Goal: Task Accomplishment & Management: Complete application form

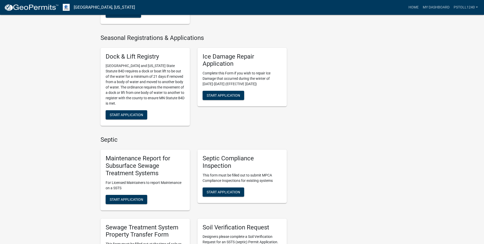
scroll to position [166, 0]
click at [219, 193] on span "Start Application" at bounding box center [223, 191] width 33 height 4
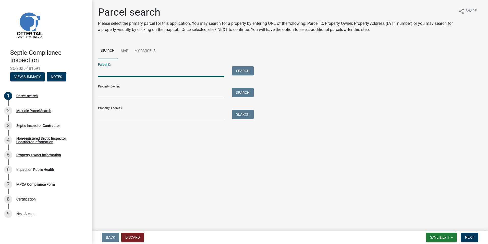
click at [106, 73] on input "Parcel ID:" at bounding box center [161, 71] width 126 height 10
type input "57000990438000"
click at [241, 72] on button "Search" at bounding box center [243, 70] width 22 height 9
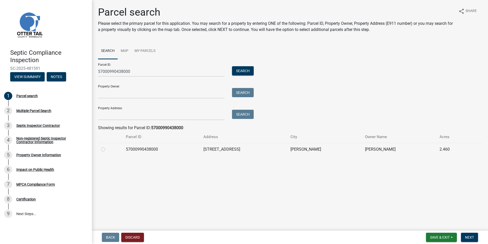
click at [107, 146] on label at bounding box center [107, 146] width 0 height 0
click at [107, 149] on input "radio" at bounding box center [108, 147] width 3 height 3
radio input "true"
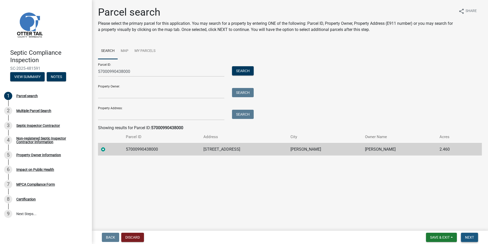
click at [469, 237] on span "Next" at bounding box center [469, 237] width 9 height 4
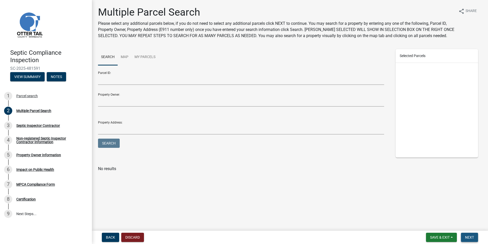
click at [469, 237] on span "Next" at bounding box center [469, 237] width 9 height 4
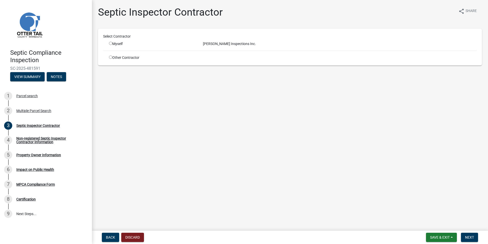
click at [111, 44] on input "radio" at bounding box center [110, 43] width 3 height 3
radio input "true"
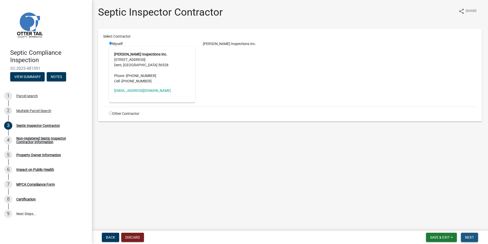
click at [470, 234] on button "Next" at bounding box center [469, 236] width 17 height 9
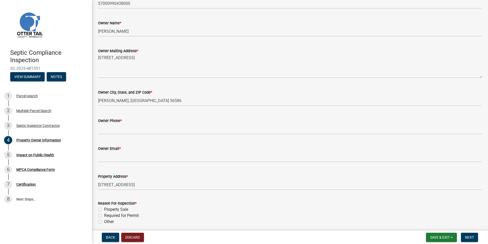
scroll to position [97, 0]
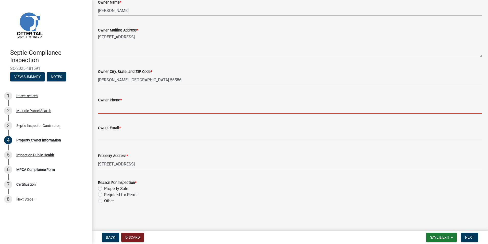
click at [103, 112] on input "Owner Phone *" at bounding box center [290, 108] width 384 height 10
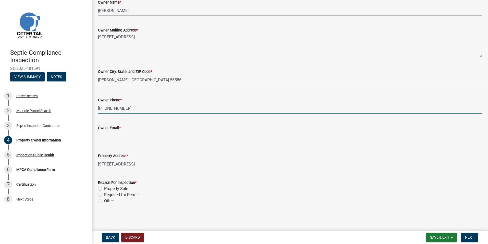
type input "507-236-3964"
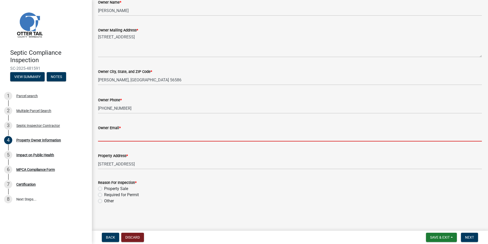
click at [104, 137] on input "Owner Email *" at bounding box center [290, 136] width 384 height 10
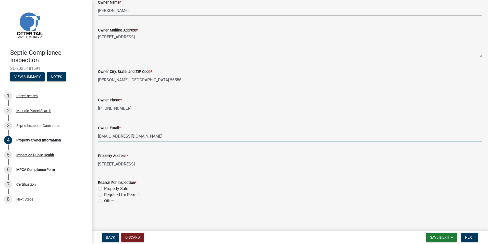
type input "drnfarms22@gmail.com"
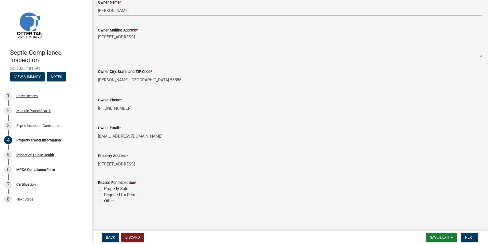
click at [104, 189] on label "Property Sale" at bounding box center [116, 188] width 24 height 6
click at [104, 189] on input "Property Sale" at bounding box center [105, 186] width 3 height 3
radio input "true"
click at [470, 238] on span "Next" at bounding box center [469, 237] width 9 height 4
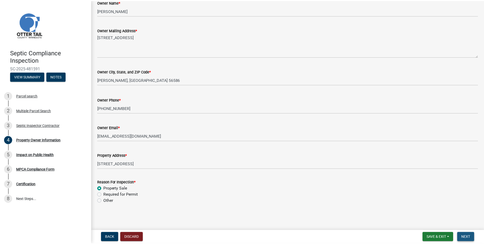
scroll to position [0, 0]
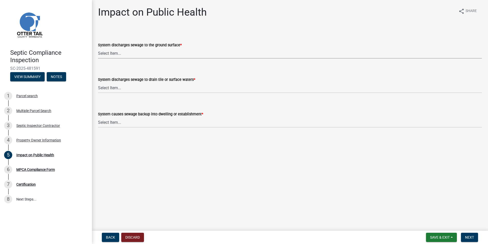
click at [105, 55] on select "Select Item... Yes No" at bounding box center [290, 53] width 384 height 10
click at [98, 48] on select "Select Item... Yes No" at bounding box center [290, 53] width 384 height 10
select select "9c5ef684-d0d4-4879-ab12-905ddbd81a72"
click at [107, 87] on select "Select Item... Yes No" at bounding box center [290, 87] width 384 height 10
click at [98, 82] on select "Select Item... Yes No" at bounding box center [290, 87] width 384 height 10
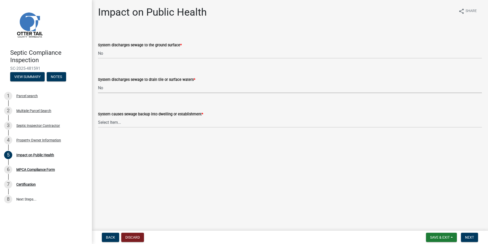
select select "7d491a2b-e9f0-4952-b474-53ca749b22af"
click at [110, 124] on select "Select Item... Yes No" at bounding box center [290, 122] width 384 height 10
click at [98, 117] on select "Select Item... Yes No" at bounding box center [290, 122] width 384 height 10
select select "6e07b46b-a403-4f3e-b4fc-218acc732c01"
click at [469, 240] on button "Next" at bounding box center [469, 236] width 17 height 9
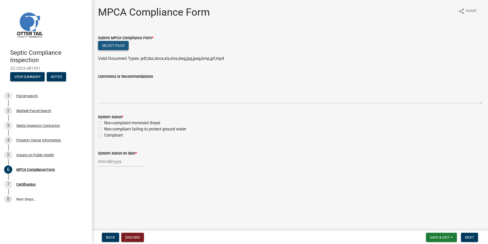
click at [111, 43] on button "Select files" at bounding box center [113, 45] width 31 height 9
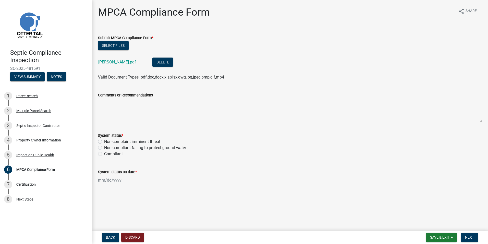
click at [104, 148] on label "Non-compliant failing to protect ground water" at bounding box center [145, 148] width 82 height 6
click at [104, 148] on input "Non-compliant failing to protect ground water" at bounding box center [105, 146] width 3 height 3
radio input "true"
select select "9"
select select "2025"
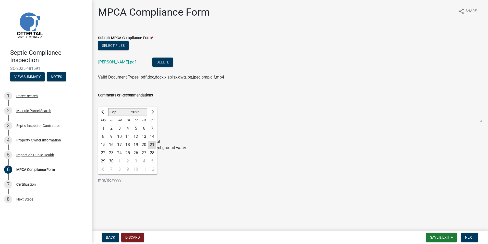
click at [105, 180] on input "System status on date *" at bounding box center [121, 180] width 47 height 10
click at [111, 135] on div "9" at bounding box center [111, 136] width 8 height 8
type input "[DATE]"
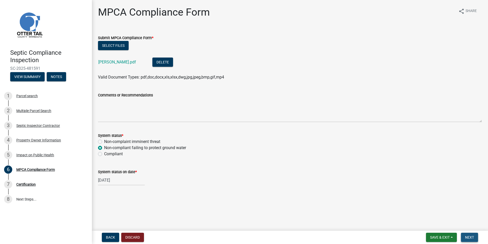
click at [467, 236] on span "Next" at bounding box center [469, 237] width 9 height 4
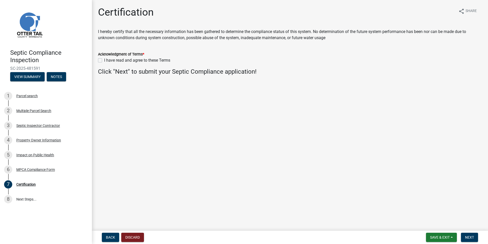
click at [104, 61] on label "I have read and agree to these Terms" at bounding box center [137, 60] width 66 height 6
click at [104, 61] on input "I have read and agree to these Terms" at bounding box center [105, 58] width 3 height 3
checkbox input "true"
click at [471, 236] on span "Next" at bounding box center [469, 237] width 9 height 4
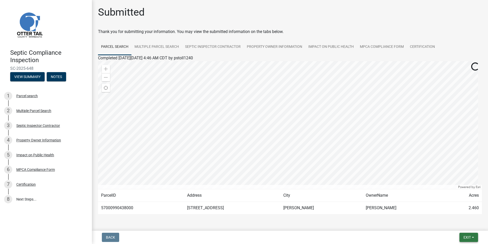
click at [471, 236] on span "Exit" at bounding box center [467, 237] width 7 height 4
click at [458, 224] on button "Save & Exit" at bounding box center [457, 224] width 41 height 12
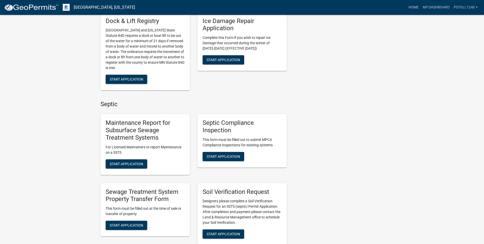
scroll to position [202, 0]
click at [224, 156] on span "Start Application" at bounding box center [223, 156] width 33 height 4
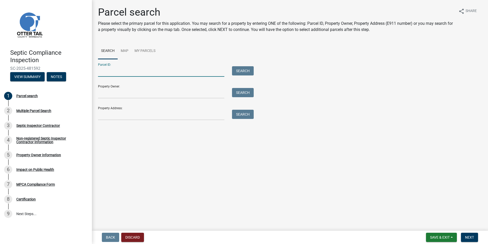
click at [106, 72] on input "Parcel ID:" at bounding box center [161, 71] width 126 height 10
type input "51000010001021"
click at [470, 239] on span "Next" at bounding box center [469, 237] width 9 height 4
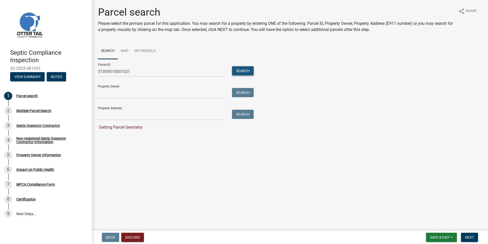
click at [241, 69] on button "Search" at bounding box center [243, 70] width 22 height 9
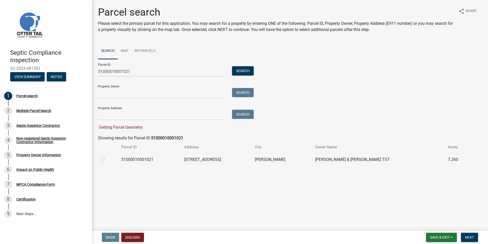
click at [107, 156] on label at bounding box center [107, 156] width 0 height 0
click at [107, 159] on input "radio" at bounding box center [108, 157] width 3 height 3
radio input "true"
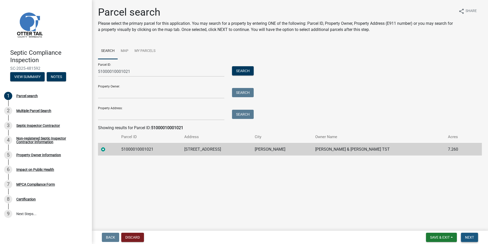
click at [469, 236] on span "Next" at bounding box center [469, 237] width 9 height 4
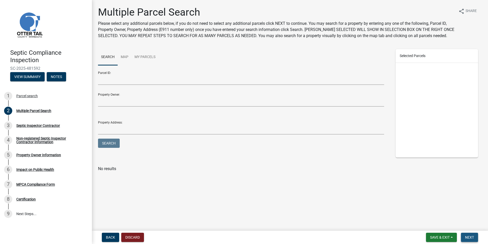
click at [469, 236] on span "Next" at bounding box center [469, 237] width 9 height 4
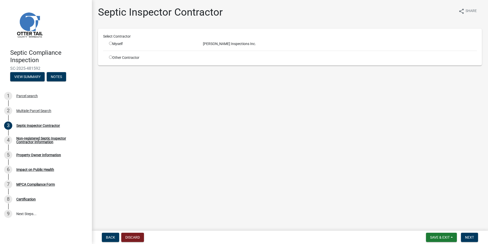
click at [110, 44] on input "radio" at bounding box center [110, 43] width 3 height 3
radio input "true"
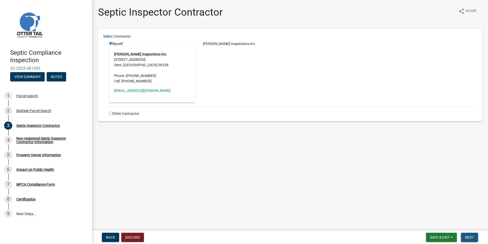
click at [470, 237] on span "Next" at bounding box center [469, 237] width 9 height 4
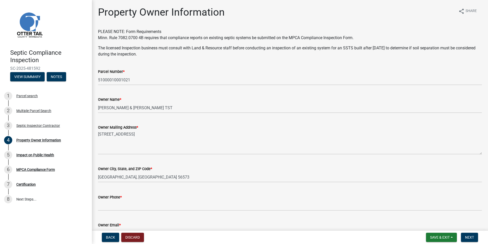
scroll to position [97, 0]
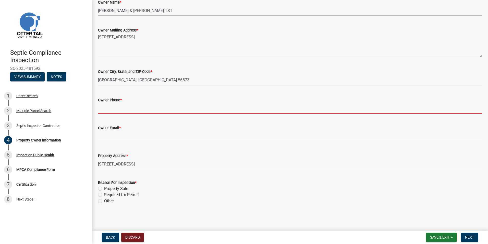
click at [104, 111] on input "Owner Phone *" at bounding box center [290, 108] width 384 height 10
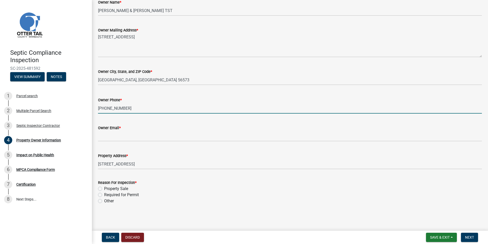
type input "218-457-2911"
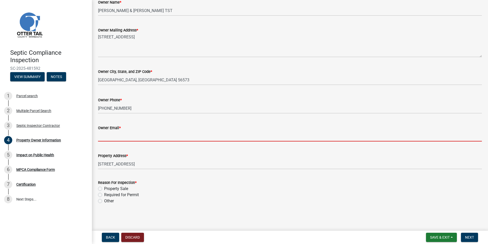
click at [104, 137] on input "Owner Email *" at bounding box center [290, 136] width 384 height 10
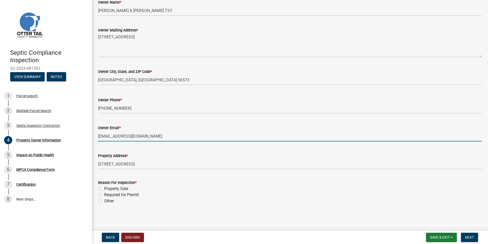
type input "njamesmurdock@yahoo.com"
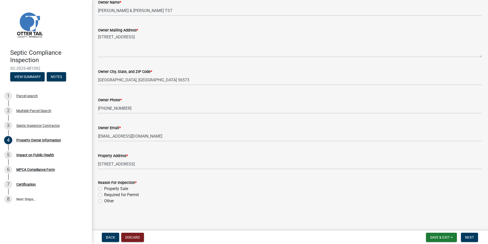
click at [104, 200] on label "Other" at bounding box center [109, 201] width 10 height 6
click at [104, 200] on input "Other" at bounding box center [105, 199] width 3 height 3
radio input "true"
click at [471, 237] on span "Next" at bounding box center [469, 237] width 9 height 4
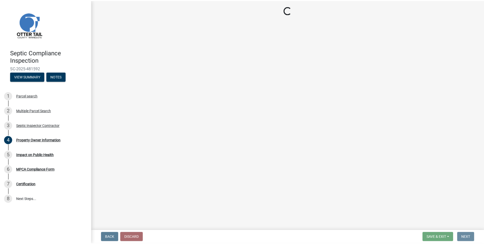
scroll to position [0, 0]
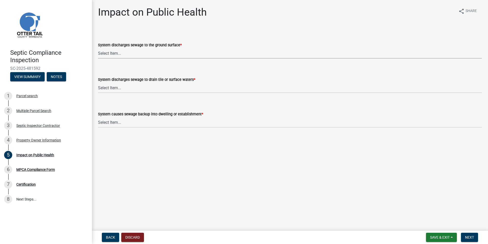
click at [110, 54] on select "Select Item... Yes No" at bounding box center [290, 53] width 384 height 10
click at [98, 48] on select "Select Item... Yes No" at bounding box center [290, 53] width 384 height 10
select select "9c5ef684-d0d4-4879-ab12-905ddbd81a72"
click at [106, 78] on label "System discharges sewage to drain tile or surface waters *" at bounding box center [146, 80] width 97 height 4
click at [106, 82] on select "Select Item... Yes No" at bounding box center [290, 87] width 384 height 10
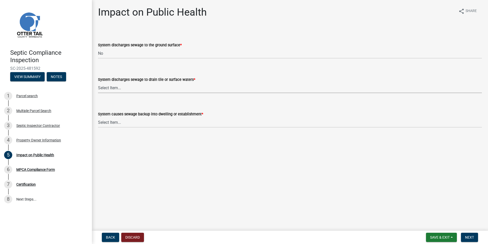
click at [106, 90] on select "Select Item... Yes No" at bounding box center [290, 87] width 384 height 10
click at [98, 82] on select "Select Item... Yes No" at bounding box center [290, 87] width 384 height 10
select select "7d491a2b-e9f0-4952-b474-53ca749b22af"
click at [107, 123] on select "Select Item... Yes No" at bounding box center [290, 122] width 384 height 10
click at [98, 117] on select "Select Item... Yes No" at bounding box center [290, 122] width 384 height 10
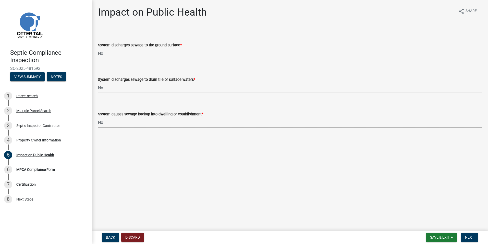
select select "6e07b46b-a403-4f3e-b4fc-218acc732c01"
click at [467, 235] on span "Next" at bounding box center [469, 237] width 9 height 4
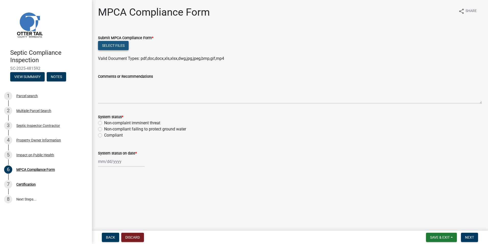
click at [116, 44] on button "Select files" at bounding box center [113, 45] width 31 height 9
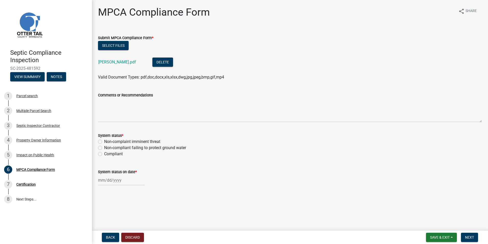
click at [104, 153] on label "Compliant" at bounding box center [113, 154] width 19 height 6
click at [104, 153] on input "Compliant" at bounding box center [105, 152] width 3 height 3
radio input "true"
click at [106, 180] on input "System status on date *" at bounding box center [121, 180] width 47 height 10
select select "9"
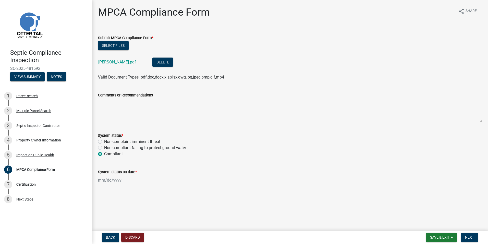
select select "2025"
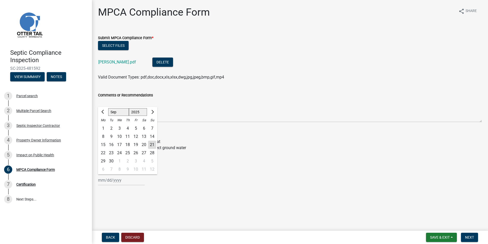
click at [112, 136] on div "9" at bounding box center [111, 136] width 8 height 8
type input "[DATE]"
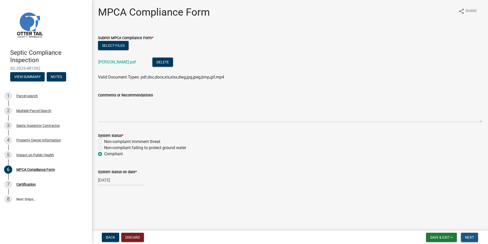
click at [471, 236] on span "Next" at bounding box center [469, 237] width 9 height 4
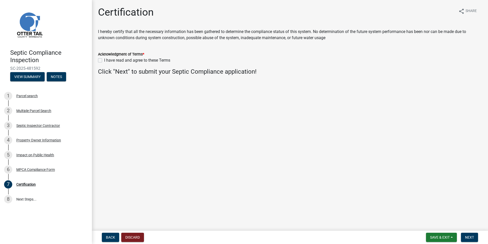
click at [104, 60] on label "I have read and agree to these Terms" at bounding box center [137, 60] width 66 height 6
click at [104, 60] on input "I have read and agree to these Terms" at bounding box center [105, 58] width 3 height 3
checkbox input "true"
click at [466, 234] on button "Next" at bounding box center [469, 236] width 17 height 9
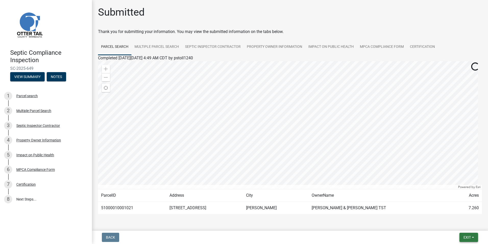
click at [466, 234] on button "Exit" at bounding box center [469, 236] width 19 height 9
click at [457, 224] on button "Save & Exit" at bounding box center [457, 224] width 41 height 12
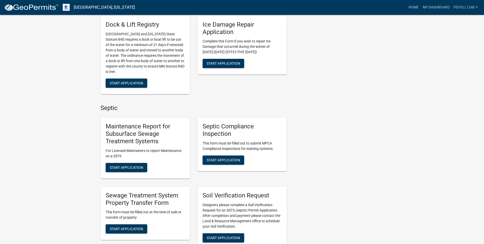
scroll to position [203, 0]
click at [221, 160] on span "Start Application" at bounding box center [223, 160] width 33 height 4
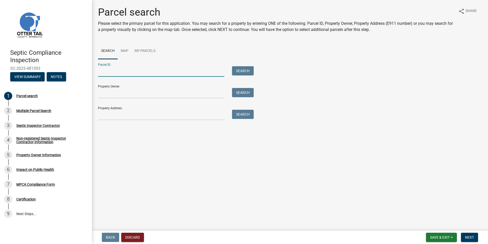
click at [106, 74] on input "Parcel ID:" at bounding box center [161, 71] width 126 height 10
type input "46000070036000"
click at [239, 70] on button "Search" at bounding box center [243, 70] width 22 height 9
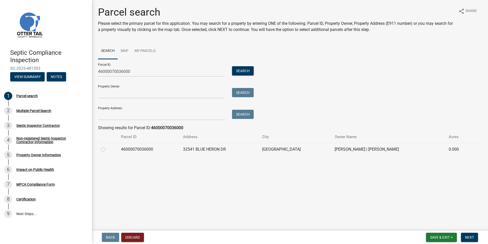
click at [107, 146] on label at bounding box center [107, 146] width 0 height 0
click at [107, 149] on input "radio" at bounding box center [108, 147] width 3 height 3
radio input "true"
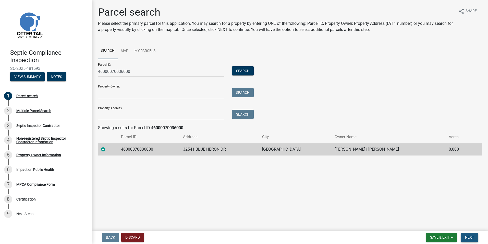
click at [472, 237] on span "Next" at bounding box center [469, 237] width 9 height 4
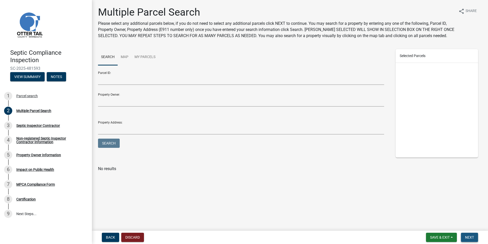
click at [472, 237] on span "Next" at bounding box center [469, 237] width 9 height 4
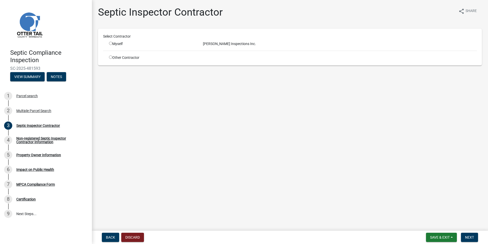
click at [111, 44] on input "radio" at bounding box center [110, 43] width 3 height 3
radio input "true"
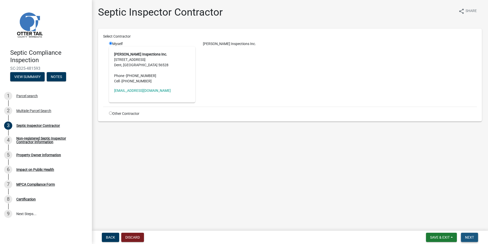
click at [471, 235] on span "Next" at bounding box center [469, 237] width 9 height 4
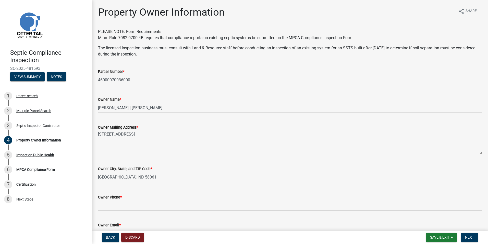
scroll to position [97, 0]
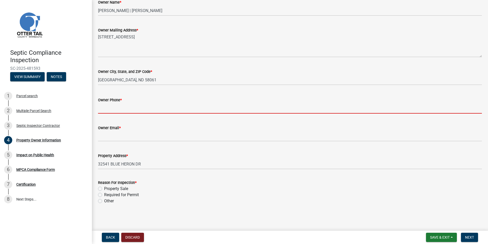
click at [100, 110] on input "Owner Phone *" at bounding box center [290, 108] width 384 height 10
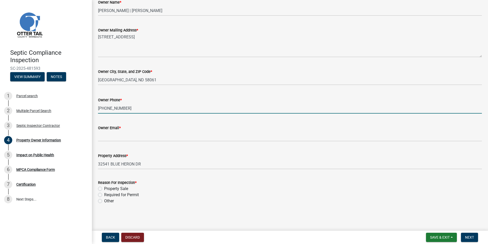
type input "218-334-7726"
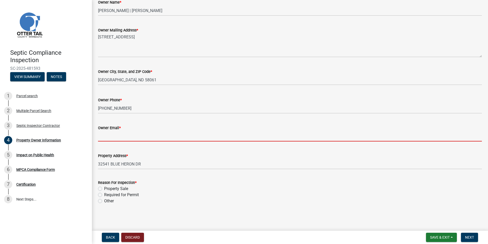
click at [104, 139] on input "Owner Email *" at bounding box center [290, 136] width 384 height 10
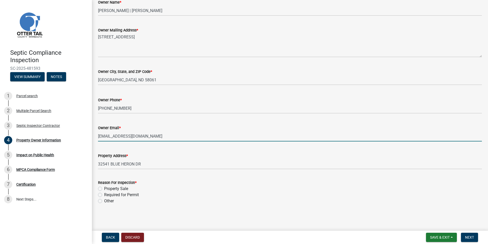
type input "bjohnson223@gmail.com"
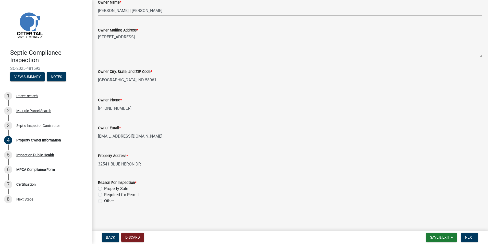
click at [104, 195] on label "Required for Permit" at bounding box center [121, 195] width 35 height 6
click at [104, 195] on input "Required for Permit" at bounding box center [105, 193] width 3 height 3
radio input "true"
click at [467, 237] on span "Next" at bounding box center [469, 237] width 9 height 4
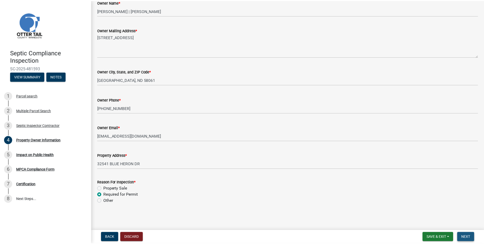
scroll to position [0, 0]
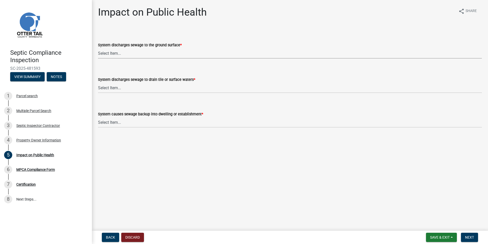
click at [111, 52] on select "Select Item... Yes No" at bounding box center [290, 53] width 384 height 10
click at [98, 48] on select "Select Item... Yes No" at bounding box center [290, 53] width 384 height 10
select select "9c5ef684-d0d4-4879-ab12-905ddbd81a72"
click at [106, 90] on select "Select Item... Yes No" at bounding box center [290, 87] width 384 height 10
click at [98, 82] on select "Select Item... Yes No" at bounding box center [290, 87] width 384 height 10
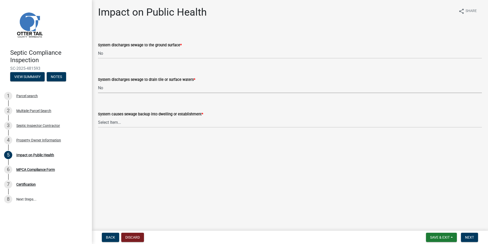
select select "7d491a2b-e9f0-4952-b474-53ca749b22af"
click at [107, 121] on select "Select Item... Yes No" at bounding box center [290, 122] width 384 height 10
click at [98, 117] on select "Select Item... Yes No" at bounding box center [290, 122] width 384 height 10
select select "6e07b46b-a403-4f3e-b4fc-218acc732c01"
click at [470, 236] on span "Next" at bounding box center [469, 237] width 9 height 4
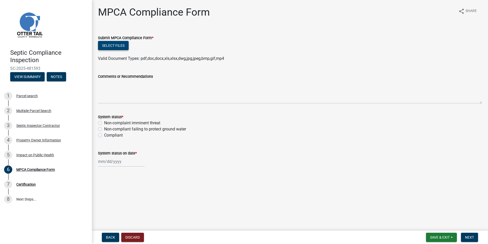
click at [111, 46] on button "Select files" at bounding box center [113, 45] width 31 height 9
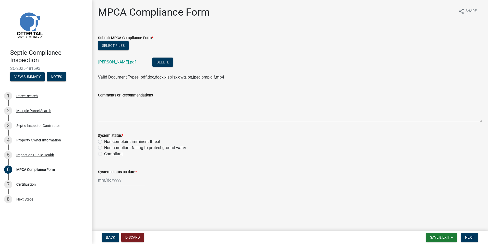
click at [104, 154] on label "Compliant" at bounding box center [113, 154] width 19 height 6
click at [104, 154] on input "Compliant" at bounding box center [105, 152] width 3 height 3
radio input "true"
select select "9"
select select "2025"
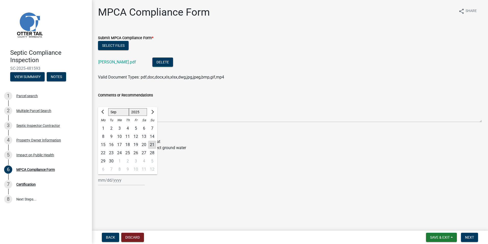
click at [106, 180] on input "System status on date *" at bounding box center [121, 180] width 47 height 10
click at [111, 143] on div "16" at bounding box center [111, 144] width 8 height 8
type input "09/16/2025"
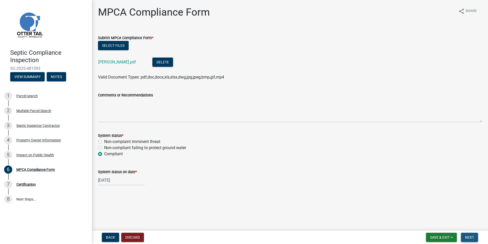
click at [470, 235] on span "Next" at bounding box center [469, 237] width 9 height 4
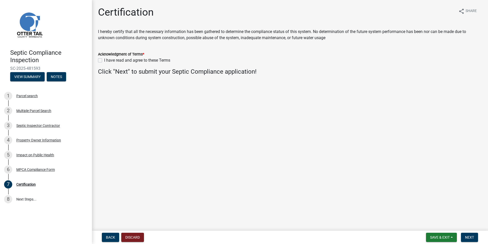
click at [104, 60] on label "I have read and agree to these Terms" at bounding box center [137, 60] width 66 height 6
click at [104, 60] on input "I have read and agree to these Terms" at bounding box center [105, 58] width 3 height 3
checkbox input "true"
click at [465, 237] on span "Next" at bounding box center [469, 237] width 9 height 4
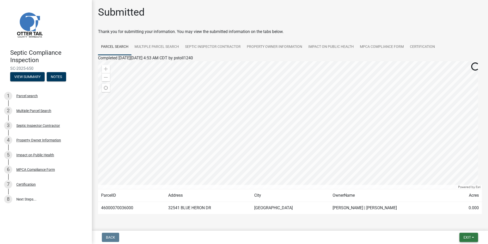
click at [465, 237] on span "Exit" at bounding box center [467, 237] width 7 height 4
click at [454, 225] on button "Save & Exit" at bounding box center [457, 224] width 41 height 12
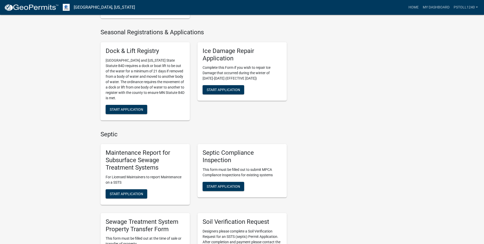
scroll to position [181, 0]
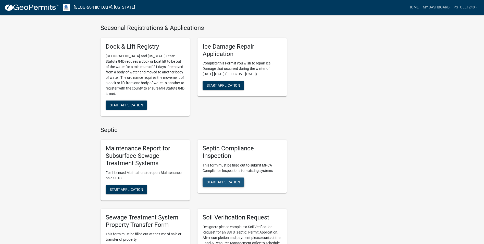
click at [224, 183] on span "Start Application" at bounding box center [223, 182] width 33 height 4
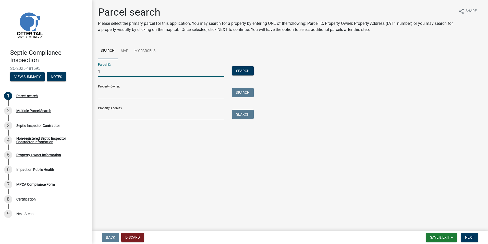
click at [104, 74] on input "1" at bounding box center [161, 71] width 126 height 10
type input "16000990278000"
click at [242, 74] on button "Search" at bounding box center [243, 70] width 22 height 9
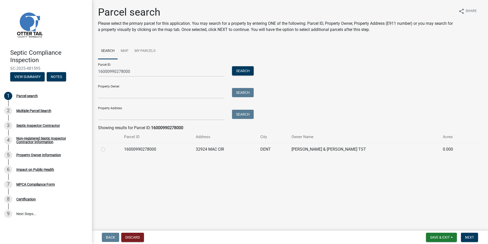
click at [107, 146] on label at bounding box center [107, 146] width 0 height 0
click at [107, 148] on input "radio" at bounding box center [108, 147] width 3 height 3
radio input "true"
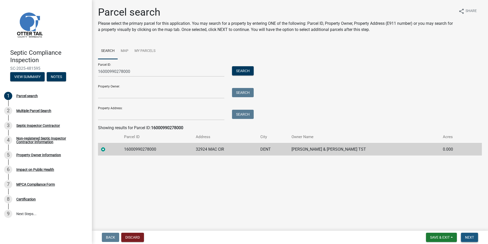
click at [470, 236] on span "Next" at bounding box center [469, 237] width 9 height 4
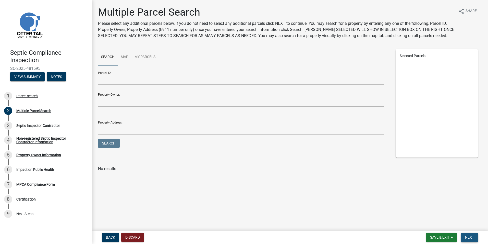
click at [473, 237] on span "Next" at bounding box center [469, 237] width 9 height 4
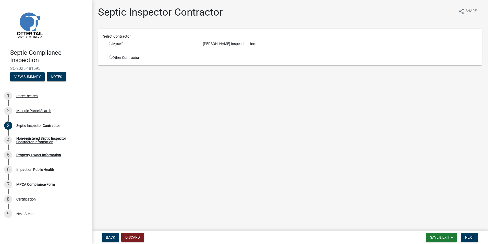
click at [112, 44] on input "radio" at bounding box center [110, 43] width 3 height 3
radio input "true"
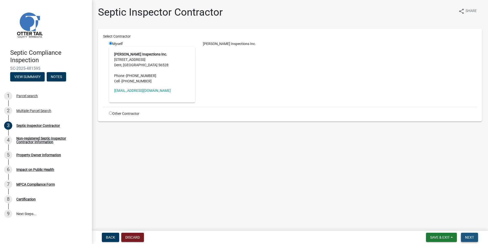
click at [472, 235] on span "Next" at bounding box center [469, 237] width 9 height 4
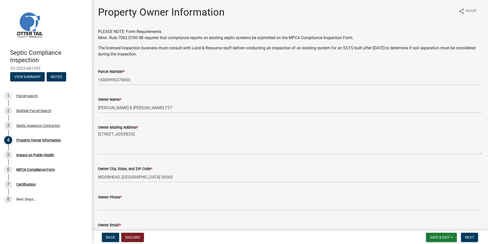
scroll to position [97, 0]
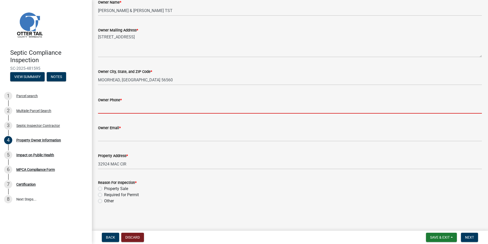
click at [105, 111] on input "Owner Phone *" at bounding box center [290, 108] width 384 height 10
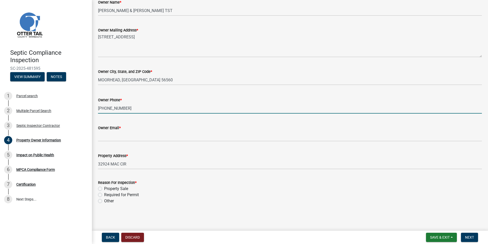
type input "[PHONE_NUMBER]"
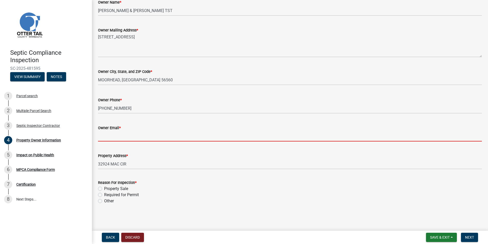
click at [107, 139] on input "Owner Email *" at bounding box center [290, 136] width 384 height 10
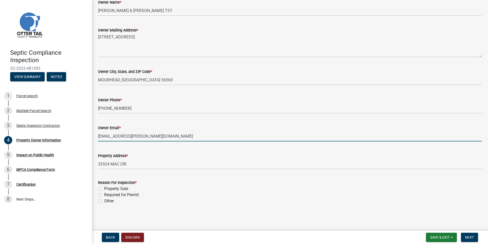
type input "bryce.huotari@gmail.com"
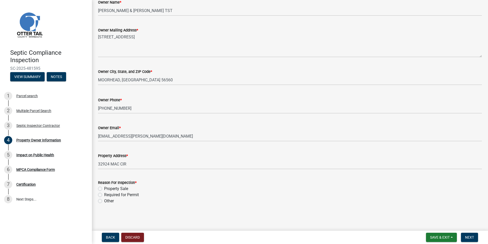
click at [104, 201] on label "Other" at bounding box center [109, 201] width 10 height 6
click at [104, 201] on input "Other" at bounding box center [105, 199] width 3 height 3
radio input "true"
click at [470, 235] on span "Next" at bounding box center [469, 237] width 9 height 4
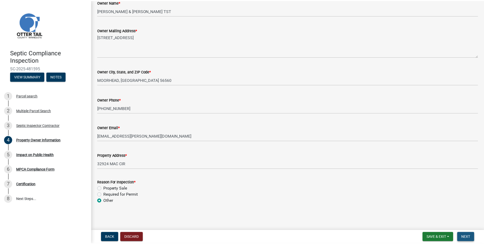
scroll to position [0, 0]
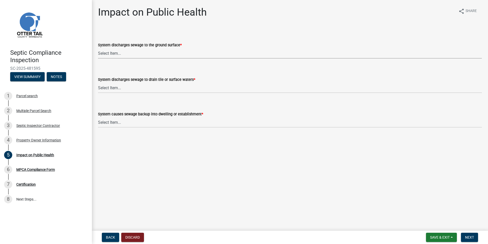
click at [104, 55] on select "Select Item... Yes No" at bounding box center [290, 53] width 384 height 10
click at [98, 48] on select "Select Item... Yes No" at bounding box center [290, 53] width 384 height 10
select select "9c5ef684-d0d4-4879-ab12-905ddbd81a72"
click at [102, 87] on select "Select Item... Yes No" at bounding box center [290, 87] width 384 height 10
click at [98, 82] on select "Select Item... Yes No" at bounding box center [290, 87] width 384 height 10
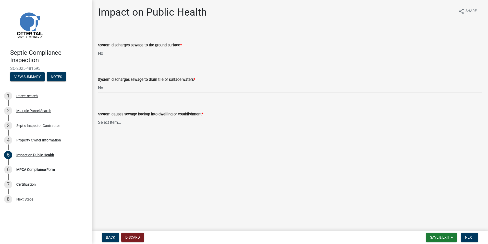
select select "7d491a2b-e9f0-4952-b474-53ca749b22af"
click at [104, 121] on select "Select Item... Yes No" at bounding box center [290, 122] width 384 height 10
click at [98, 117] on select "Select Item... Yes No" at bounding box center [290, 122] width 384 height 10
select select "6e07b46b-a403-4f3e-b4fc-218acc732c01"
click at [474, 239] on button "Next" at bounding box center [469, 236] width 17 height 9
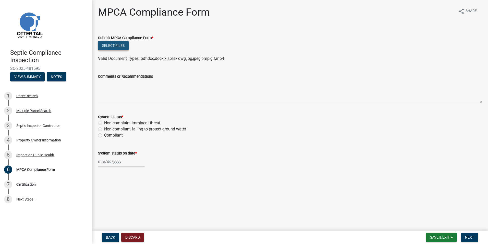
click at [110, 43] on button "Select files" at bounding box center [113, 45] width 31 height 9
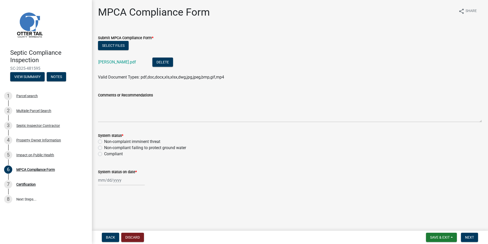
click at [104, 146] on label "Non-compliant failing to protect ground water" at bounding box center [145, 148] width 82 height 6
click at [104, 146] on input "Non-compliant failing to protect ground water" at bounding box center [105, 146] width 3 height 3
radio input "true"
click at [104, 153] on label "Compliant" at bounding box center [113, 154] width 19 height 6
click at [104, 153] on input "Compliant" at bounding box center [105, 152] width 3 height 3
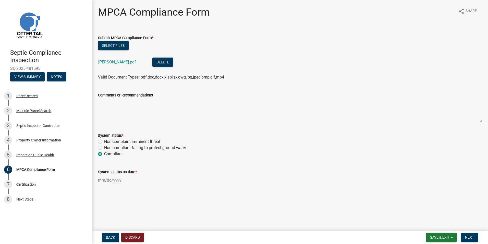
radio input "true"
click at [109, 182] on input "System status on date *" at bounding box center [121, 180] width 47 height 10
select select "9"
select select "2025"
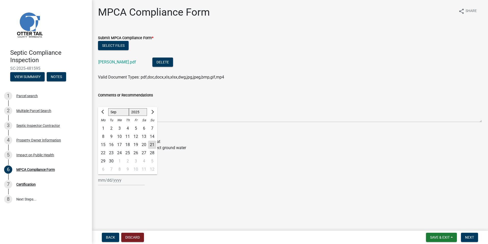
click at [120, 146] on div "17" at bounding box center [119, 144] width 8 height 8
type input "[DATE]"
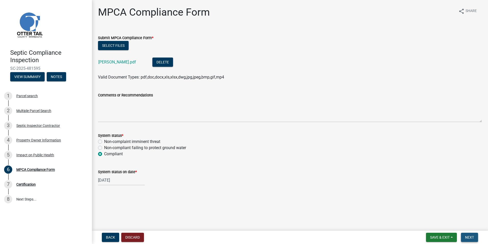
click at [467, 235] on span "Next" at bounding box center [469, 237] width 9 height 4
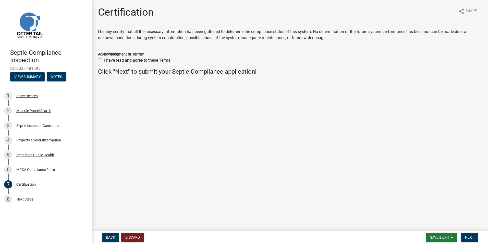
click at [104, 61] on label "I have read and agree to these Terms" at bounding box center [137, 60] width 66 height 6
click at [104, 61] on input "I have read and agree to these Terms" at bounding box center [105, 58] width 3 height 3
checkbox input "true"
click at [468, 237] on span "Next" at bounding box center [469, 237] width 9 height 4
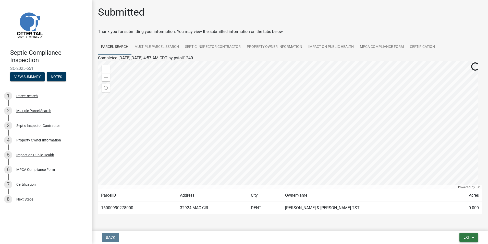
click at [468, 237] on span "Exit" at bounding box center [467, 237] width 7 height 4
click at [451, 224] on button "Save & Exit" at bounding box center [457, 224] width 41 height 12
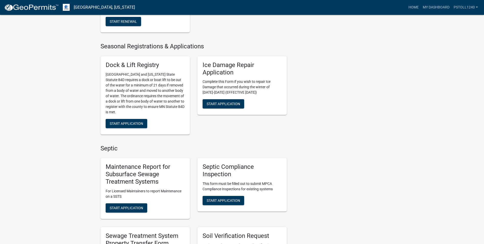
scroll to position [163, 0]
click at [216, 201] on span "Start Application" at bounding box center [223, 200] width 33 height 4
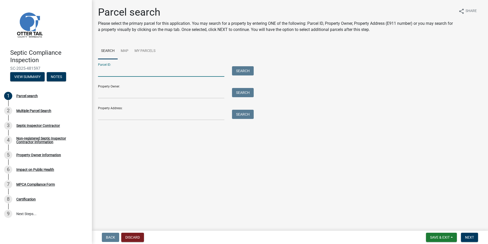
click at [117, 74] on input "Parcel ID:" at bounding box center [161, 71] width 126 height 10
type input "08000220169002"
click at [471, 238] on span "Next" at bounding box center [469, 237] width 9 height 4
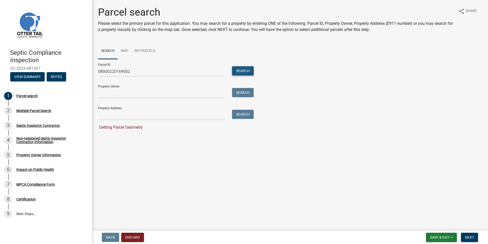
click at [240, 70] on button "Search" at bounding box center [243, 70] width 22 height 9
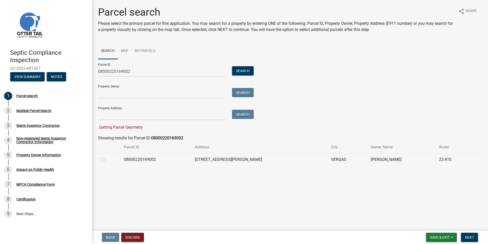
click at [107, 156] on label at bounding box center [107, 156] width 0 height 0
click at [107, 158] on input "radio" at bounding box center [108, 157] width 3 height 3
radio input "true"
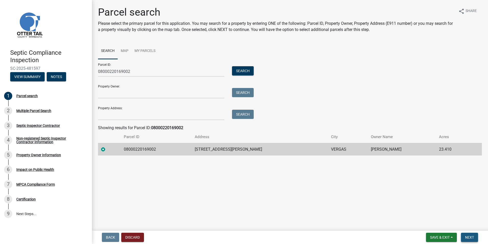
click at [469, 239] on span "Next" at bounding box center [469, 237] width 9 height 4
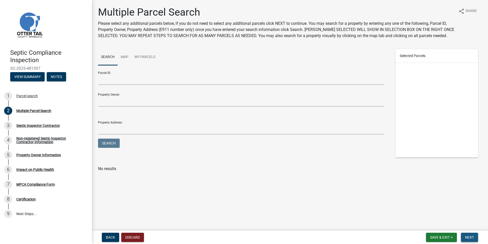
click at [469, 239] on span "Next" at bounding box center [469, 237] width 9 height 4
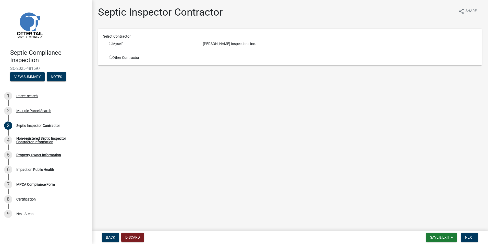
click at [111, 44] on input "radio" at bounding box center [110, 43] width 3 height 3
radio input "true"
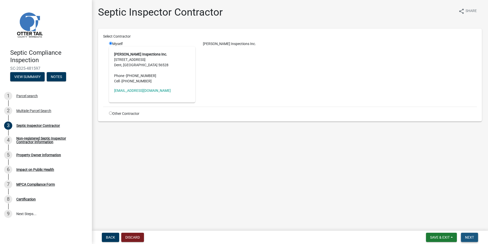
click at [469, 237] on span "Next" at bounding box center [469, 237] width 9 height 4
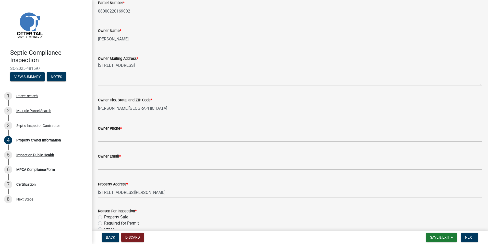
scroll to position [69, 0]
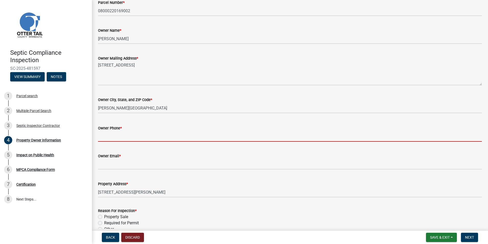
click at [110, 138] on input "Owner Phone *" at bounding box center [290, 136] width 384 height 10
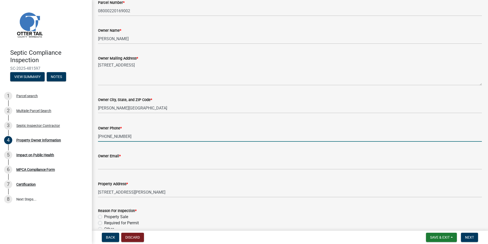
type input "763-464-8382"
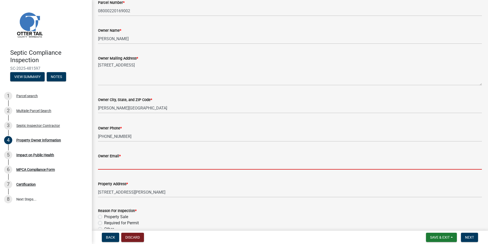
click at [105, 166] on input "Owner Email *" at bounding box center [290, 164] width 384 height 10
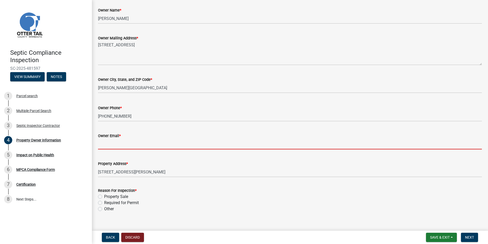
scroll to position [97, 0]
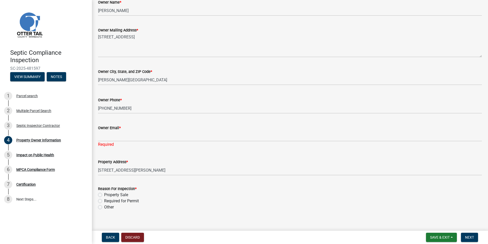
click at [101, 189] on div "Reason For Inspection * Property Sale Required for Permit Other" at bounding box center [290, 197] width 384 height 25
click at [104, 196] on label "Property Sale" at bounding box center [116, 195] width 24 height 6
click at [104, 195] on input "Property Sale" at bounding box center [105, 193] width 3 height 3
radio input "true"
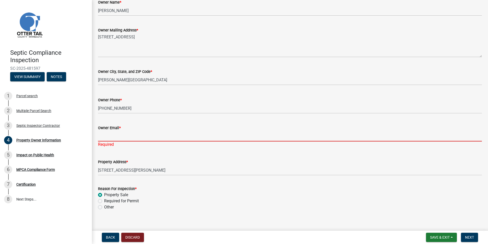
click at [105, 139] on input "Owner Email *" at bounding box center [290, 136] width 384 height 10
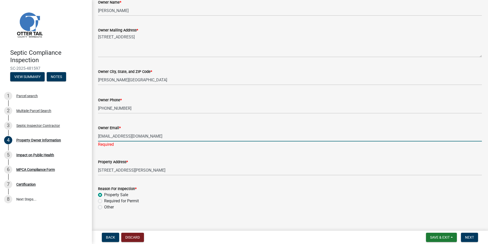
type input "ejohnson@corporatemechanical.com"
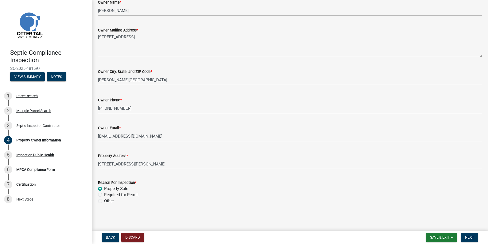
click at [100, 194] on div "Reason For Inspection * Property Sale Required for Permit Other" at bounding box center [290, 191] width 384 height 25
click at [469, 235] on span "Next" at bounding box center [469, 237] width 9 height 4
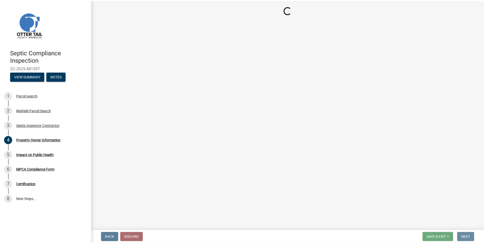
scroll to position [0, 0]
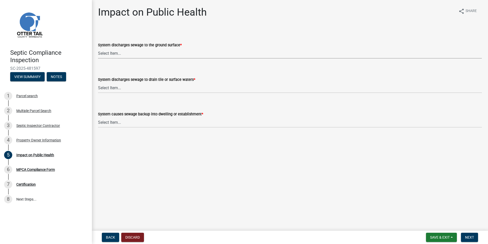
click at [107, 54] on select "Select Item... Yes No" at bounding box center [290, 53] width 384 height 10
click at [98, 48] on select "Select Item... Yes No" at bounding box center [290, 53] width 384 height 10
select select "9c5ef684-d0d4-4879-ab12-905ddbd81a72"
click at [104, 87] on select "Select Item... Yes No" at bounding box center [290, 87] width 384 height 10
click at [98, 82] on select "Select Item... Yes No" at bounding box center [290, 87] width 384 height 10
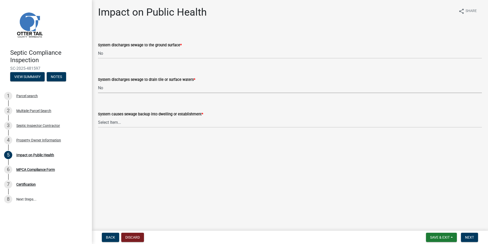
select select "7d491a2b-e9f0-4952-b474-53ca749b22af"
click at [111, 123] on select "Select Item... Yes No" at bounding box center [290, 122] width 384 height 10
click at [98, 117] on select "Select Item... Yes No" at bounding box center [290, 122] width 384 height 10
select select "6e07b46b-a403-4f3e-b4fc-218acc732c01"
click at [469, 236] on span "Next" at bounding box center [469, 237] width 9 height 4
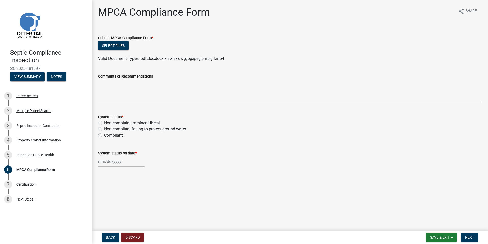
click at [104, 123] on label "Non-complaint imminent threat" at bounding box center [132, 123] width 56 height 6
click at [104, 123] on input "Non-complaint imminent threat" at bounding box center [105, 121] width 3 height 3
radio input "true"
click at [37, 168] on div "MPCA Compliance Form" at bounding box center [35, 170] width 39 height 4
click at [36, 153] on div "Impact on Public Health" at bounding box center [35, 155] width 38 height 4
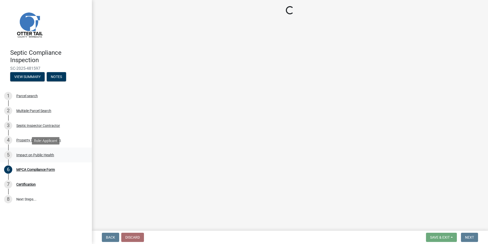
select select "9c5ef684-d0d4-4879-ab12-905ddbd81a72"
select select "7d491a2b-e9f0-4952-b474-53ca749b22af"
select select "6e07b46b-a403-4f3e-b4fc-218acc732c01"
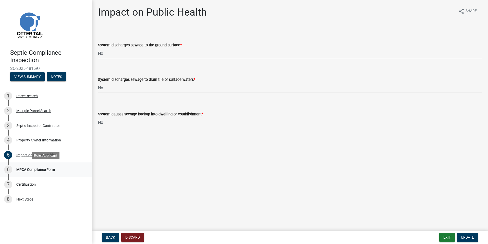
click at [47, 170] on div "MPCA Compliance Form" at bounding box center [35, 170] width 39 height 4
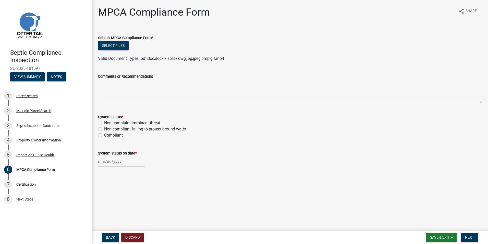
click at [104, 123] on label "Non-complaint imminent threat" at bounding box center [132, 123] width 56 height 6
click at [104, 123] on input "Non-complaint imminent threat" at bounding box center [105, 121] width 3 height 3
radio input "true"
click at [110, 46] on button "Select files" at bounding box center [113, 45] width 31 height 9
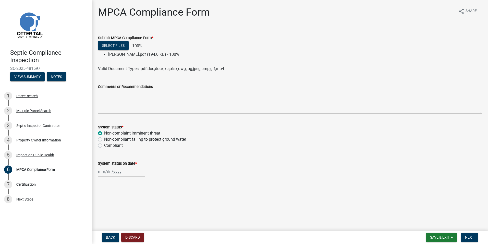
select select "9"
select select "2025"
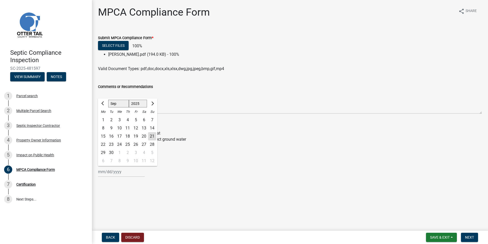
click at [109, 173] on input "System status on date *" at bounding box center [121, 171] width 47 height 10
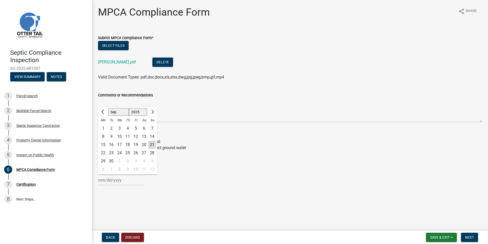
click at [118, 146] on div "17" at bounding box center [119, 144] width 8 height 8
type input "[DATE]"
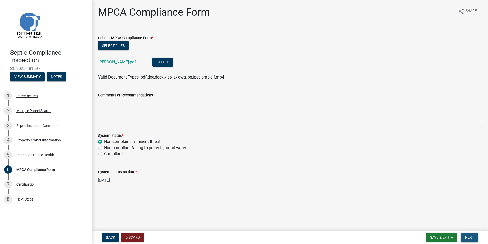
click at [467, 235] on span "Next" at bounding box center [469, 237] width 9 height 4
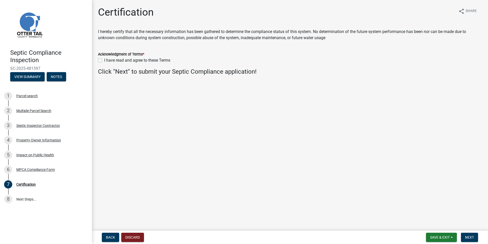
click at [104, 61] on label "I have read and agree to these Terms" at bounding box center [137, 60] width 66 height 6
click at [104, 61] on input "I have read and agree to these Terms" at bounding box center [105, 58] width 3 height 3
checkbox input "true"
click at [469, 234] on button "Next" at bounding box center [469, 236] width 17 height 9
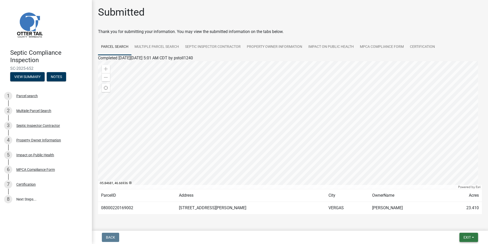
click at [469, 237] on span "Exit" at bounding box center [467, 237] width 7 height 4
click at [452, 224] on button "Save & Exit" at bounding box center [457, 224] width 41 height 12
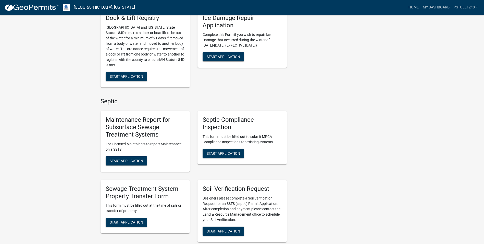
scroll to position [210, 0]
click at [222, 154] on span "Start Application" at bounding box center [223, 153] width 33 height 4
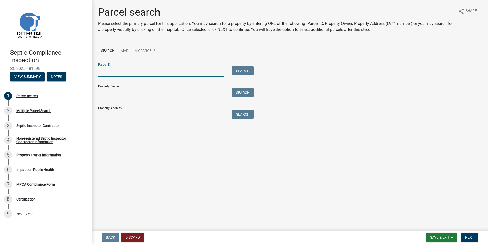
click at [103, 73] on input "Parcel ID:" at bounding box center [161, 71] width 126 height 10
type input "10000990368000"
click at [240, 73] on button "Search" at bounding box center [243, 70] width 22 height 9
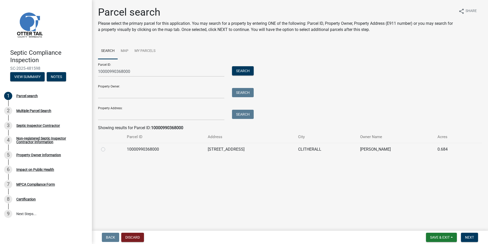
click at [107, 146] on label at bounding box center [107, 146] width 0 height 0
click at [107, 148] on input "radio" at bounding box center [108, 147] width 3 height 3
radio input "true"
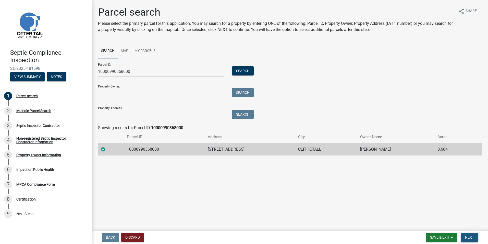
click at [469, 234] on button "Next" at bounding box center [469, 236] width 17 height 9
click at [470, 236] on span "Next" at bounding box center [469, 237] width 9 height 4
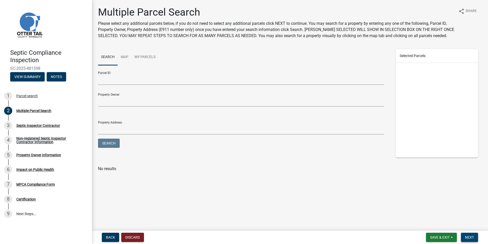
click at [470, 236] on span "Next" at bounding box center [469, 237] width 9 height 4
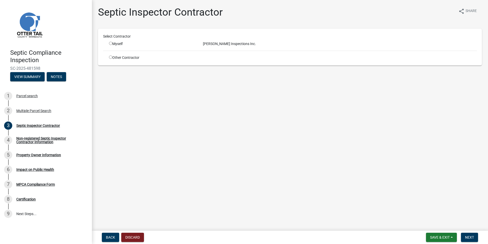
click at [110, 43] on input "radio" at bounding box center [110, 43] width 3 height 3
radio input "true"
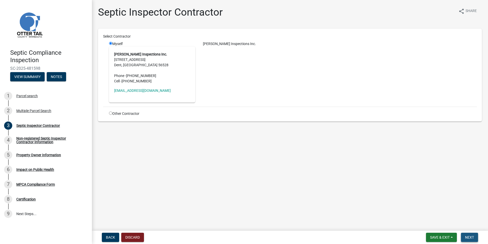
click at [470, 236] on span "Next" at bounding box center [469, 237] width 9 height 4
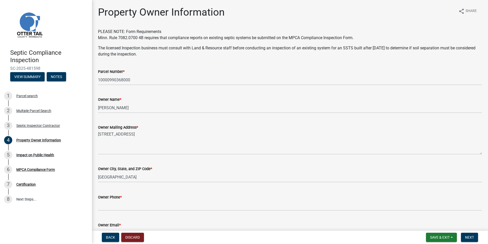
scroll to position [97, 0]
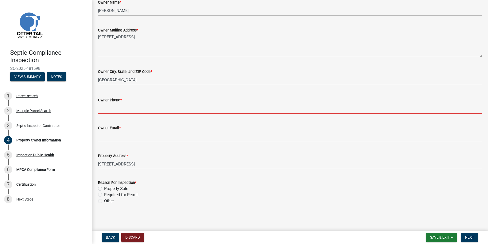
click at [101, 111] on input "Owner Phone *" at bounding box center [290, 108] width 384 height 10
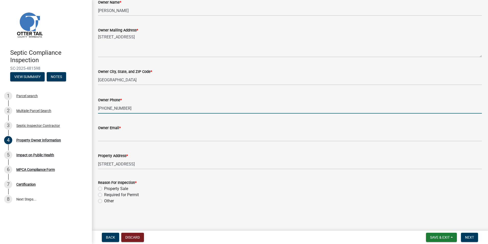
type input "515-451-4934"
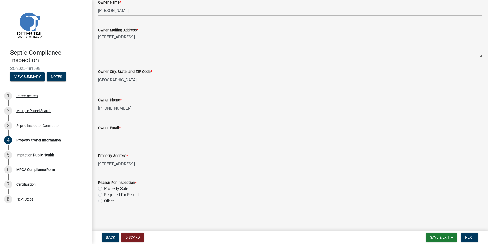
click at [104, 138] on input "Owner Email *" at bounding box center [290, 136] width 384 height 10
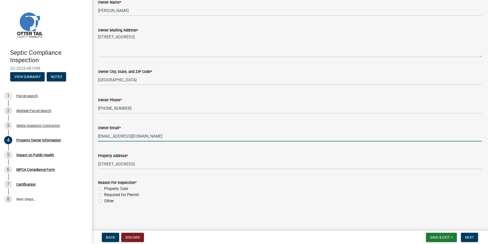
type input "nrmbode@aol.com"
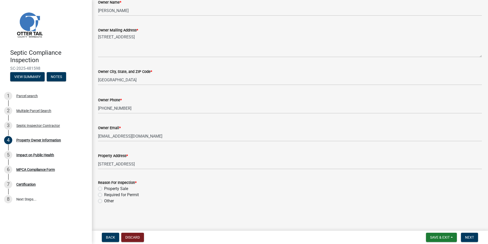
click at [104, 188] on label "Property Sale" at bounding box center [116, 188] width 24 height 6
click at [104, 188] on input "Property Sale" at bounding box center [105, 186] width 3 height 3
radio input "true"
click at [468, 234] on button "Next" at bounding box center [469, 236] width 17 height 9
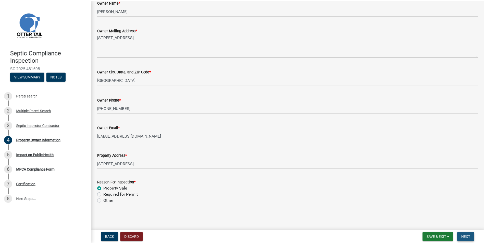
scroll to position [0, 0]
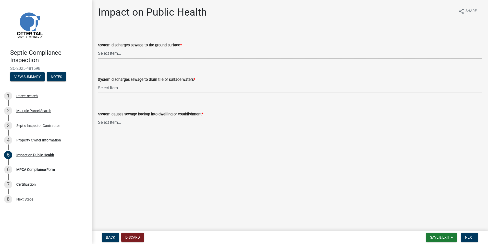
click at [109, 54] on select "Select Item... Yes No" at bounding box center [290, 53] width 384 height 10
click at [98, 48] on select "Select Item... Yes No" at bounding box center [290, 53] width 384 height 10
select select "9c5ef684-d0d4-4879-ab12-905ddbd81a72"
click at [109, 88] on select "Select Item... Yes No" at bounding box center [290, 87] width 384 height 10
click at [98, 82] on select "Select Item... Yes No" at bounding box center [290, 87] width 384 height 10
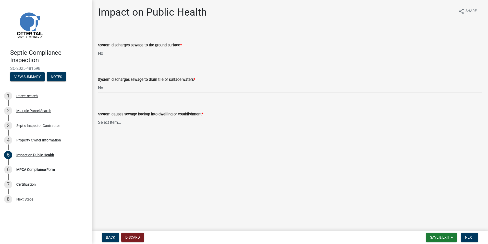
select select "7d491a2b-e9f0-4952-b474-53ca749b22af"
click at [109, 123] on select "Select Item... Yes No" at bounding box center [290, 122] width 384 height 10
click at [98, 117] on select "Select Item... Yes No" at bounding box center [290, 122] width 384 height 10
select select "6e07b46b-a403-4f3e-b4fc-218acc732c01"
click at [471, 239] on span "Next" at bounding box center [469, 237] width 9 height 4
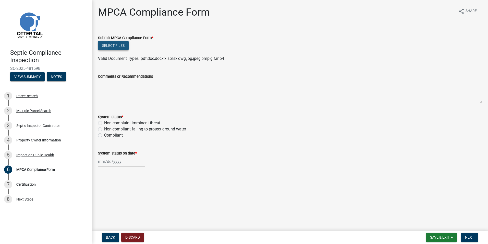
click at [110, 45] on button "Select files" at bounding box center [113, 45] width 31 height 9
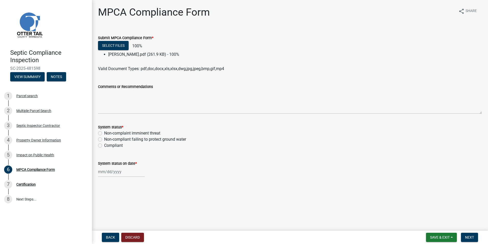
click at [104, 146] on label "Compliant" at bounding box center [113, 145] width 19 height 6
click at [104, 146] on input "Compliant" at bounding box center [105, 143] width 3 height 3
radio input "true"
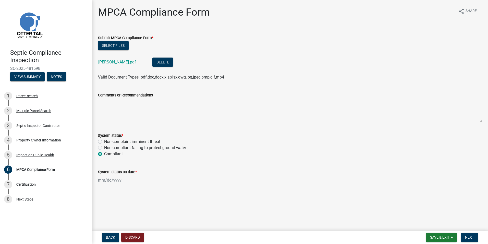
select select "9"
select select "2025"
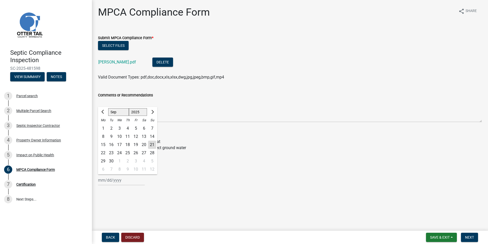
click at [106, 179] on input "System status on date *" at bounding box center [121, 180] width 47 height 10
click at [112, 146] on div "16" at bounding box center [111, 144] width 8 height 8
type input "09/16/2025"
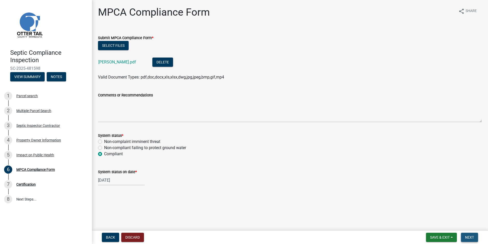
click at [468, 235] on span "Next" at bounding box center [469, 237] width 9 height 4
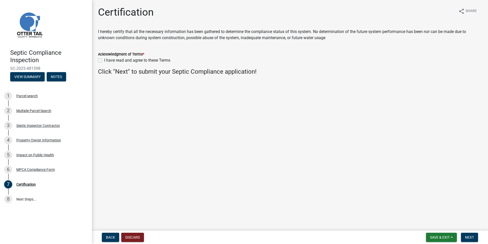
click at [104, 60] on label "I have read and agree to these Terms" at bounding box center [137, 60] width 66 height 6
click at [104, 60] on input "I have read and agree to these Terms" at bounding box center [105, 58] width 3 height 3
checkbox input "true"
click at [467, 238] on span "Next" at bounding box center [469, 237] width 9 height 4
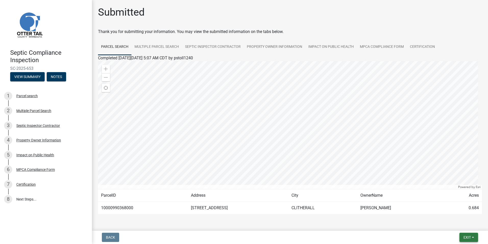
click at [465, 239] on span "Exit" at bounding box center [467, 237] width 7 height 4
click at [451, 224] on button "Save & Exit" at bounding box center [457, 224] width 41 height 12
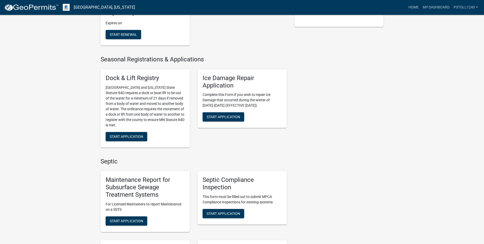
scroll to position [144, 0]
click at [224, 214] on span "Start Application" at bounding box center [223, 213] width 33 height 4
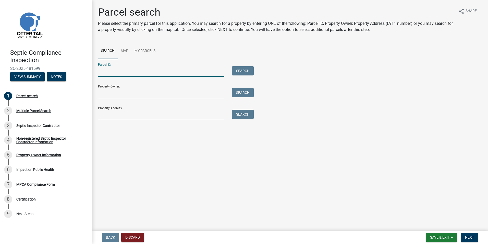
click at [103, 75] on input "Parcel ID:" at bounding box center [161, 71] width 126 height 10
type input "08000990534000"
click at [240, 71] on button "Search" at bounding box center [243, 70] width 22 height 9
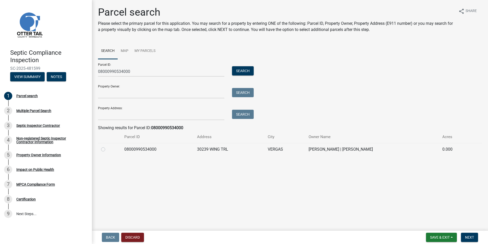
click at [107, 146] on label at bounding box center [107, 146] width 0 height 0
click at [107, 149] on input "radio" at bounding box center [108, 147] width 3 height 3
radio input "true"
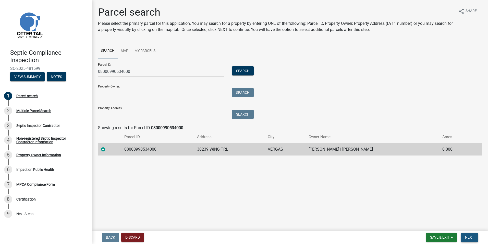
click at [469, 237] on span "Next" at bounding box center [469, 237] width 9 height 4
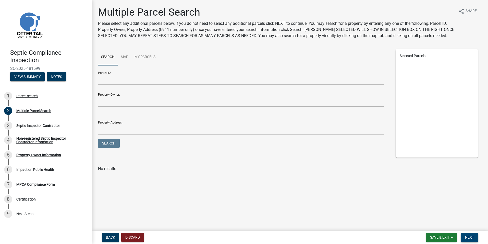
click at [469, 237] on span "Next" at bounding box center [469, 237] width 9 height 4
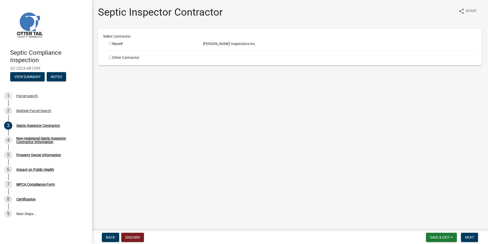
click at [111, 44] on input "radio" at bounding box center [110, 43] width 3 height 3
radio input "true"
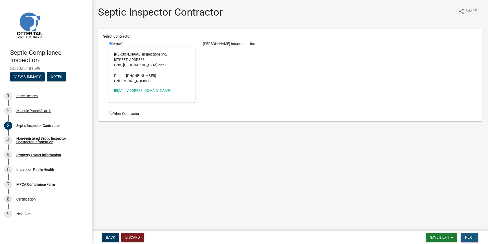
click at [472, 237] on span "Next" at bounding box center [469, 237] width 9 height 4
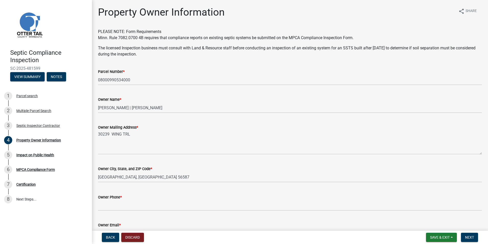
scroll to position [97, 0]
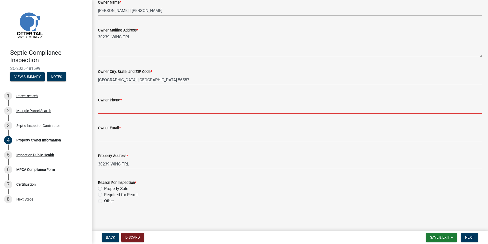
click at [104, 110] on input "Owner Phone *" at bounding box center [290, 108] width 384 height 10
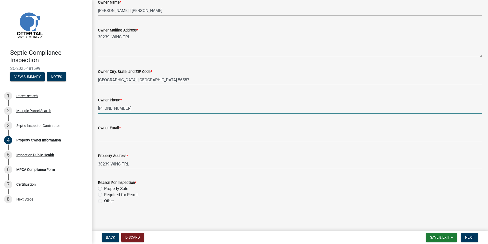
type input "469-955-2639"
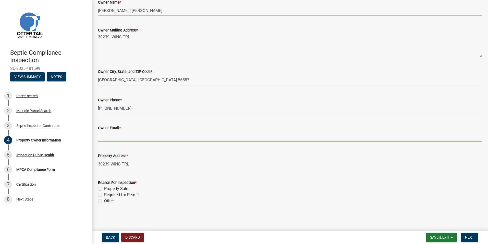
click at [105, 136] on input "Owner Email *" at bounding box center [290, 136] width 384 height 10
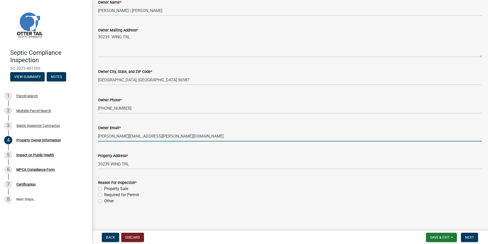
type input "warren.nohr@gmail.com"
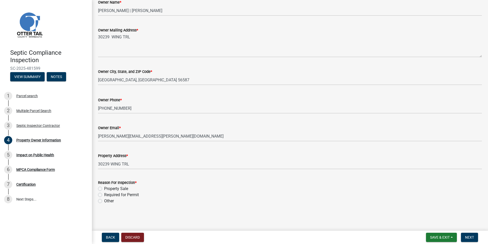
click at [104, 188] on label "Property Sale" at bounding box center [116, 188] width 24 height 6
click at [104, 188] on input "Property Sale" at bounding box center [105, 186] width 3 height 3
radio input "true"
click at [465, 235] on button "Next" at bounding box center [469, 236] width 17 height 9
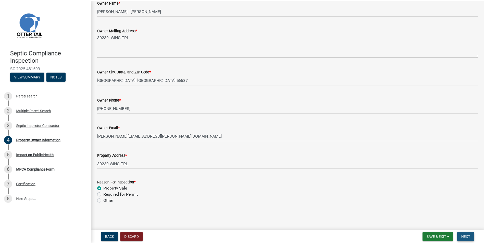
scroll to position [0, 0]
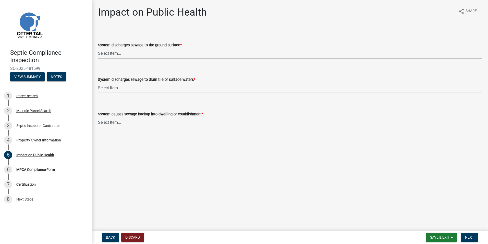
click at [103, 54] on select "Select Item... Yes No" at bounding box center [290, 53] width 384 height 10
click at [98, 48] on select "Select Item... Yes No" at bounding box center [290, 53] width 384 height 10
select select "9c5ef684-d0d4-4879-ab12-905ddbd81a72"
click at [106, 86] on select "Select Item... Yes No" at bounding box center [290, 87] width 384 height 10
click at [98, 82] on select "Select Item... Yes No" at bounding box center [290, 87] width 384 height 10
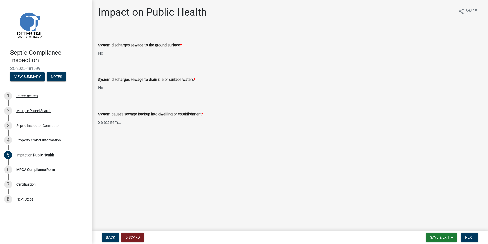
select select "7d491a2b-e9f0-4952-b474-53ca749b22af"
click at [106, 120] on select "Select Item... Yes No" at bounding box center [290, 122] width 384 height 10
click at [98, 117] on select "Select Item... Yes No" at bounding box center [290, 122] width 384 height 10
select select "6e07b46b-a403-4f3e-b4fc-218acc732c01"
click at [470, 236] on span "Next" at bounding box center [469, 237] width 9 height 4
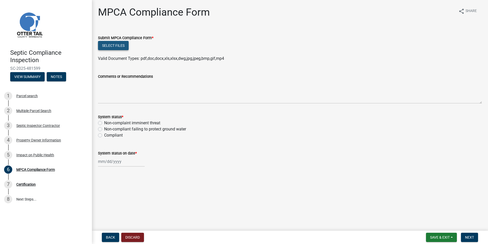
click at [105, 45] on button "Select files" at bounding box center [113, 45] width 31 height 9
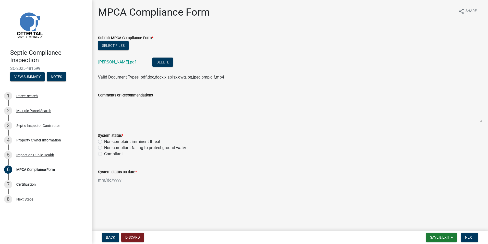
click at [104, 147] on label "Non-compliant failing to protect ground water" at bounding box center [145, 148] width 82 height 6
click at [104, 147] on input "Non-compliant failing to protect ground water" at bounding box center [105, 146] width 3 height 3
radio input "true"
select select "9"
select select "2025"
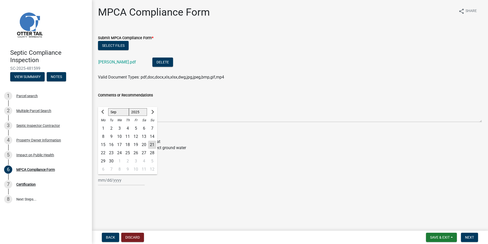
click at [109, 182] on input "System status on date *" at bounding box center [121, 180] width 47 height 10
click at [119, 145] on div "17" at bounding box center [119, 144] width 8 height 8
type input "[DATE]"
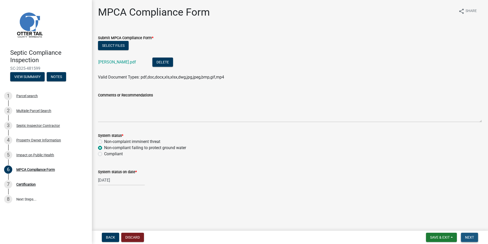
click at [469, 234] on button "Next" at bounding box center [469, 236] width 17 height 9
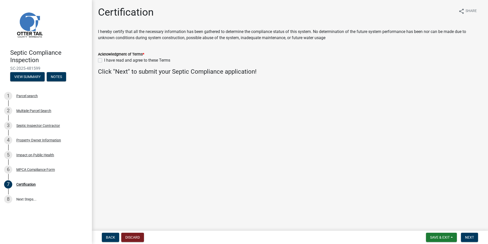
click at [104, 62] on label "I have read and agree to these Terms" at bounding box center [137, 60] width 66 height 6
click at [104, 61] on input "I have read and agree to these Terms" at bounding box center [105, 58] width 3 height 3
checkbox input "true"
click at [467, 235] on span "Next" at bounding box center [469, 237] width 9 height 4
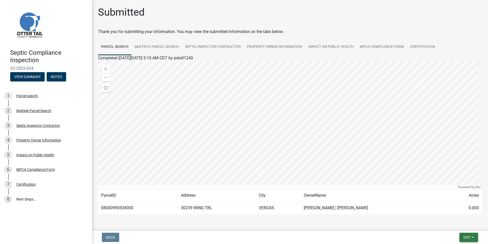
click at [471, 239] on button "Exit" at bounding box center [469, 236] width 19 height 9
click at [455, 223] on button "Save & Exit" at bounding box center [457, 224] width 41 height 12
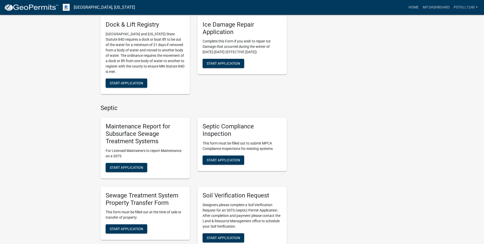
scroll to position [203, 0]
click at [223, 160] on span "Start Application" at bounding box center [223, 160] width 33 height 4
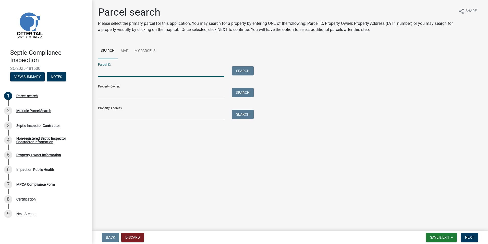
click at [104, 69] on input "Parcel ID:" at bounding box center [161, 71] width 126 height 10
type input "37000990961000"
click at [240, 71] on button "Search" at bounding box center [243, 70] width 22 height 9
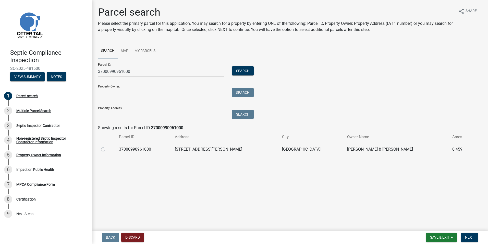
click at [107, 146] on label at bounding box center [107, 146] width 0 height 0
click at [107, 148] on input "radio" at bounding box center [108, 147] width 3 height 3
radio input "true"
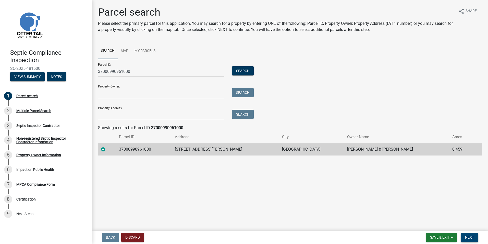
click at [468, 234] on button "Next" at bounding box center [469, 236] width 17 height 9
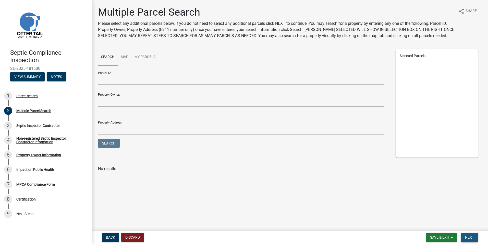
click at [469, 234] on button "Next" at bounding box center [469, 236] width 17 height 9
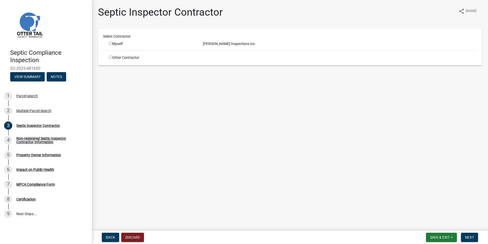
click at [111, 43] on input "radio" at bounding box center [110, 43] width 3 height 3
radio input "true"
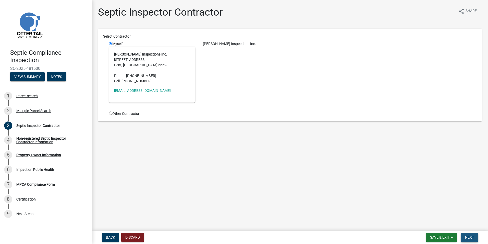
click at [469, 235] on span "Next" at bounding box center [469, 237] width 9 height 4
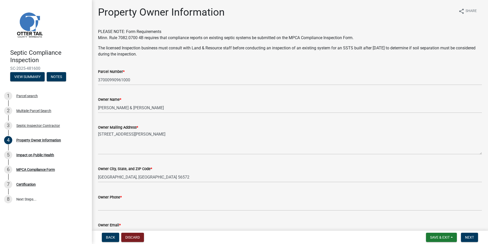
scroll to position [97, 0]
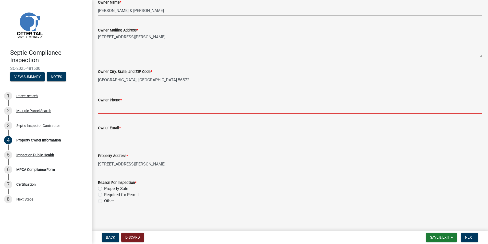
click at [102, 110] on input "Owner Phone *" at bounding box center [290, 108] width 384 height 10
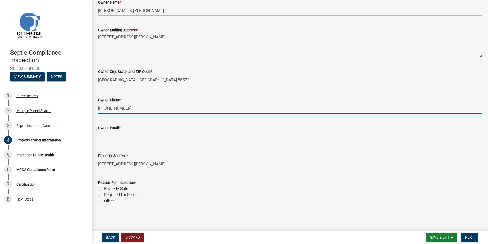
type input "701-799-1784"
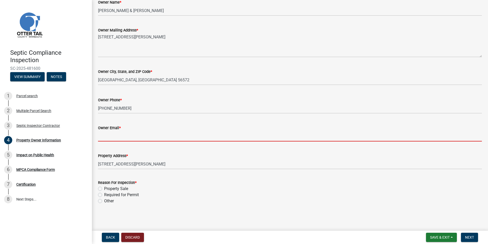
click at [107, 136] on input "Owner Email *" at bounding box center [290, 136] width 384 height 10
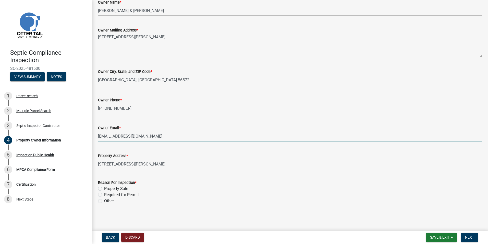
type input "stjohn92@gmail.com"
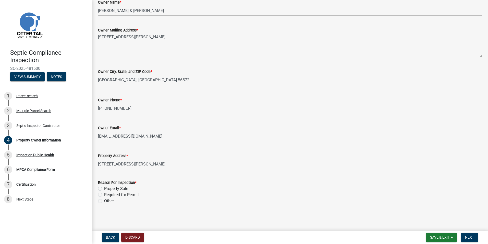
click at [104, 188] on label "Property Sale" at bounding box center [116, 188] width 24 height 6
click at [104, 188] on input "Property Sale" at bounding box center [105, 186] width 3 height 3
radio input "true"
click at [472, 238] on span "Next" at bounding box center [469, 237] width 9 height 4
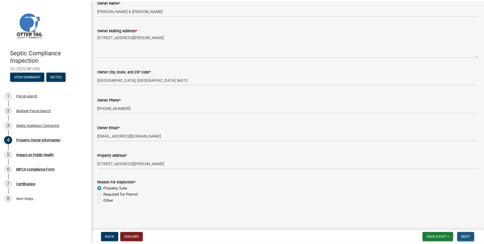
scroll to position [0, 0]
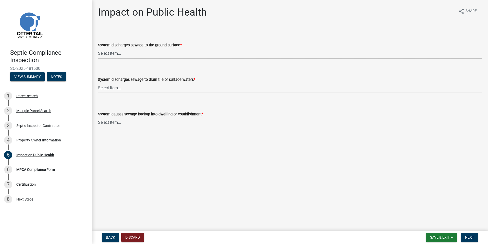
click at [110, 52] on select "Select Item... Yes No" at bounding box center [290, 53] width 384 height 10
click at [98, 48] on select "Select Item... Yes No" at bounding box center [290, 53] width 384 height 10
select select "9c5ef684-d0d4-4879-ab12-905ddbd81a72"
click at [109, 88] on select "Select Item... Yes No" at bounding box center [290, 87] width 384 height 10
click at [98, 82] on select "Select Item... Yes No" at bounding box center [290, 87] width 384 height 10
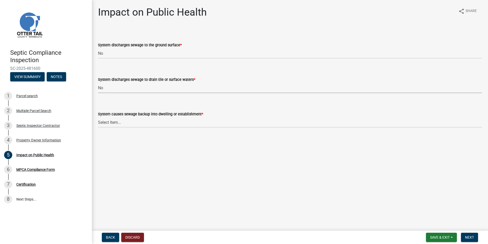
select select "7d491a2b-e9f0-4952-b474-53ca749b22af"
click at [106, 123] on select "Select Item... Yes No" at bounding box center [290, 122] width 384 height 10
click at [98, 117] on select "Select Item... Yes No" at bounding box center [290, 122] width 384 height 10
select select "6e07b46b-a403-4f3e-b4fc-218acc732c01"
click at [471, 234] on button "Next" at bounding box center [469, 236] width 17 height 9
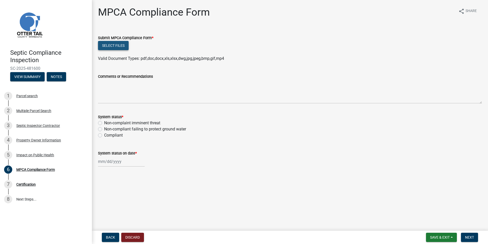
click at [114, 48] on button "Select files" at bounding box center [113, 45] width 31 height 9
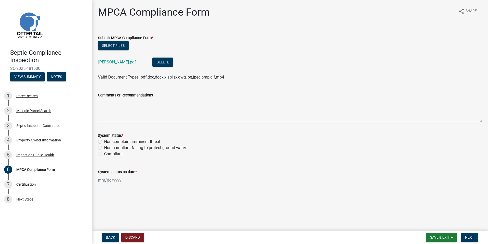
click at [104, 154] on label "Compliant" at bounding box center [113, 154] width 19 height 6
click at [104, 154] on input "Compliant" at bounding box center [105, 152] width 3 height 3
radio input "true"
select select "9"
select select "2025"
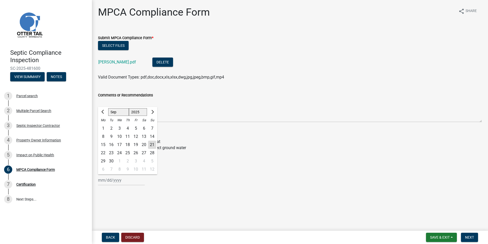
click at [108, 182] on input "System status on date *" at bounding box center [121, 180] width 47 height 10
click at [128, 145] on div "18" at bounding box center [128, 144] width 8 height 8
type input "[DATE]"
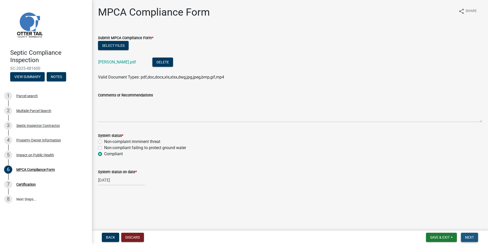
click at [471, 236] on span "Next" at bounding box center [469, 237] width 9 height 4
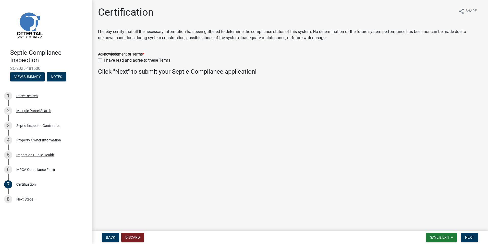
click at [104, 61] on label "I have read and agree to these Terms" at bounding box center [137, 60] width 66 height 6
click at [104, 61] on input "I have read and agree to these Terms" at bounding box center [105, 58] width 3 height 3
checkbox input "true"
click at [470, 237] on span "Next" at bounding box center [469, 237] width 9 height 4
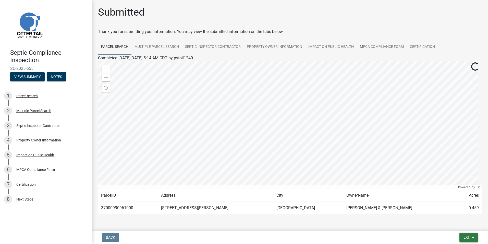
click at [470, 237] on span "Exit" at bounding box center [467, 237] width 7 height 4
click at [459, 224] on button "Save & Exit" at bounding box center [457, 224] width 41 height 12
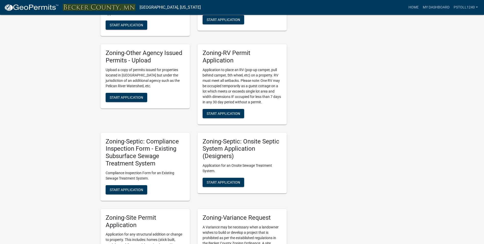
scroll to position [369, 0]
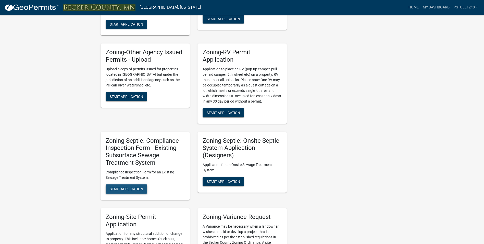
click at [121, 189] on span "Start Application" at bounding box center [126, 188] width 33 height 4
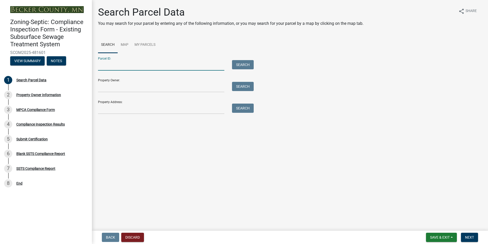
click at [112, 68] on input "Parcel ID:" at bounding box center [161, 65] width 126 height 10
type input "080763000"
click at [239, 64] on button "Search" at bounding box center [243, 64] width 22 height 9
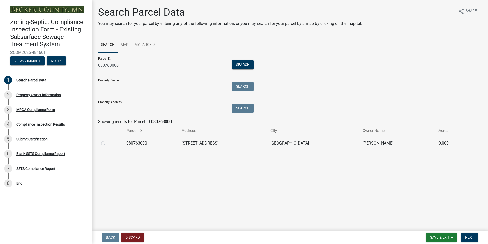
click at [107, 140] on label at bounding box center [107, 140] width 0 height 0
click at [107, 143] on input "radio" at bounding box center [108, 141] width 3 height 3
radio input "true"
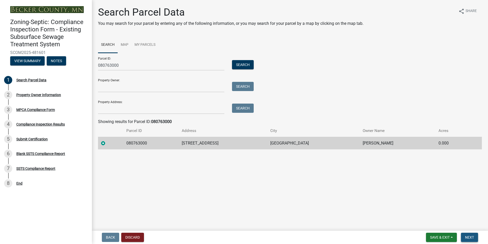
click at [469, 235] on span "Next" at bounding box center [469, 237] width 9 height 4
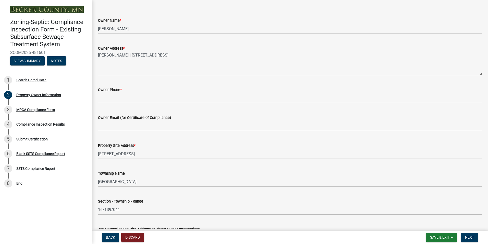
scroll to position [103, 0]
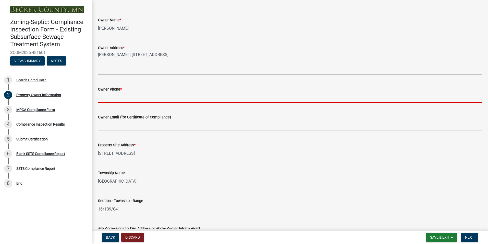
click at [102, 99] on input "Owner Phone *" at bounding box center [290, 97] width 384 height 10
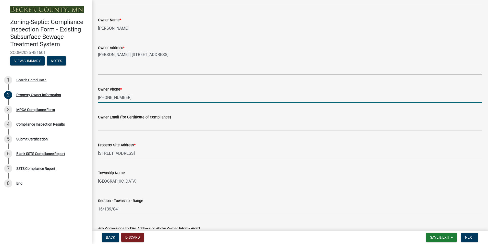
type input "218-841-5724"
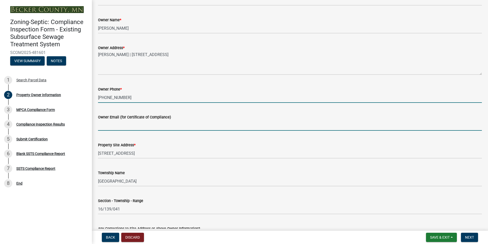
click at [107, 125] on input "Owner Email (for Certificate of Compliance)" at bounding box center [290, 125] width 384 height 10
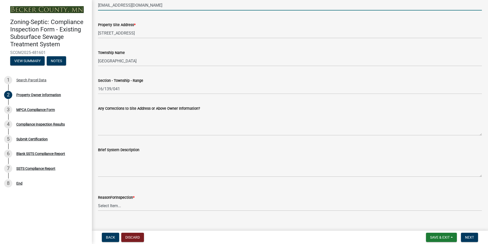
scroll to position [230, 0]
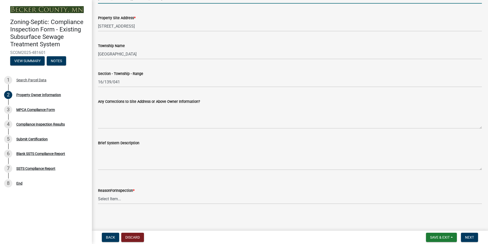
type input "schmitz412@gmail.com"
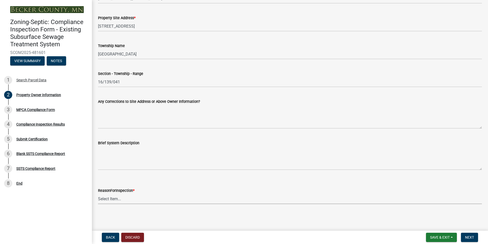
click at [107, 199] on select "Select Item... Property Sale Lake Study Required for Permit Other" at bounding box center [290, 198] width 384 height 10
click at [98, 193] on select "Select Item... Property Sale Lake Study Required for Permit Other" at bounding box center [290, 198] width 384 height 10
select select "3e6c5637-c66b-418d-927c-69aaf39ab5a9"
click at [471, 234] on button "Next" at bounding box center [469, 236] width 17 height 9
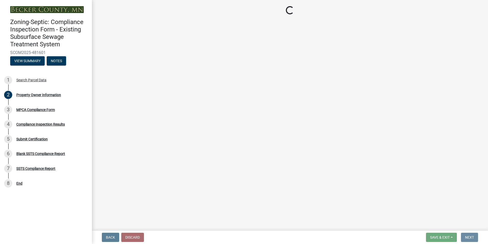
scroll to position [0, 0]
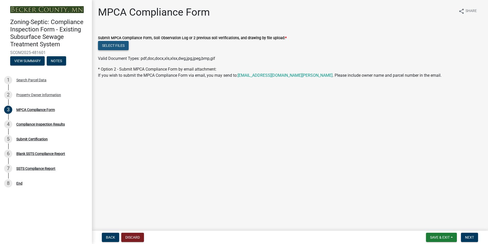
click at [114, 46] on button "Select files" at bounding box center [113, 45] width 31 height 9
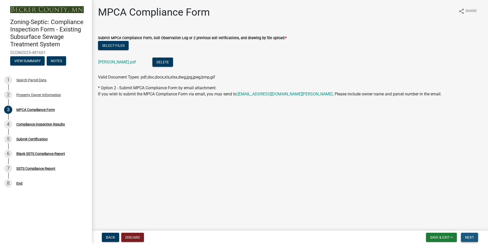
click at [472, 238] on span "Next" at bounding box center [469, 237] width 9 height 4
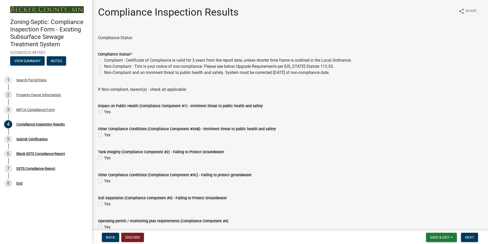
click at [104, 60] on label "Compliant - Certificate of Compliance is valid for 3 years from the report date…" at bounding box center [228, 60] width 248 height 6
click at [104, 60] on input "Compliant - Certificate of Compliance is valid for 3 years from the report date…" at bounding box center [105, 58] width 3 height 3
radio input "true"
click at [469, 236] on span "Next" at bounding box center [469, 237] width 9 height 4
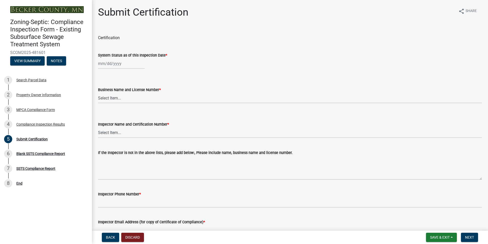
select select "9"
select select "2025"
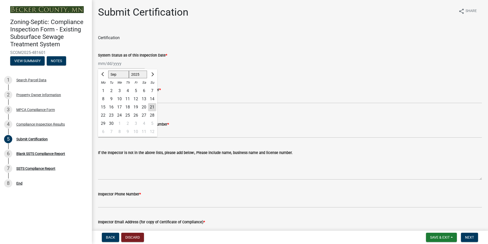
click at [113, 63] on input "System Status as of this Inspection Date *" at bounding box center [121, 63] width 47 height 10
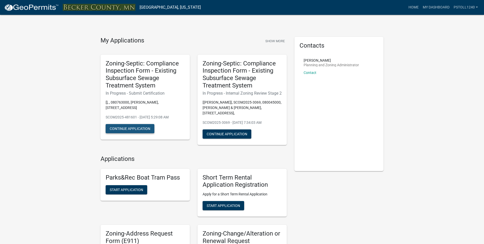
click at [132, 128] on button "Continue Application" at bounding box center [130, 128] width 49 height 9
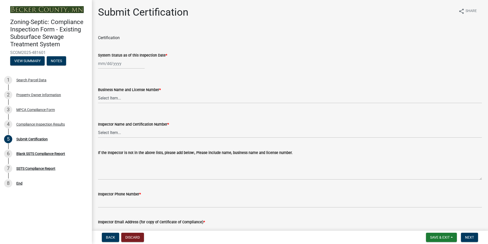
select select "9"
select select "2025"
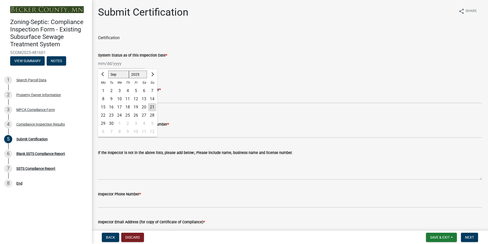
click at [107, 65] on div "Jan Feb Mar Apr May Jun Jul Aug Sep Oct Nov Dec 1525 1526 1527 1528 1529 1530 1…" at bounding box center [121, 63] width 47 height 10
click at [121, 99] on div "10" at bounding box center [119, 99] width 8 height 8
type input "[DATE]"
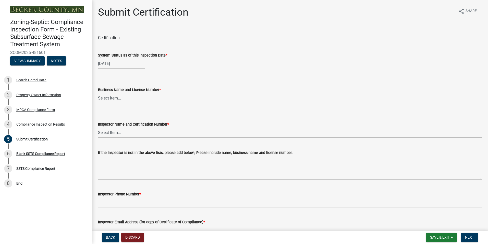
click at [114, 99] on select "Select Item... OTHER – Not listed (please add in next field and we will add to …" at bounding box center [290, 98] width 384 height 10
click at [98, 93] on select "Select Item... OTHER – Not listed (please add in next field and we will add to …" at bounding box center [290, 98] width 384 height 10
select select "6cb55102-04ca-4fa6-a18d-df345860fceb"
click at [111, 133] on select "Select Item... OTHER – Not listed (please add in next field and we will add to …" at bounding box center [290, 132] width 384 height 10
click at [98, 127] on select "Select Item... OTHER – Not listed (please add in next field and we will add to …" at bounding box center [290, 132] width 384 height 10
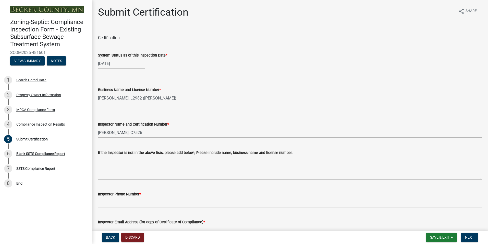
select select "dc89faac-9f44-4363-befa-aff2aab8b849"
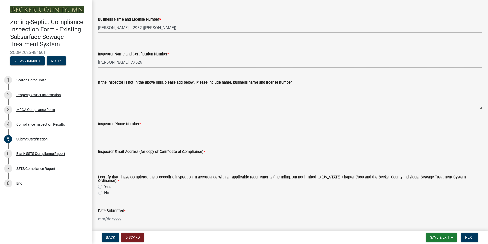
scroll to position [125, 0]
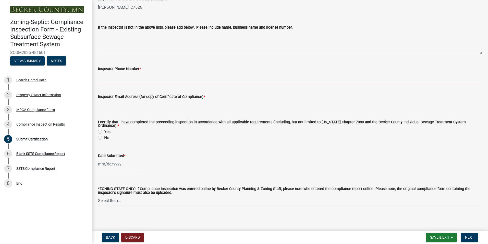
click at [116, 75] on input "Inspector Phone Number *" at bounding box center [290, 77] width 384 height 10
type input "2188391849"
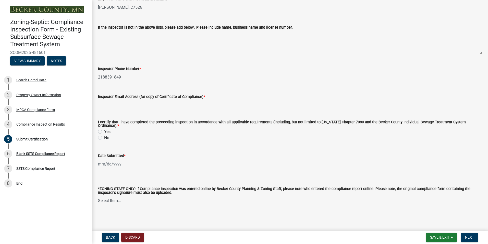
type input "[EMAIL_ADDRESS][DOMAIN_NAME]"
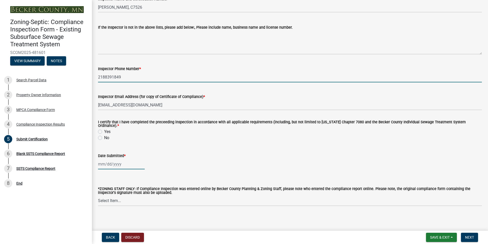
type input "09/02/2025"
select select "9"
select select "2025"
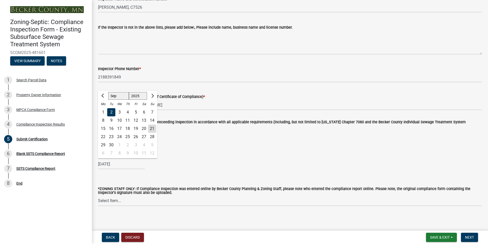
click at [152, 127] on div "21" at bounding box center [152, 128] width 8 height 8
type input "09/21/2025"
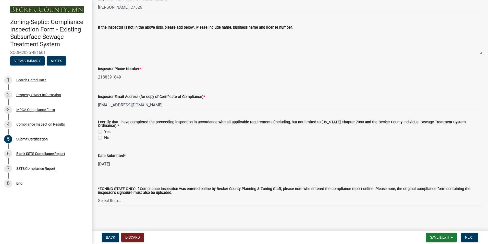
click at [104, 129] on label "Yes" at bounding box center [107, 131] width 6 height 6
click at [104, 129] on input "Yes" at bounding box center [105, 129] width 3 height 3
radio input "true"
click at [470, 235] on span "Next" at bounding box center [469, 237] width 9 height 4
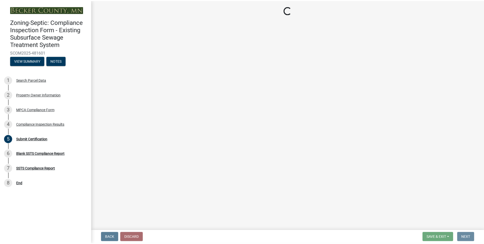
scroll to position [0, 0]
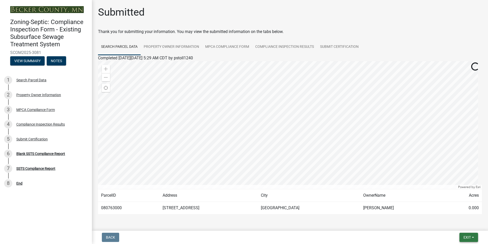
click at [465, 234] on button "Exit" at bounding box center [469, 236] width 19 height 9
click at [453, 223] on button "Save & Exit" at bounding box center [457, 224] width 41 height 12
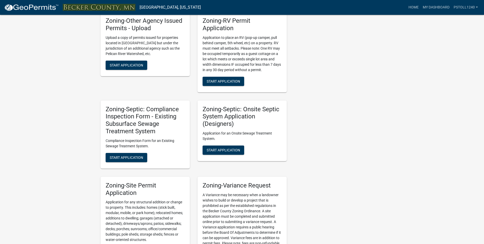
scroll to position [408, 0]
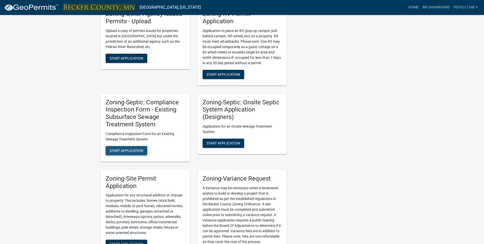
click at [122, 153] on button "Start Application" at bounding box center [127, 150] width 42 height 9
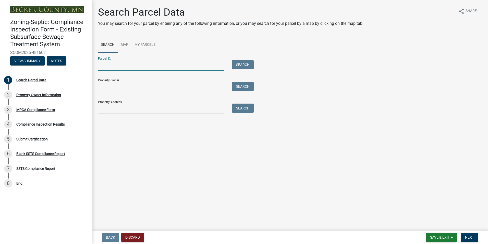
click at [105, 67] on input "Parcel ID:" at bounding box center [161, 65] width 126 height 10
type input "081163000"
click at [240, 64] on button "Search" at bounding box center [243, 64] width 22 height 9
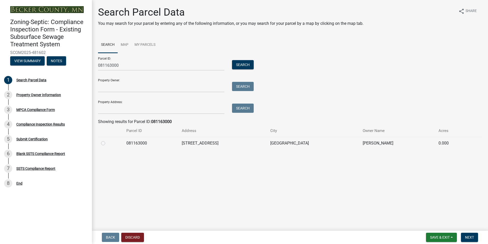
click at [107, 140] on label at bounding box center [107, 140] width 0 height 0
click at [107, 142] on input "radio" at bounding box center [108, 141] width 3 height 3
radio input "true"
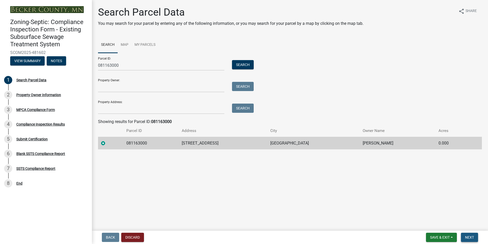
click at [468, 239] on span "Next" at bounding box center [469, 237] width 9 height 4
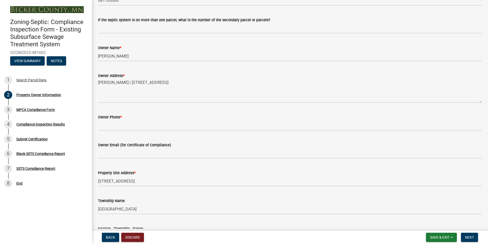
scroll to position [77, 0]
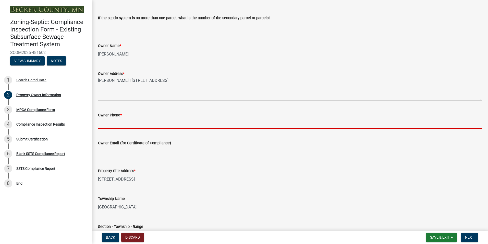
click at [103, 124] on input "Owner Phone *" at bounding box center [290, 123] width 384 height 10
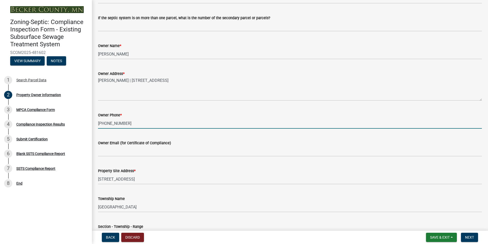
type input "320-761-2955"
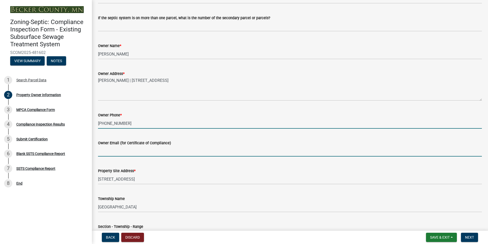
click at [103, 151] on input "Owner Email (for Certificate of Compliance)" at bounding box center [290, 151] width 384 height 10
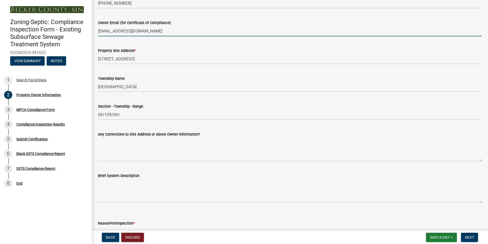
scroll to position [230, 0]
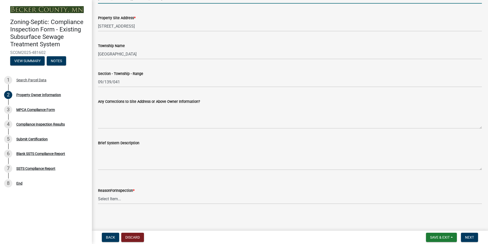
type input "avinson3@charter.net"
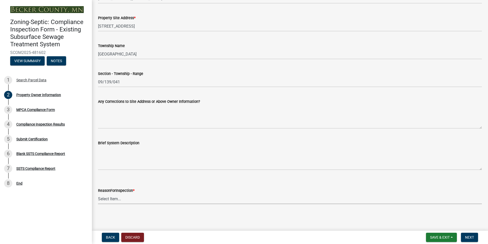
click at [107, 197] on select "Select Item... Property Sale Lake Study Required for Permit Other" at bounding box center [290, 198] width 384 height 10
click at [98, 193] on select "Select Item... Property Sale Lake Study Required for Permit Other" at bounding box center [290, 198] width 384 height 10
select select "3e6c5637-c66b-418d-927c-69aaf39ab5a9"
click at [464, 238] on button "Next" at bounding box center [469, 236] width 17 height 9
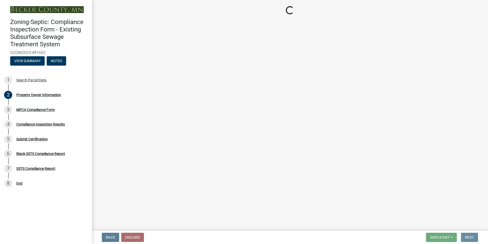
scroll to position [0, 0]
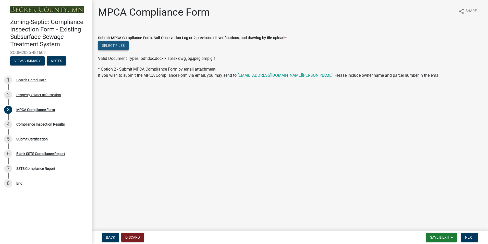
click at [114, 47] on button "Select files" at bounding box center [113, 45] width 31 height 9
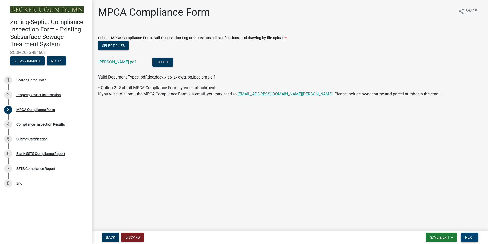
click at [469, 235] on span "Next" at bounding box center [469, 237] width 9 height 4
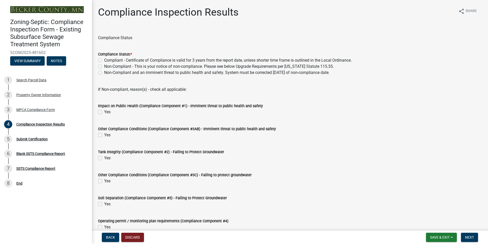
click at [104, 60] on label "Compliant - Certificate of Compliance is valid for 3 years from the report date…" at bounding box center [228, 60] width 248 height 6
click at [104, 60] on input "Compliant - Certificate of Compliance is valid for 3 years from the report date…" at bounding box center [105, 58] width 3 height 3
radio input "true"
click at [468, 235] on span "Next" at bounding box center [469, 237] width 9 height 4
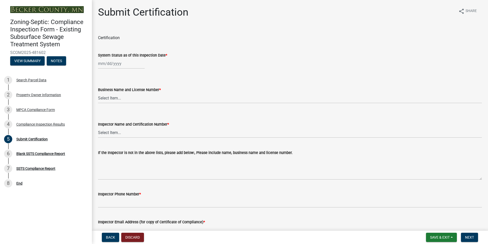
click at [105, 64] on input "System Status as of this Inspection Date *" at bounding box center [121, 63] width 47 height 10
select select "9"
select select "2025"
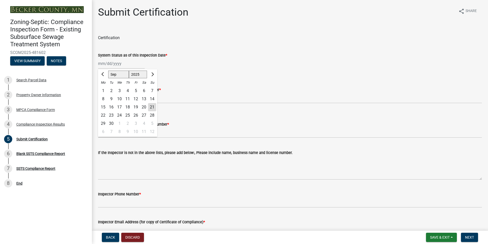
click at [119, 97] on div "10" at bounding box center [119, 99] width 8 height 8
type input "[DATE]"
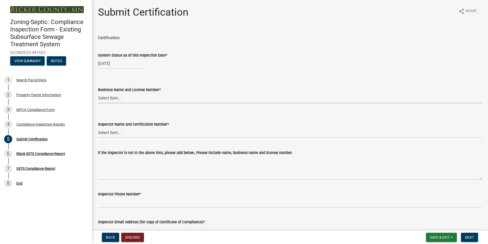
click at [114, 100] on select "Select Item... OTHER – Not listed (please add in next field and we will add to …" at bounding box center [290, 98] width 384 height 10
click at [98, 93] on select "Select Item... OTHER – Not listed (please add in next field and we will add to …" at bounding box center [290, 98] width 384 height 10
select select "6cb55102-04ca-4fa6-a18d-df345860fceb"
click at [110, 134] on select "Select Item... OTHER – Not listed (please add in next field and we will add to …" at bounding box center [290, 132] width 384 height 10
click at [98, 127] on select "Select Item... OTHER – Not listed (please add in next field and we will add to …" at bounding box center [290, 132] width 384 height 10
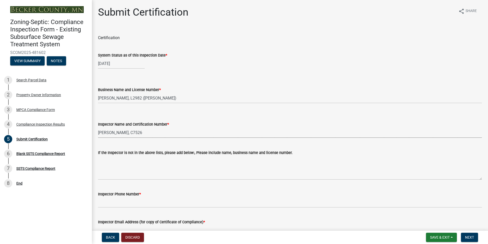
select select "dc89faac-9f44-4363-befa-aff2aab8b849"
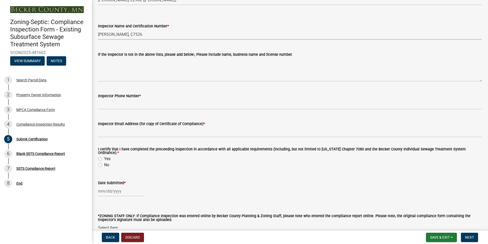
scroll to position [125, 0]
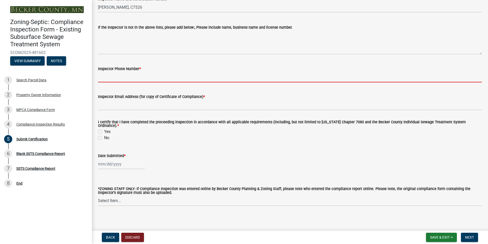
click at [129, 73] on input "Inspector Phone Number *" at bounding box center [290, 77] width 384 height 10
type input "2188391849"
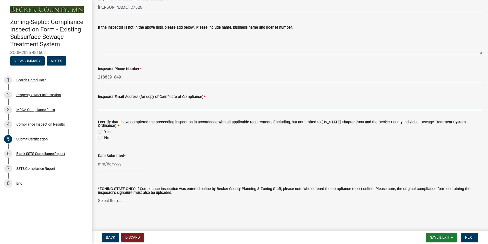
type input "[EMAIL_ADDRESS][DOMAIN_NAME]"
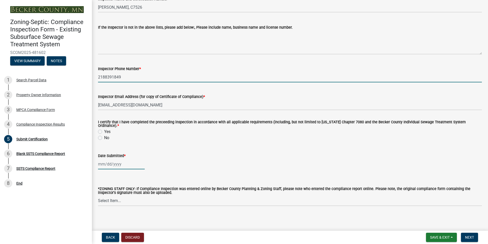
type input "[DATE]"
select select "9"
select select "2025"
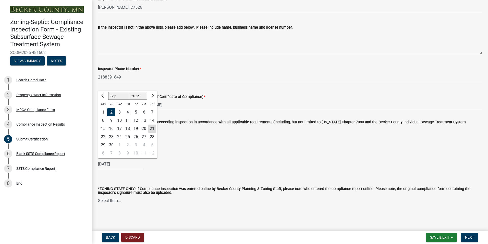
click at [151, 127] on div "21" at bounding box center [152, 128] width 8 height 8
type input "[DATE]"
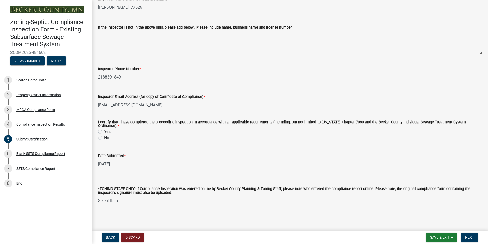
click at [104, 129] on label "Yes" at bounding box center [107, 131] width 6 height 6
click at [104, 129] on input "Yes" at bounding box center [105, 129] width 3 height 3
radio input "true"
click at [469, 235] on span "Next" at bounding box center [469, 237] width 9 height 4
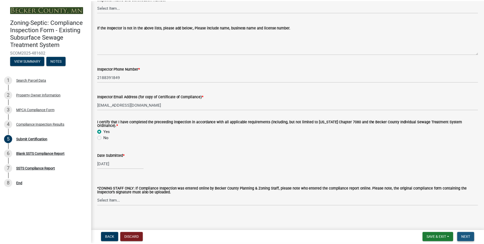
scroll to position [0, 0]
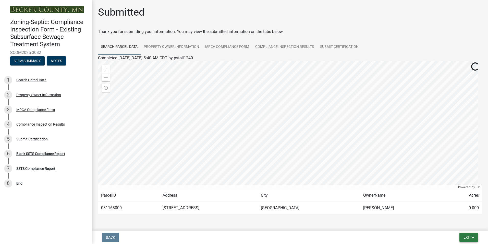
click at [469, 235] on span "Exit" at bounding box center [467, 237] width 7 height 4
click at [452, 223] on button "Save & Exit" at bounding box center [457, 224] width 41 height 12
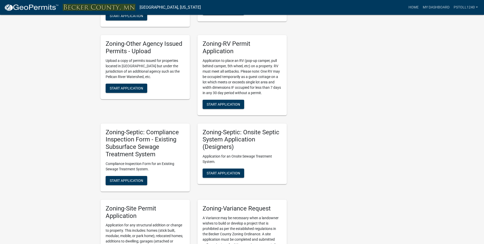
scroll to position [379, 0]
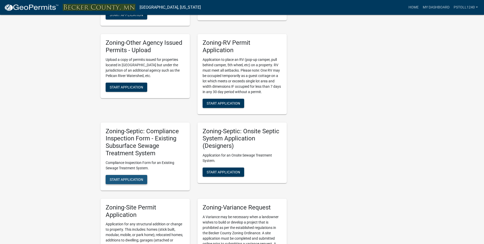
click at [123, 181] on span "Start Application" at bounding box center [126, 179] width 33 height 4
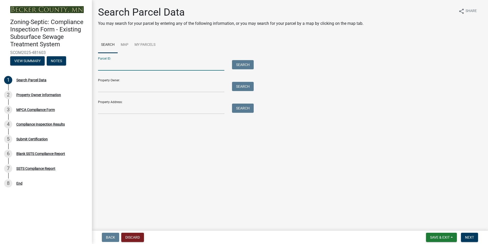
click at [110, 66] on input "Parcel ID:" at bounding box center [161, 65] width 126 height 10
type input "080993000"
click at [238, 63] on button "Search" at bounding box center [243, 64] width 22 height 9
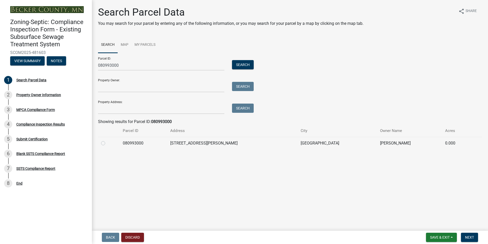
click at [107, 140] on label at bounding box center [107, 140] width 0 height 0
click at [107, 143] on input "radio" at bounding box center [108, 141] width 3 height 3
radio input "true"
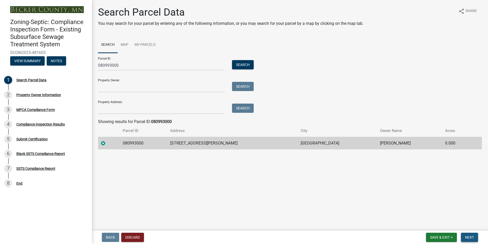
click at [468, 238] on span "Next" at bounding box center [469, 237] width 9 height 4
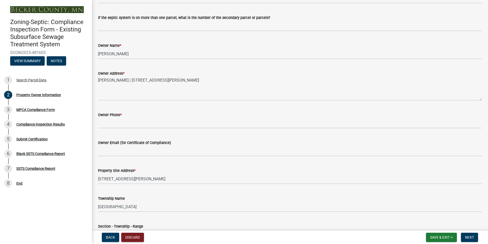
scroll to position [78, 0]
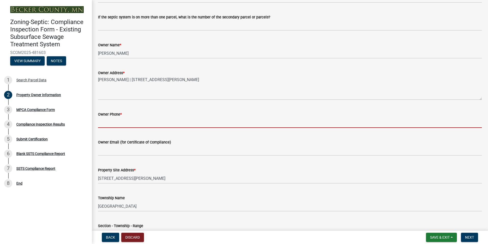
click at [102, 123] on input "Owner Phone *" at bounding box center [290, 122] width 384 height 10
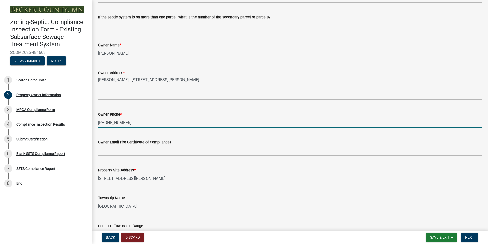
type input "202-351-9242"
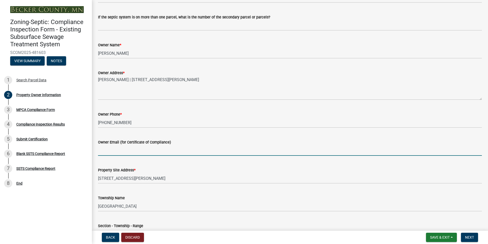
click at [108, 152] on input "Owner Email (for Certificate of Compliance)" at bounding box center [290, 150] width 384 height 10
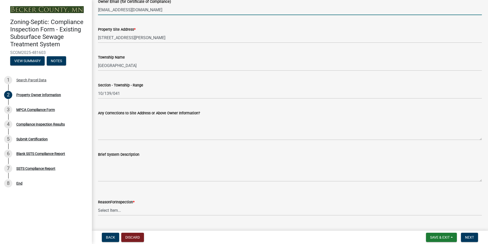
scroll to position [230, 0]
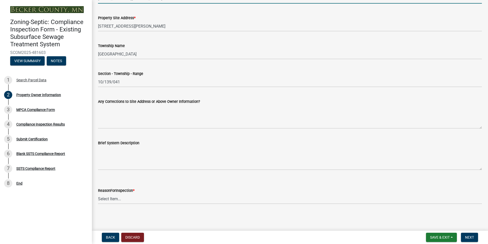
type input "collincpeterson@hotmail.com"
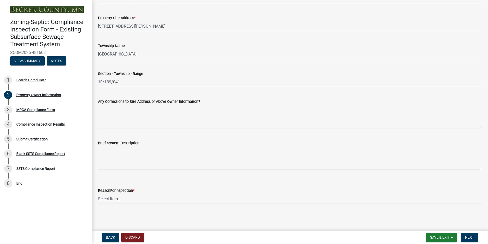
click at [107, 198] on select "Select Item... Property Sale Lake Study Required for Permit Other" at bounding box center [290, 198] width 384 height 10
click at [98, 193] on select "Select Item... Property Sale Lake Study Required for Permit Other" at bounding box center [290, 198] width 384 height 10
select select "3e6c5637-c66b-418d-927c-69aaf39ab5a9"
click at [469, 237] on span "Next" at bounding box center [469, 237] width 9 height 4
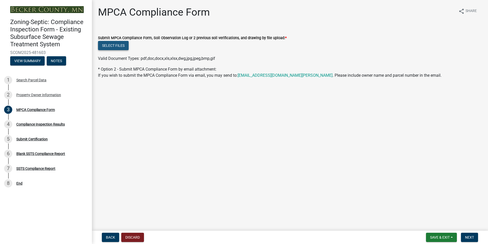
click at [115, 46] on button "Select files" at bounding box center [113, 45] width 31 height 9
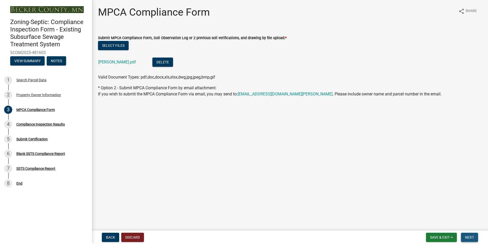
click at [469, 236] on span "Next" at bounding box center [469, 237] width 9 height 4
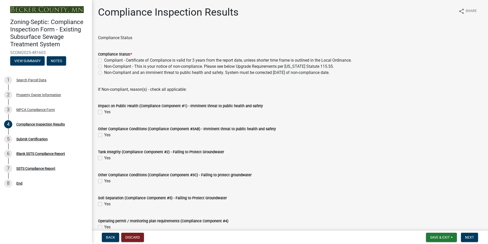
click at [104, 59] on label "Compliant - Certificate of Compliance is valid for 3 years from the report date…" at bounding box center [228, 60] width 248 height 6
click at [104, 59] on input "Compliant - Certificate of Compliance is valid for 3 years from the report date…" at bounding box center [105, 58] width 3 height 3
radio input "true"
click at [465, 234] on button "Next" at bounding box center [469, 236] width 17 height 9
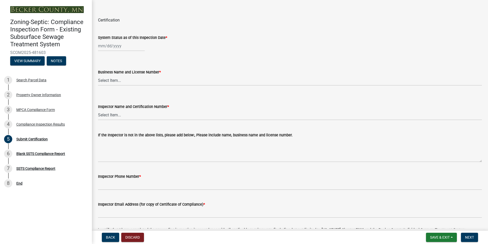
scroll to position [18, 0]
select select "9"
select select "2025"
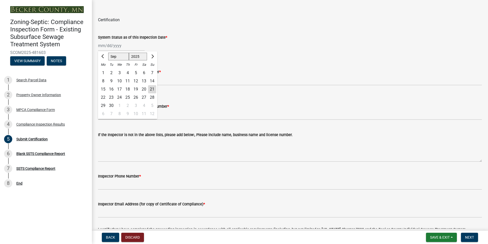
click at [111, 46] on div "Jan Feb Mar Apr May Jun Jul Aug Sep Oct Nov Dec 1525 1526 1527 1528 1529 1530 1…" at bounding box center [121, 45] width 47 height 10
click at [120, 78] on div "10" at bounding box center [119, 81] width 8 height 8
type input "[DATE]"
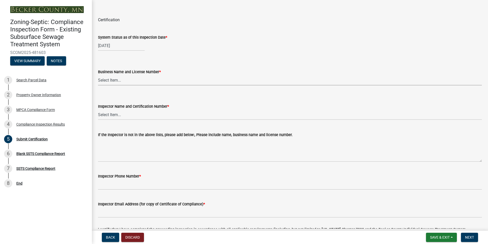
click at [113, 80] on select "Select Item... OTHER – Not listed (please add in next field and we will add to …" at bounding box center [290, 80] width 384 height 10
click at [98, 75] on select "Select Item... OTHER – Not listed (please add in next field and we will add to …" at bounding box center [290, 80] width 384 height 10
select select "6cb55102-04ca-4fa6-a18d-df345860fceb"
click at [113, 116] on select "Select Item... OTHER – Not listed (please add in next field and we will add to …" at bounding box center [290, 114] width 384 height 10
click at [98, 109] on select "Select Item... OTHER – Not listed (please add in next field and we will add to …" at bounding box center [290, 114] width 384 height 10
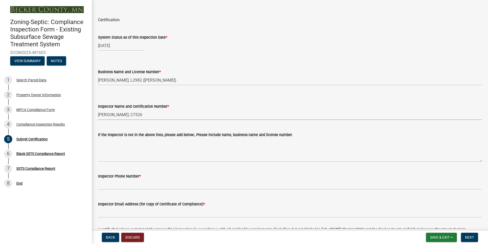
select select "dc89faac-9f44-4363-befa-aff2aab8b849"
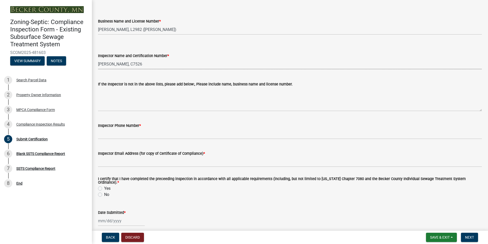
scroll to position [75, 0]
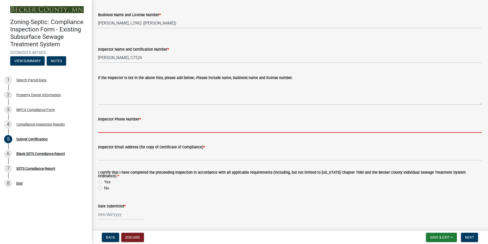
click at [111, 127] on input "Inspector Phone Number *" at bounding box center [290, 127] width 384 height 10
type input "2188391849"
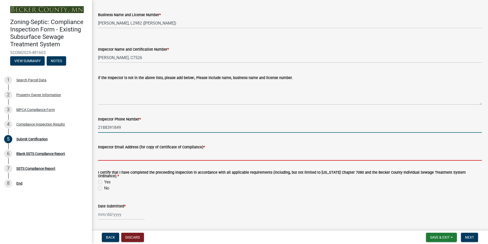
type input "[EMAIL_ADDRESS][DOMAIN_NAME]"
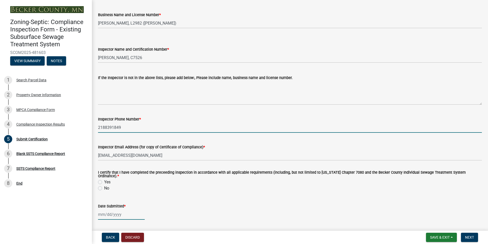
type input "[DATE]"
select select "9"
select select "2025"
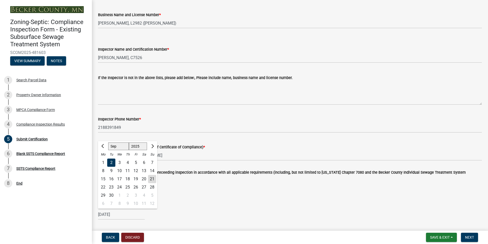
click at [152, 175] on div "21" at bounding box center [152, 179] width 8 height 8
type input "[DATE]"
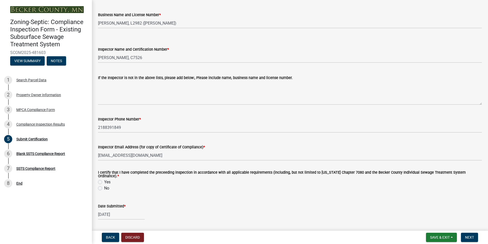
click at [104, 180] on label "Yes" at bounding box center [107, 182] width 6 height 6
click at [104, 180] on input "Yes" at bounding box center [105, 180] width 3 height 3
radio input "true"
click at [467, 235] on span "Next" at bounding box center [469, 237] width 9 height 4
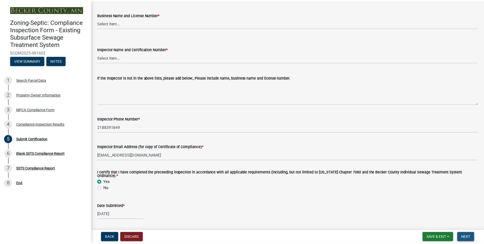
scroll to position [0, 0]
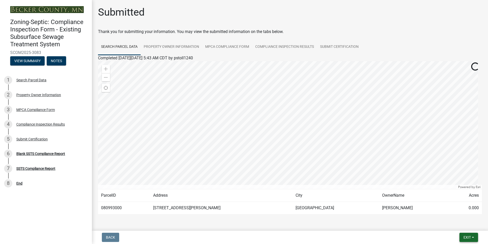
click at [467, 235] on span "Exit" at bounding box center [467, 237] width 7 height 4
click at [452, 224] on button "Save & Exit" at bounding box center [457, 224] width 41 height 12
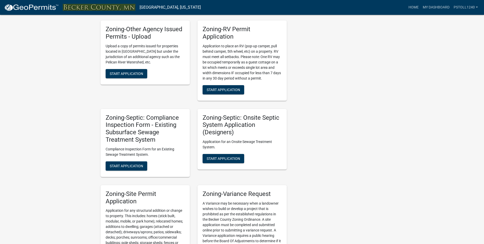
scroll to position [392, 0]
click at [123, 164] on span "Start Application" at bounding box center [126, 165] width 33 height 4
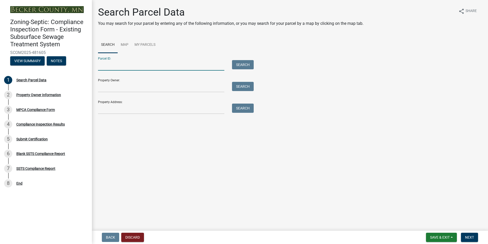
click at [102, 65] on input "Parcel ID:" at bounding box center [161, 65] width 126 height 10
type input "080997000"
click at [235, 65] on button "Search" at bounding box center [243, 64] width 22 height 9
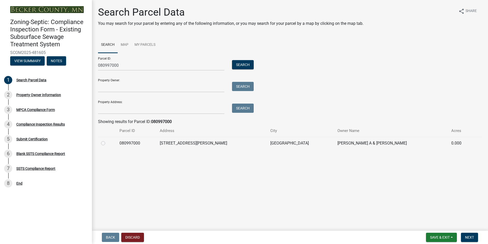
click at [107, 140] on label at bounding box center [107, 140] width 0 height 0
click at [107, 143] on input "radio" at bounding box center [108, 141] width 3 height 3
radio input "true"
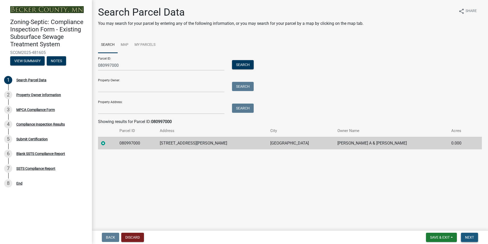
click at [468, 235] on span "Next" at bounding box center [469, 237] width 9 height 4
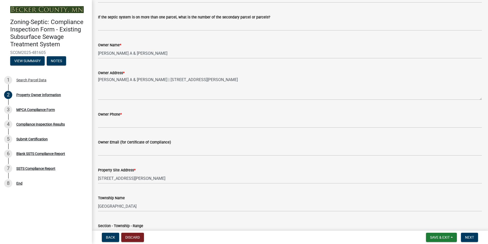
scroll to position [86, 0]
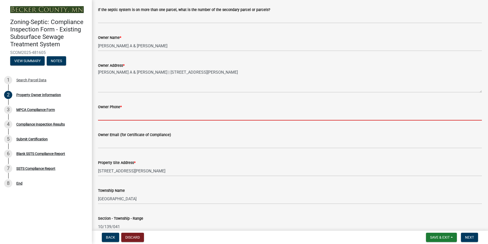
click at [102, 117] on input "Owner Phone *" at bounding box center [290, 115] width 384 height 10
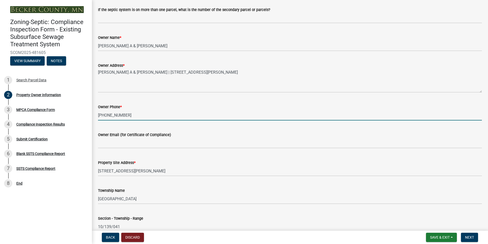
type input "[PHONE_NUMBER]"
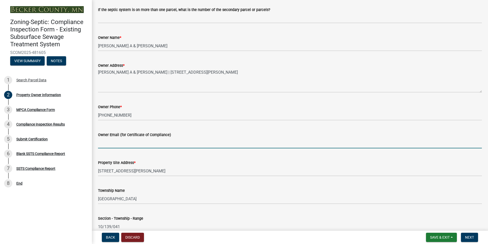
click at [104, 143] on input "Owner Email (for Certificate of Compliance)" at bounding box center [290, 143] width 384 height 10
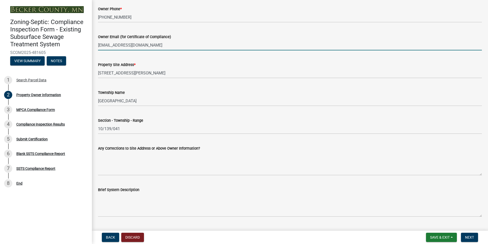
scroll to position [230, 0]
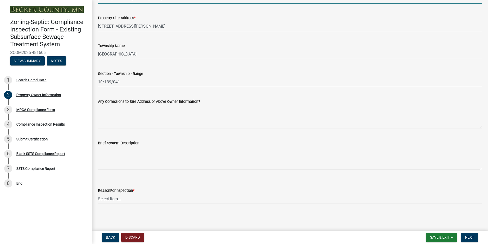
type input "[EMAIL_ADDRESS][DOMAIN_NAME]"
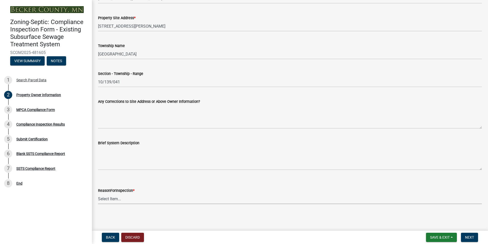
click at [109, 198] on select "Select Item... Property Sale Lake Study Required for Permit Other" at bounding box center [290, 198] width 384 height 10
click at [98, 193] on select "Select Item... Property Sale Lake Study Required for Permit Other" at bounding box center [290, 198] width 384 height 10
select select "3e6c5637-c66b-418d-927c-69aaf39ab5a9"
click at [468, 238] on span "Next" at bounding box center [469, 237] width 9 height 4
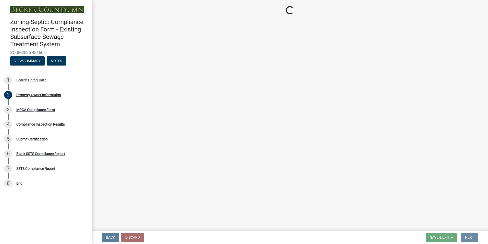
scroll to position [0, 0]
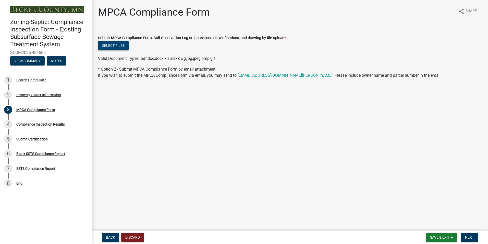
click at [116, 46] on button "Select files" at bounding box center [113, 45] width 31 height 9
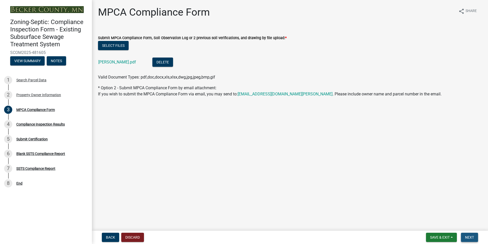
click at [469, 236] on span "Next" at bounding box center [469, 237] width 9 height 4
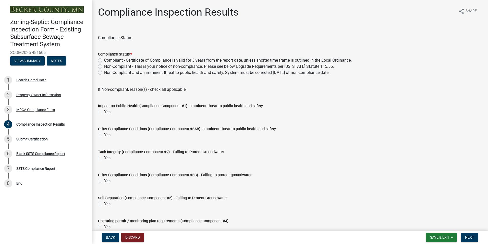
click at [104, 61] on label "Compliant - Certificate of Compliance is valid for 3 years from the report date…" at bounding box center [228, 60] width 248 height 6
click at [104, 61] on input "Compliant - Certificate of Compliance is valid for 3 years from the report date…" at bounding box center [105, 58] width 3 height 3
radio input "true"
click at [469, 236] on span "Next" at bounding box center [469, 237] width 9 height 4
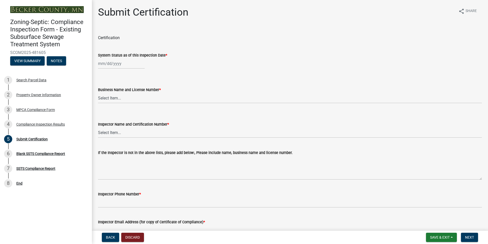
select select "9"
select select "2025"
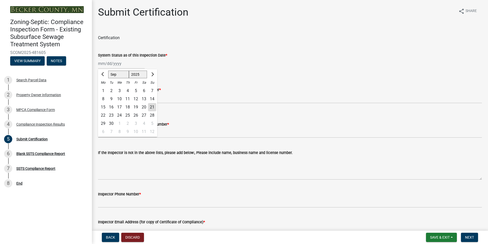
click at [106, 64] on input "System Status as of this Inspection Date *" at bounding box center [121, 63] width 47 height 10
click at [119, 98] on div "10" at bounding box center [119, 99] width 8 height 8
type input "[DATE]"
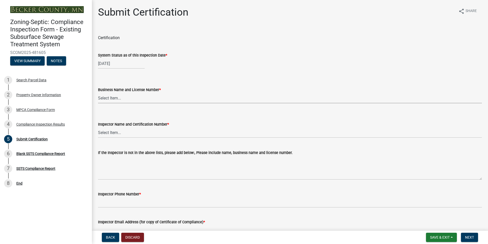
click at [114, 98] on select "Select Item... OTHER – Not listed (please add in next field and we will add to …" at bounding box center [290, 98] width 384 height 10
click at [98, 93] on select "Select Item... OTHER – Not listed (please add in next field and we will add to …" at bounding box center [290, 98] width 384 height 10
select select "6cb55102-04ca-4fa6-a18d-df345860fceb"
click at [112, 134] on select "Select Item... OTHER – Not listed (please add in next field and we will add to …" at bounding box center [290, 132] width 384 height 10
click at [98, 127] on select "Select Item... OTHER – Not listed (please add in next field and we will add to …" at bounding box center [290, 132] width 384 height 10
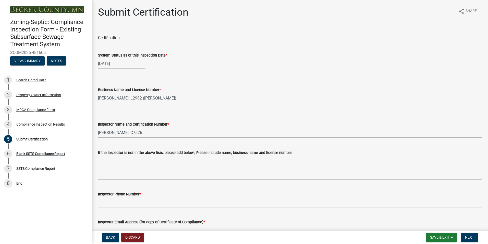
select select "dc89faac-9f44-4363-befa-aff2aab8b849"
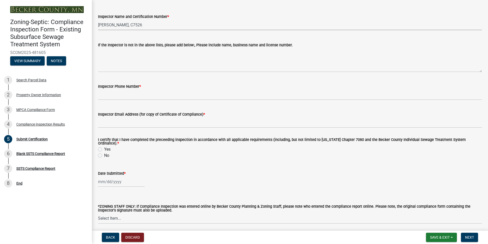
scroll to position [125, 0]
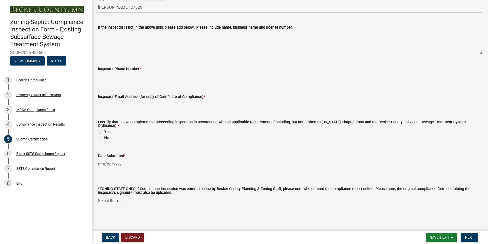
click at [120, 72] on input "Inspector Phone Number *" at bounding box center [290, 77] width 384 height 10
type input "2188391849"
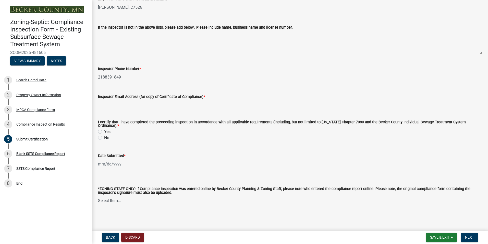
type input "[EMAIL_ADDRESS][DOMAIN_NAME]"
type input "[DATE]"
select select "9"
select select "2025"
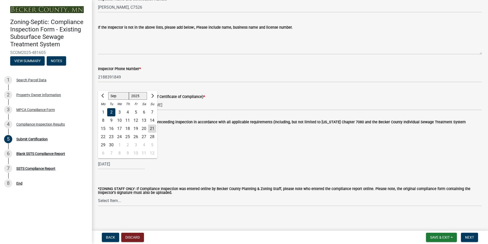
click at [152, 127] on div "21" at bounding box center [152, 128] width 8 height 8
type input "[DATE]"
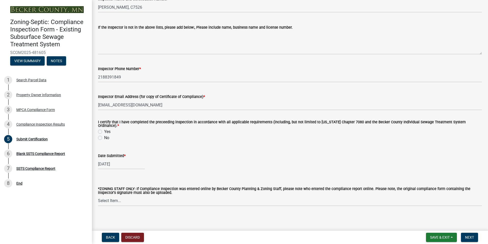
click at [104, 129] on label "Yes" at bounding box center [107, 131] width 6 height 6
click at [104, 129] on input "Yes" at bounding box center [105, 129] width 3 height 3
radio input "true"
click at [468, 239] on span "Next" at bounding box center [469, 237] width 9 height 4
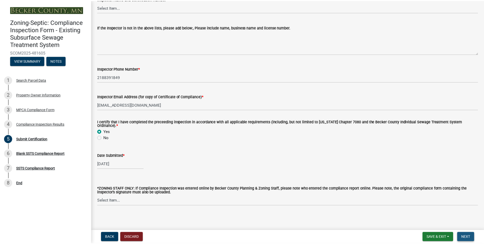
scroll to position [0, 0]
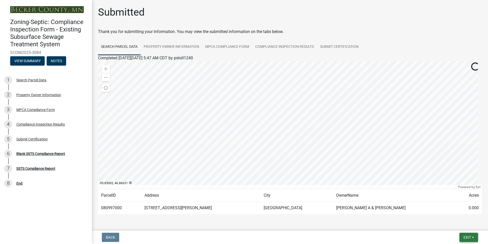
click at [469, 238] on span "Exit" at bounding box center [467, 237] width 7 height 4
click at [456, 223] on button "Save & Exit" at bounding box center [457, 224] width 41 height 12
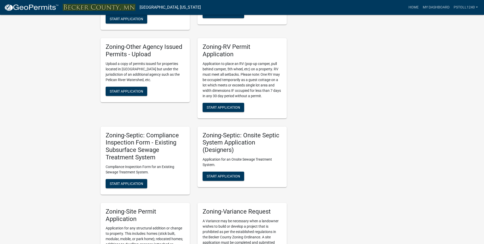
scroll to position [375, 0]
click at [123, 184] on span "Start Application" at bounding box center [126, 183] width 33 height 4
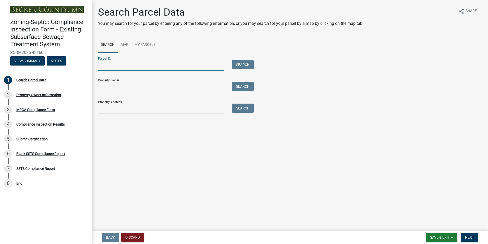
click at [111, 68] on input "Parcel ID:" at bounding box center [161, 65] width 126 height 10
type input "080985000"
click at [241, 64] on button "Search" at bounding box center [243, 64] width 22 height 9
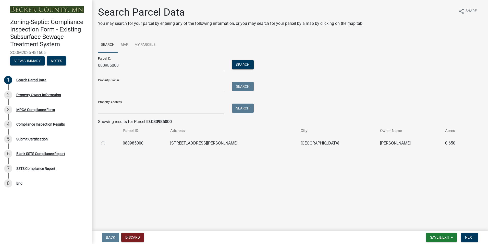
click at [107, 140] on label at bounding box center [107, 140] width 0 height 0
click at [107, 143] on input "radio" at bounding box center [108, 141] width 3 height 3
radio input "true"
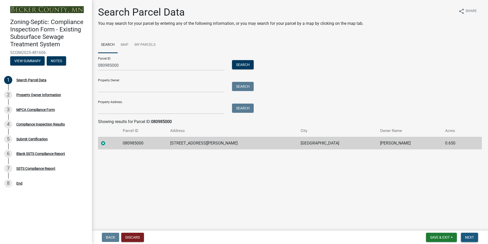
click at [471, 236] on span "Next" at bounding box center [469, 237] width 9 height 4
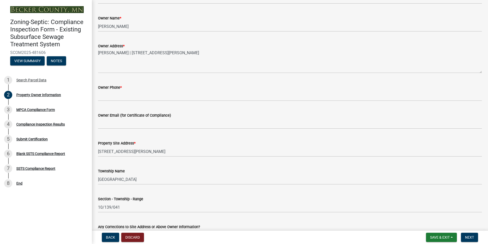
scroll to position [105, 0]
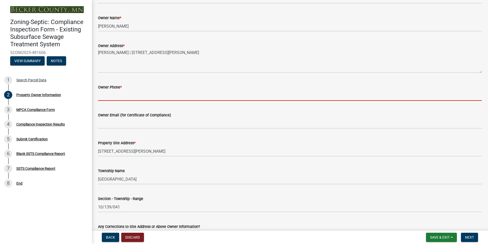
click at [107, 97] on input "Owner Phone *" at bounding box center [290, 95] width 384 height 10
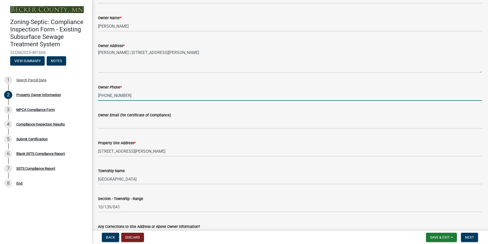
type input "218-841-6199"
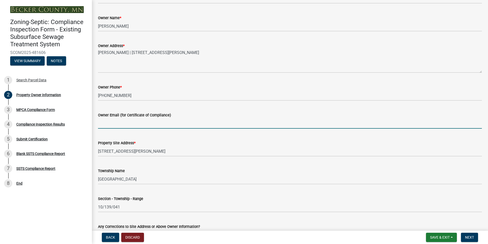
click at [109, 124] on input "Owner Email (for Certificate of Compliance)" at bounding box center [290, 123] width 384 height 10
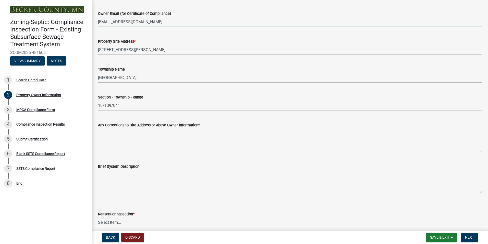
scroll to position [230, 0]
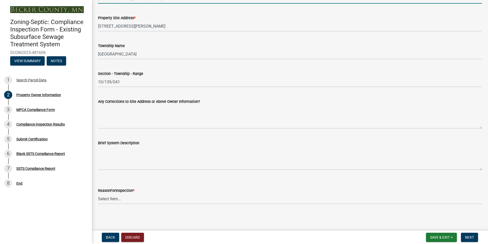
type input "kfoltz@foltztrucking.com"
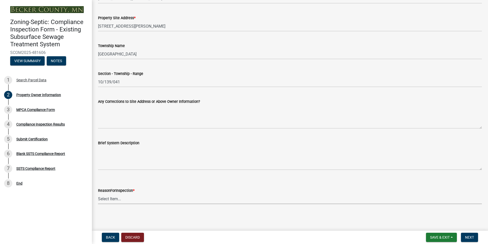
click at [108, 199] on select "Select Item... Property Sale Lake Study Required for Permit Other" at bounding box center [290, 198] width 384 height 10
click at [98, 193] on select "Select Item... Property Sale Lake Study Required for Permit Other" at bounding box center [290, 198] width 384 height 10
select select "3e6c5637-c66b-418d-927c-69aaf39ab5a9"
click at [471, 237] on span "Next" at bounding box center [469, 237] width 9 height 4
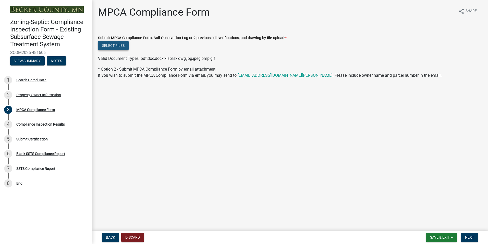
click at [115, 46] on button "Select files" at bounding box center [113, 45] width 31 height 9
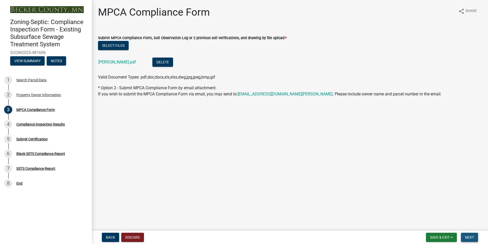
click at [473, 236] on span "Next" at bounding box center [469, 237] width 9 height 4
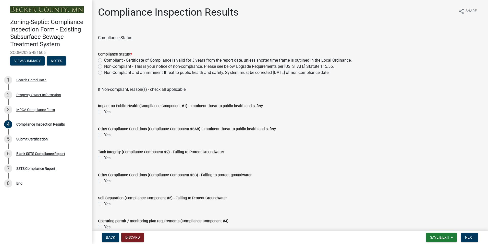
click at [104, 61] on label "Compliant - Certificate of Compliance is valid for 3 years from the report date…" at bounding box center [228, 60] width 248 height 6
click at [104, 61] on input "Compliant - Certificate of Compliance is valid for 3 years from the report date…" at bounding box center [105, 58] width 3 height 3
radio input "true"
click at [465, 235] on span "Next" at bounding box center [469, 237] width 9 height 4
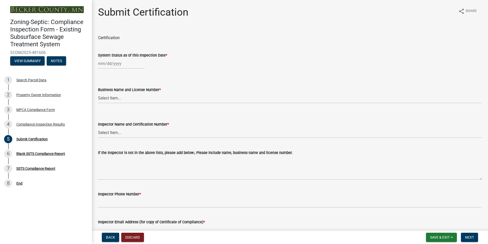
select select "9"
select select "2025"
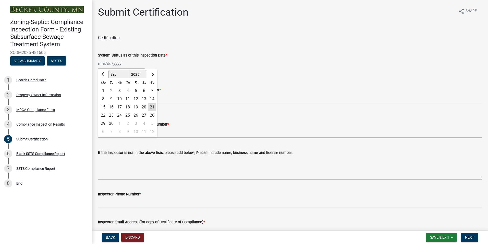
click at [113, 65] on div "[PERSON_NAME] Feb Mar Apr [PERSON_NAME][DATE] Oct Nov [DATE] 1526 1527 1528 152…" at bounding box center [121, 63] width 47 height 10
click at [121, 96] on div "10" at bounding box center [119, 99] width 8 height 8
type input "[DATE]"
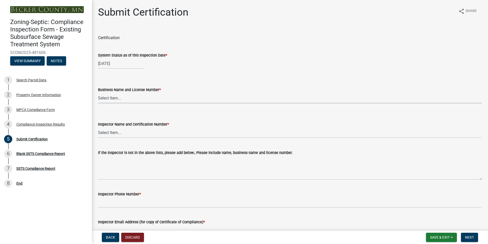
click at [112, 98] on select "Select Item... OTHER – Not listed (please add in next field and we will add to …" at bounding box center [290, 98] width 384 height 10
click at [98, 93] on select "Select Item... OTHER – Not listed (please add in next field and we will add to …" at bounding box center [290, 98] width 384 height 10
select select "6cb55102-04ca-4fa6-a18d-df345860fceb"
click at [108, 134] on select "Select Item... OTHER – Not listed (please add in next field and we will add to …" at bounding box center [290, 132] width 384 height 10
click at [98, 127] on select "Select Item... OTHER – Not listed (please add in next field and we will add to …" at bounding box center [290, 132] width 384 height 10
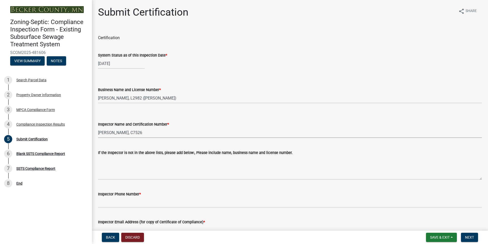
select select "dc89faac-9f44-4363-befa-aff2aab8b849"
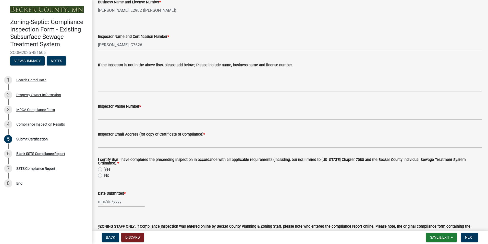
scroll to position [125, 0]
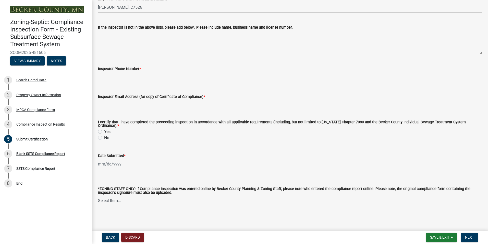
click at [117, 76] on input "Inspector Phone Number *" at bounding box center [290, 77] width 384 height 10
type input "2188391849"
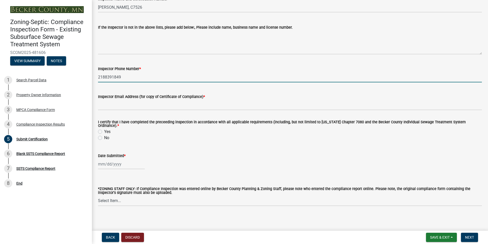
type input "[EMAIL_ADDRESS][DOMAIN_NAME]"
type input "[DATE]"
select select "9"
select select "2025"
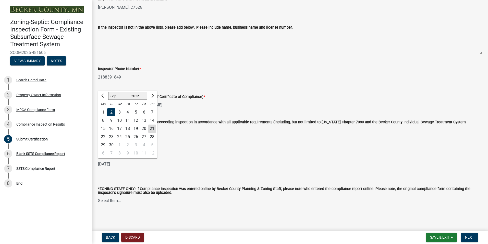
click at [152, 125] on div "21" at bounding box center [152, 128] width 8 height 8
type input "[DATE]"
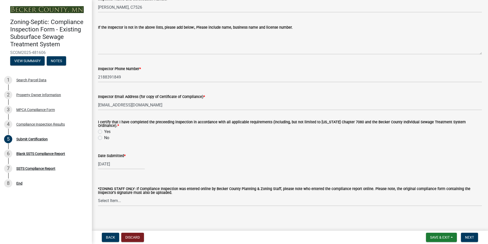
click at [104, 130] on label "Yes" at bounding box center [107, 131] width 6 height 6
click at [104, 130] on input "Yes" at bounding box center [105, 129] width 3 height 3
radio input "true"
click at [467, 237] on span "Next" at bounding box center [469, 237] width 9 height 4
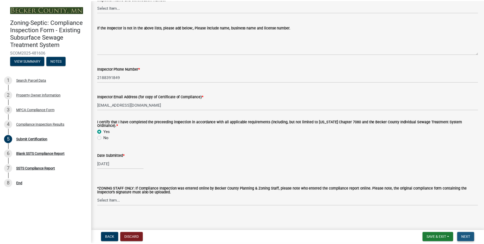
scroll to position [0, 0]
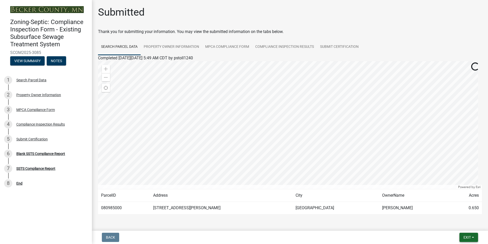
click at [467, 237] on span "Exit" at bounding box center [467, 237] width 7 height 4
click at [449, 222] on button "Save & Exit" at bounding box center [457, 224] width 41 height 12
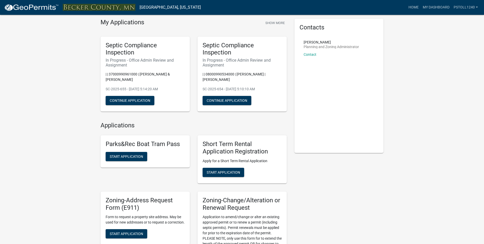
scroll to position [18, 0]
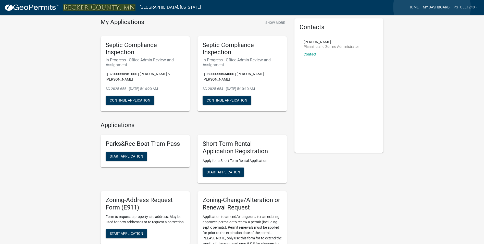
click at [432, 7] on link "My Dashboard" at bounding box center [436, 8] width 31 height 10
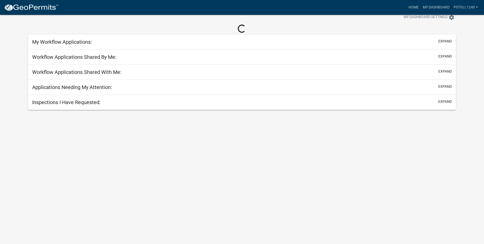
scroll to position [15, 0]
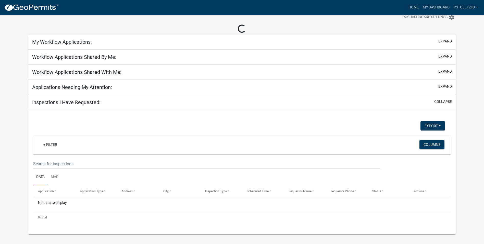
scroll to position [33, 0]
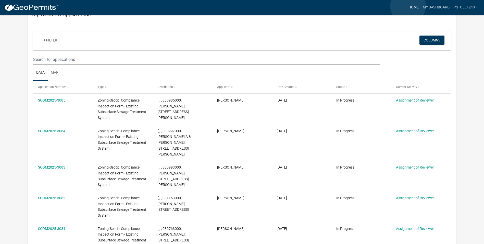
click at [408, 6] on link "Home" at bounding box center [414, 8] width 14 height 10
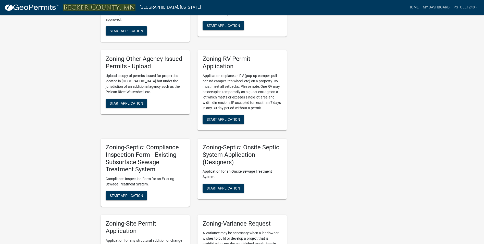
scroll to position [380, 0]
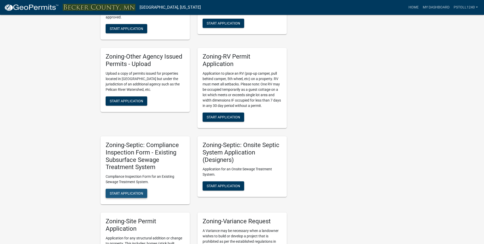
click at [122, 188] on button "Start Application" at bounding box center [127, 192] width 42 height 9
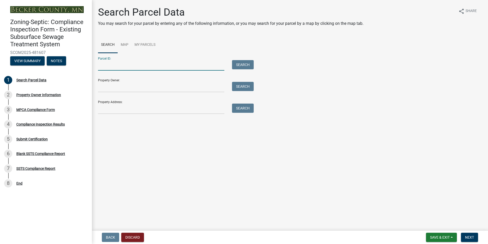
click at [112, 66] on input "Parcel ID:" at bounding box center [161, 65] width 126 height 10
type input "320041002"
click at [243, 63] on button "Search" at bounding box center [243, 64] width 22 height 9
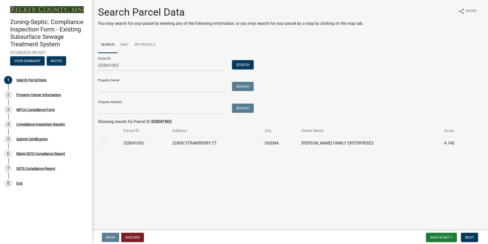
click at [107, 140] on label at bounding box center [107, 140] width 0 height 0
click at [107, 143] on input "radio" at bounding box center [108, 141] width 3 height 3
radio input "true"
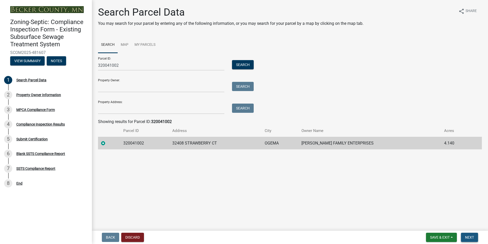
click at [468, 236] on span "Next" at bounding box center [469, 237] width 9 height 4
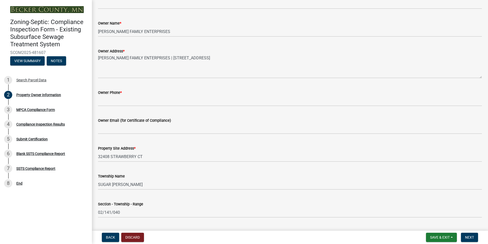
scroll to position [101, 0]
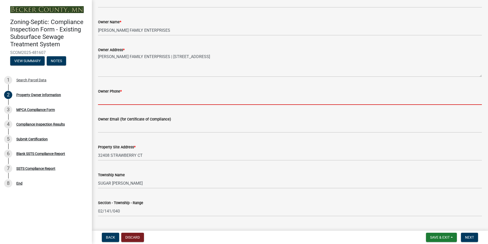
click at [103, 101] on input "Owner Phone *" at bounding box center [290, 99] width 384 height 10
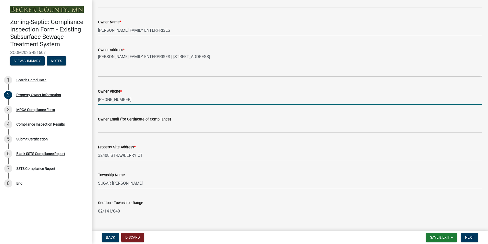
type input "[PHONE_NUMBER]"
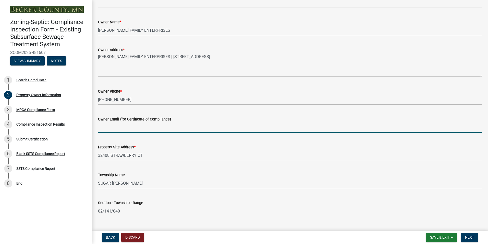
click at [107, 129] on input "Owner Email (for Certificate of Compliance)" at bounding box center [290, 127] width 384 height 10
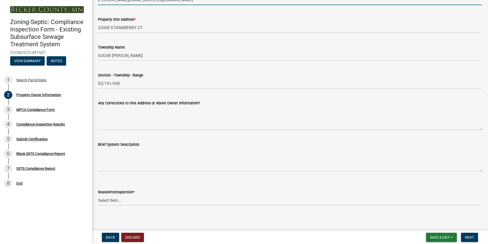
scroll to position [230, 0]
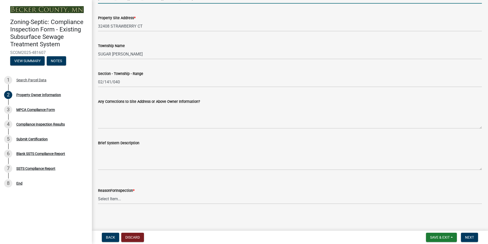
type input "[PERSON_NAME][EMAIL_ADDRESS][DOMAIN_NAME]"
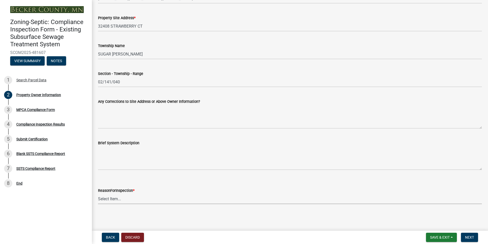
click at [112, 198] on select "Select Item... Property Sale Lake Study Required for Permit Other" at bounding box center [290, 198] width 384 height 10
click at [98, 193] on select "Select Item... Property Sale Lake Study Required for Permit Other" at bounding box center [290, 198] width 384 height 10
select select "d6fd99ce-8a43-4bcf-938d-761da4bf36de"
click at [469, 235] on span "Next" at bounding box center [469, 237] width 9 height 4
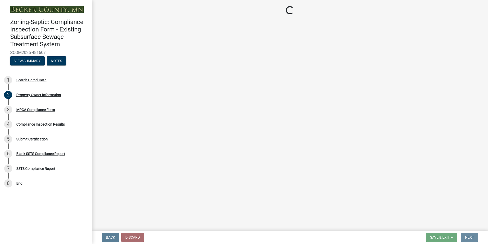
scroll to position [0, 0]
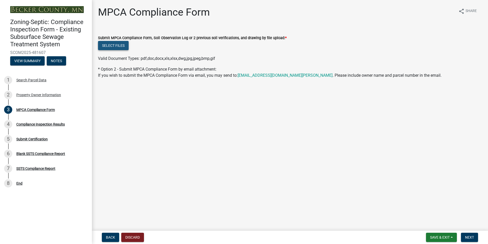
click at [104, 45] on button "Select files" at bounding box center [113, 45] width 31 height 9
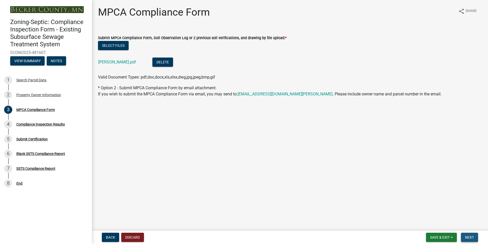
click at [472, 237] on span "Next" at bounding box center [469, 237] width 9 height 4
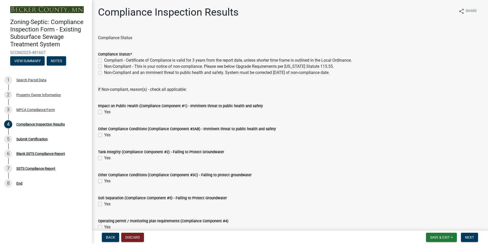
click at [104, 59] on label "Compliant - Certificate of Compliance is valid for 3 years from the report date…" at bounding box center [228, 60] width 248 height 6
click at [104, 59] on input "Compliant - Certificate of Compliance is valid for 3 years from the report date…" at bounding box center [105, 58] width 3 height 3
radio input "true"
click at [469, 238] on span "Next" at bounding box center [469, 237] width 9 height 4
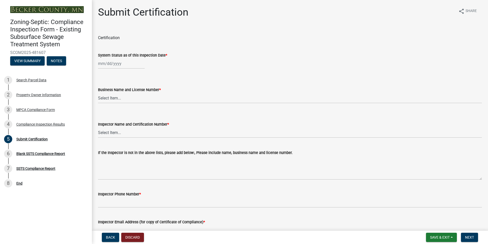
select select "9"
select select "2025"
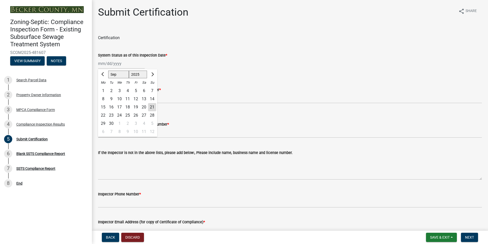
click at [108, 64] on div "[PERSON_NAME] Feb Mar Apr [PERSON_NAME][DATE] Oct Nov [DATE] 1526 1527 1528 152…" at bounding box center [121, 63] width 47 height 10
click at [128, 98] on div "11" at bounding box center [128, 99] width 8 height 8
type input "[DATE]"
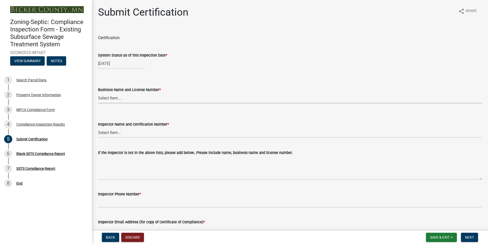
click at [110, 98] on select "Select Item... OTHER – Not listed (please add in next field and we will add to …" at bounding box center [290, 98] width 384 height 10
click at [98, 93] on select "Select Item... OTHER – Not listed (please add in next field and we will add to …" at bounding box center [290, 98] width 384 height 10
select select "6cb55102-04ca-4fa6-a18d-df345860fceb"
click at [111, 135] on select "Select Item... OTHER – Not listed (please add in next field and we will add to …" at bounding box center [290, 132] width 384 height 10
click at [98, 127] on select "Select Item... OTHER – Not listed (please add in next field and we will add to …" at bounding box center [290, 132] width 384 height 10
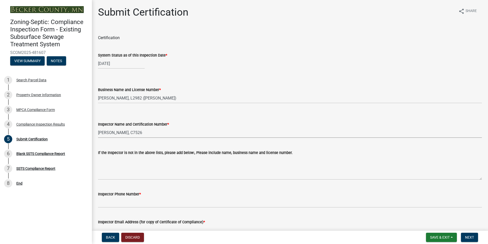
select select "dc89faac-9f44-4363-befa-aff2aab8b849"
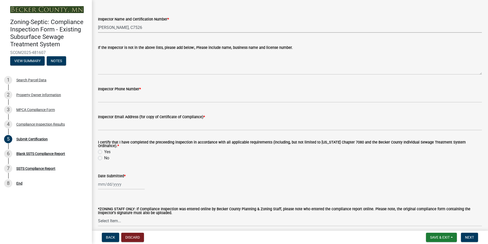
scroll to position [125, 0]
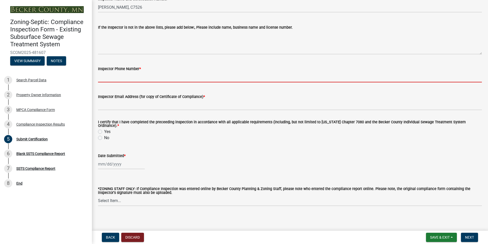
click at [134, 75] on input "Inspector Phone Number *" at bounding box center [290, 77] width 384 height 10
type input "2188391849"
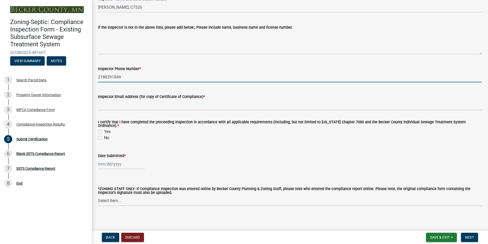
type input "[EMAIL_ADDRESS][DOMAIN_NAME]"
type input "[DATE]"
select select "9"
select select "2025"
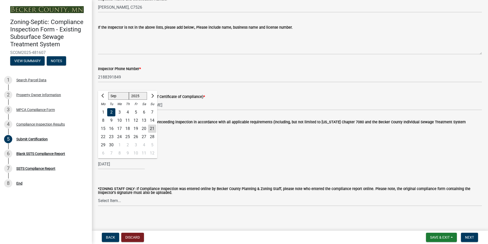
click at [152, 127] on div "21" at bounding box center [152, 128] width 8 height 8
type input "[DATE]"
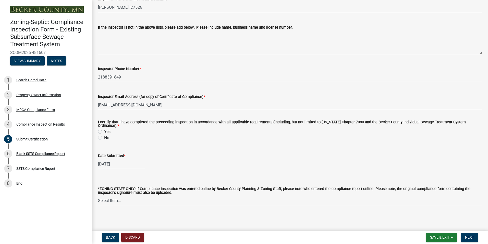
click at [104, 129] on label "Yes" at bounding box center [107, 131] width 6 height 6
click at [104, 129] on input "Yes" at bounding box center [105, 129] width 3 height 3
radio input "true"
click at [469, 235] on span "Next" at bounding box center [469, 237] width 9 height 4
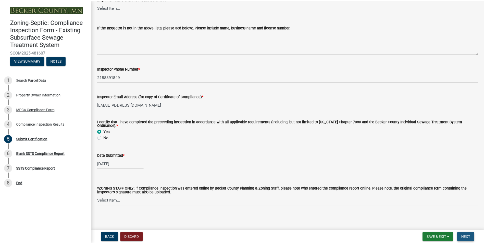
scroll to position [0, 0]
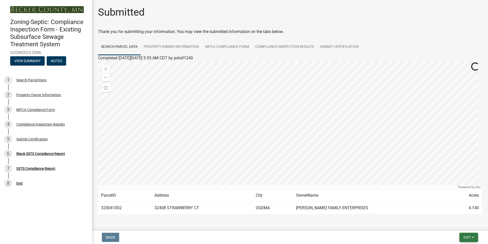
click at [469, 235] on span "Exit" at bounding box center [467, 237] width 7 height 4
click at [454, 225] on button "Save & Exit" at bounding box center [457, 224] width 41 height 12
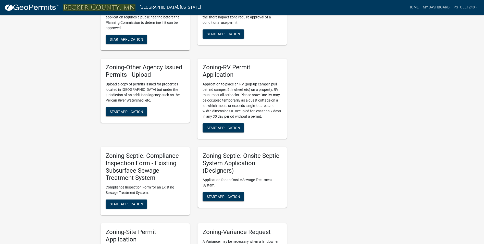
scroll to position [365, 0]
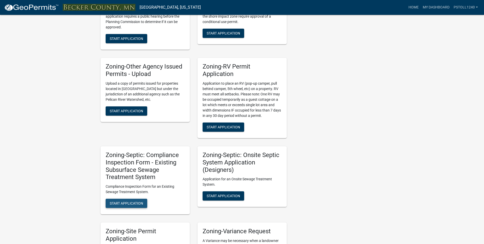
click at [119, 202] on span "Start Application" at bounding box center [126, 203] width 33 height 4
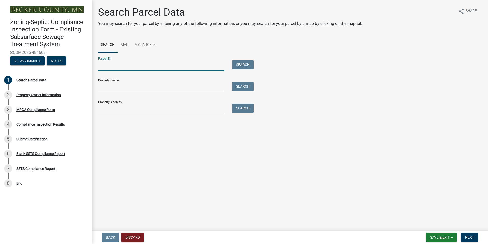
click at [112, 65] on input "Parcel ID:" at bounding box center [161, 65] width 126 height 10
type input "191736000"
click at [238, 69] on button "Search" at bounding box center [243, 64] width 22 height 9
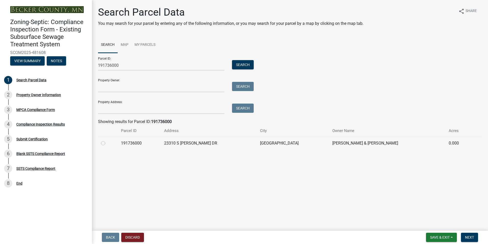
click at [107, 140] on label at bounding box center [107, 140] width 0 height 0
click at [107, 142] on input "radio" at bounding box center [108, 141] width 3 height 3
radio input "true"
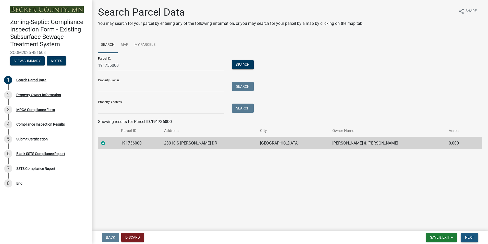
click at [467, 236] on span "Next" at bounding box center [469, 237] width 9 height 4
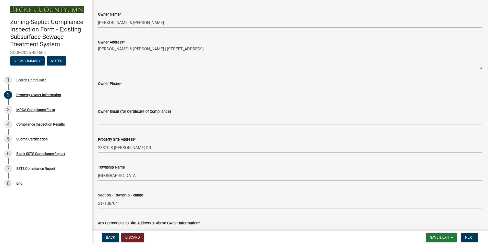
scroll to position [109, 0]
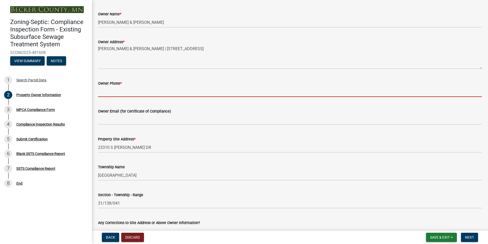
click at [105, 94] on input "Owner Phone *" at bounding box center [290, 91] width 384 height 10
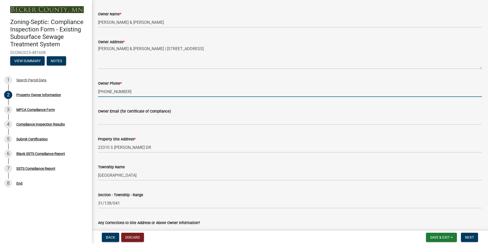
type input "[PHONE_NUMBER]"
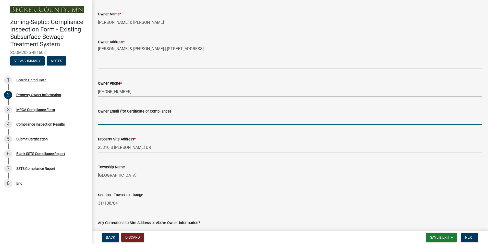
click at [103, 121] on input "Owner Email (for Certificate of Compliance)" at bounding box center [290, 119] width 384 height 10
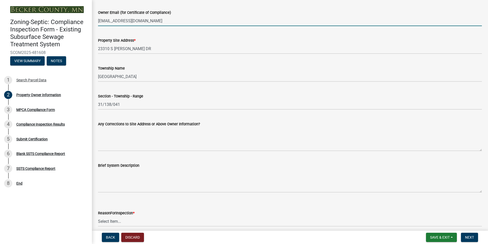
scroll to position [230, 0]
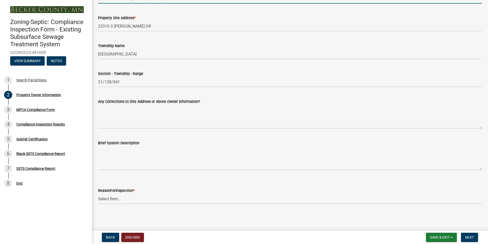
type input "[EMAIL_ADDRESS][DOMAIN_NAME]"
click at [110, 198] on select "Select Item... Property Sale Lake Study Required for Permit Other" at bounding box center [290, 198] width 384 height 10
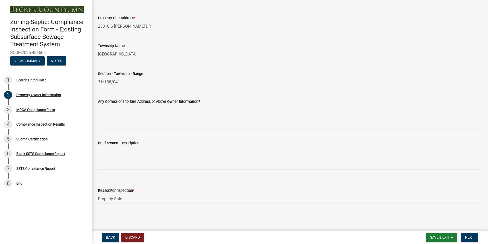
click at [98, 193] on select "Select Item... Property Sale Lake Study Required for Permit Other" at bounding box center [290, 198] width 384 height 10
select select "d6fd99ce-8a43-4bcf-938d-761da4bf36de"
click at [469, 237] on span "Next" at bounding box center [469, 237] width 9 height 4
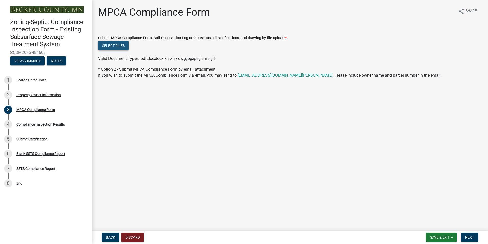
click at [112, 47] on button "Select files" at bounding box center [113, 45] width 31 height 9
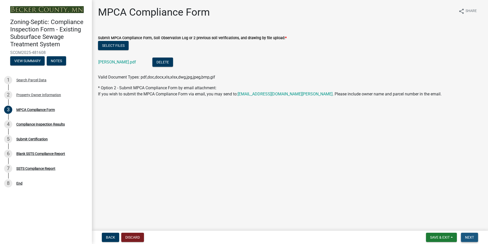
click at [473, 236] on span "Next" at bounding box center [469, 237] width 9 height 4
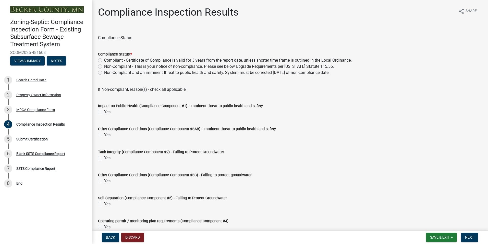
click at [104, 61] on label "Compliant - Certificate of Compliance is valid for 3 years from the report date…" at bounding box center [228, 60] width 248 height 6
click at [104, 61] on input "Compliant - Certificate of Compliance is valid for 3 years from the report date…" at bounding box center [105, 58] width 3 height 3
radio input "true"
click at [467, 237] on span "Next" at bounding box center [469, 237] width 9 height 4
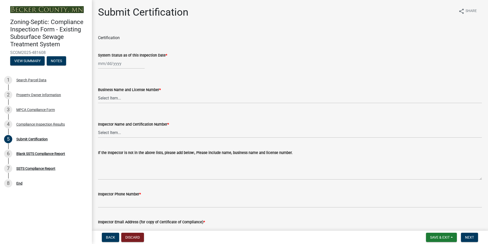
select select "9"
select select "2025"
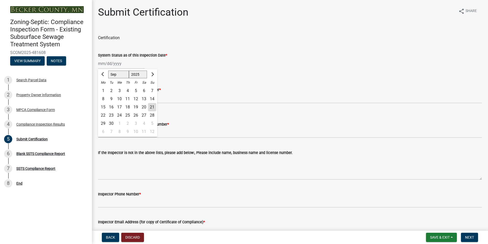
click at [111, 64] on input "System Status as of this Inspection Date *" at bounding box center [121, 63] width 47 height 10
click at [129, 99] on div "11" at bounding box center [128, 99] width 8 height 8
type input "[DATE]"
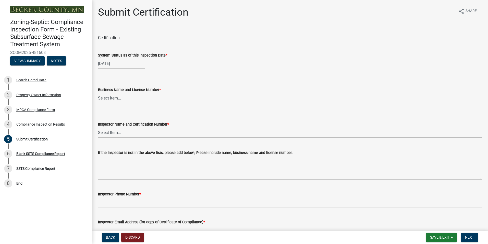
click at [110, 99] on select "Select Item... OTHER – Not listed (please add in next field and we will add to …" at bounding box center [290, 98] width 384 height 10
click at [98, 93] on select "Select Item... OTHER – Not listed (please add in next field and we will add to …" at bounding box center [290, 98] width 384 height 10
select select "6cb55102-04ca-4fa6-a18d-df345860fceb"
click at [110, 134] on select "Select Item... OTHER – Not listed (please add in next field and we will add to …" at bounding box center [290, 132] width 384 height 10
click at [98, 127] on select "Select Item... OTHER – Not listed (please add in next field and we will add to …" at bounding box center [290, 132] width 384 height 10
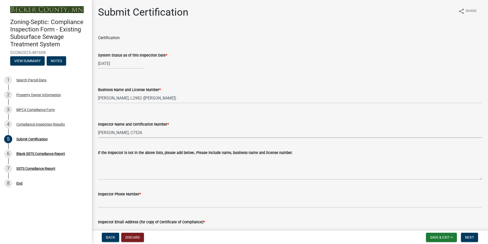
select select "dc89faac-9f44-4363-befa-aff2aab8b849"
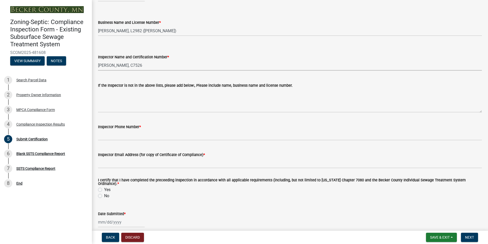
scroll to position [125, 0]
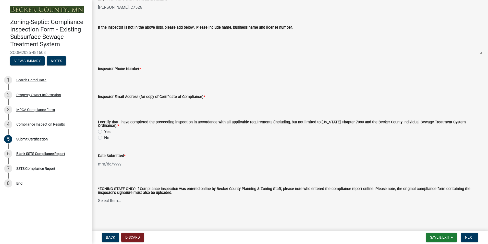
click at [125, 76] on input "Inspector Phone Number *" at bounding box center [290, 77] width 384 height 10
type input "2188391849"
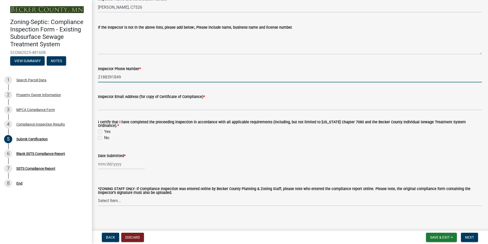
type input "[EMAIL_ADDRESS][DOMAIN_NAME]"
type input "[DATE]"
select select "9"
select select "2025"
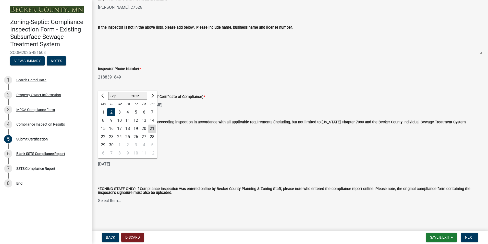
click at [153, 125] on div "21" at bounding box center [152, 128] width 8 height 8
type input "[DATE]"
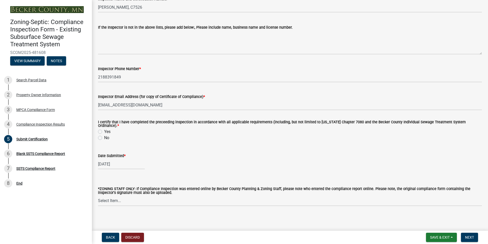
click at [104, 130] on label "Yes" at bounding box center [107, 131] width 6 height 6
click at [104, 130] on input "Yes" at bounding box center [105, 129] width 3 height 3
radio input "true"
click at [472, 234] on button "Next" at bounding box center [469, 236] width 17 height 9
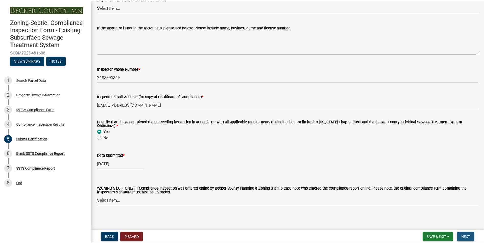
scroll to position [0, 0]
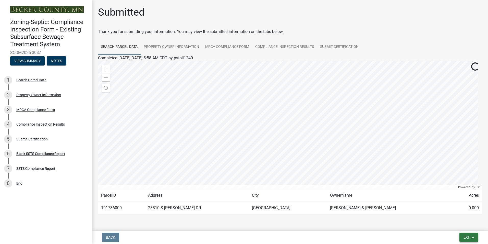
click at [472, 234] on button "Exit" at bounding box center [469, 236] width 19 height 9
click at [452, 224] on button "Save & Exit" at bounding box center [457, 224] width 41 height 12
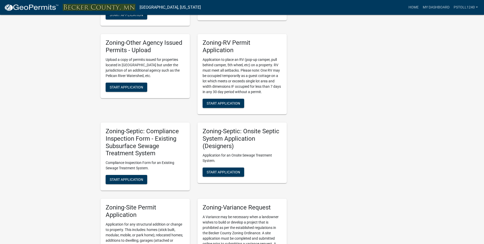
scroll to position [394, 0]
click at [122, 177] on span "Start Application" at bounding box center [126, 179] width 33 height 4
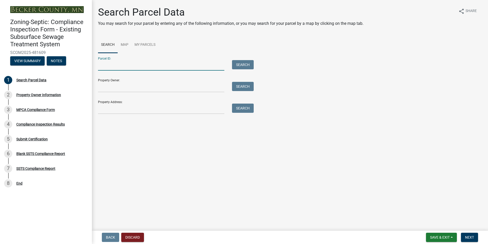
click at [102, 66] on input "Parcel ID:" at bounding box center [161, 65] width 126 height 10
type input "191578000"
click at [241, 66] on button "Search" at bounding box center [243, 64] width 22 height 9
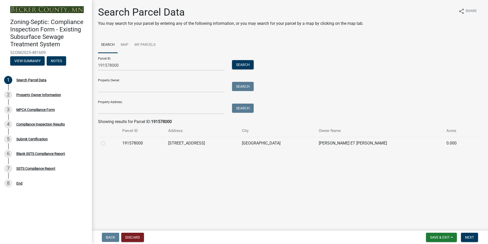
click at [107, 140] on label at bounding box center [107, 140] width 0 height 0
click at [107, 143] on input "radio" at bounding box center [108, 141] width 3 height 3
radio input "true"
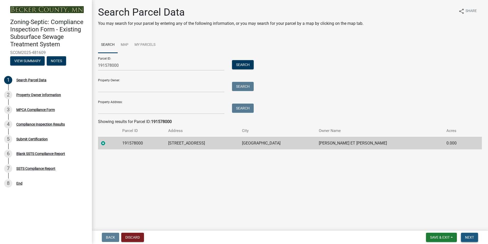
click at [467, 236] on span "Next" at bounding box center [469, 237] width 9 height 4
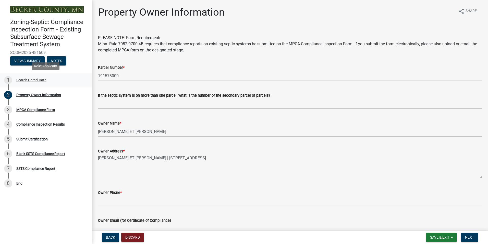
click at [34, 83] on div "1 Search Parcel Data" at bounding box center [44, 80] width 80 height 8
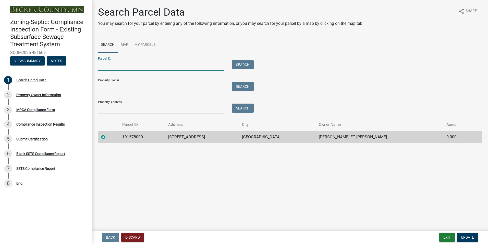
click at [109, 67] on input "Parcel ID:" at bounding box center [161, 65] width 126 height 10
type input "191579000"
click at [238, 66] on button "Search" at bounding box center [243, 64] width 22 height 9
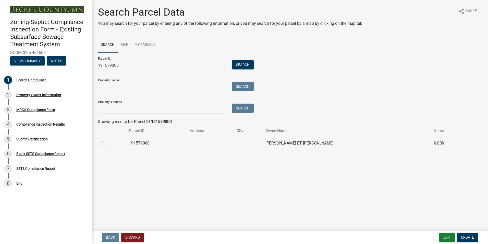
click at [107, 140] on label at bounding box center [107, 140] width 0 height 0
click at [107, 142] on input "radio" at bounding box center [108, 141] width 3 height 3
radio input "true"
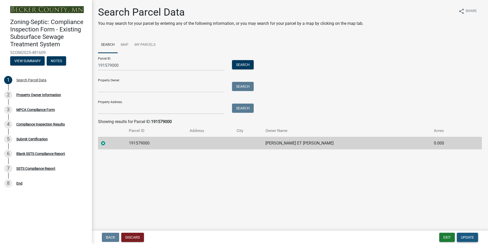
click at [466, 236] on span "Update" at bounding box center [467, 237] width 13 height 4
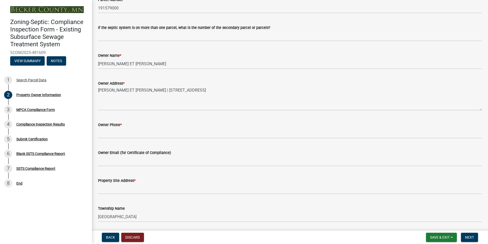
scroll to position [68, 0]
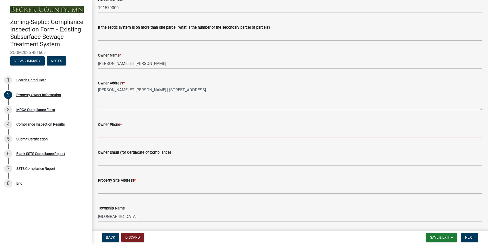
click at [106, 133] on input "Owner Phone *" at bounding box center [290, 132] width 384 height 10
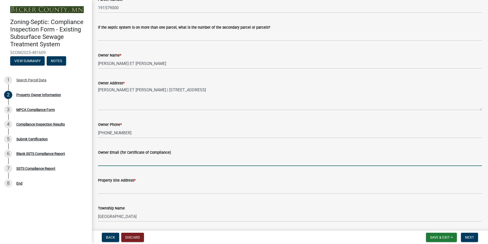
click at [103, 161] on input "Owner Email (for Certificate of Compliance)" at bounding box center [290, 160] width 384 height 10
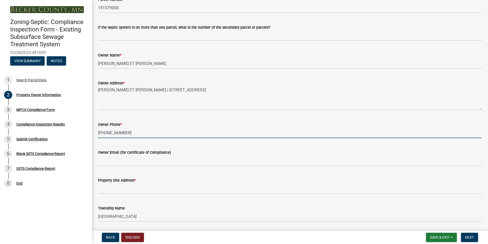
click at [125, 133] on input "[PHONE_NUMBER]" at bounding box center [290, 132] width 384 height 10
type input "7"
type input "[PHONE_NUMBER]"
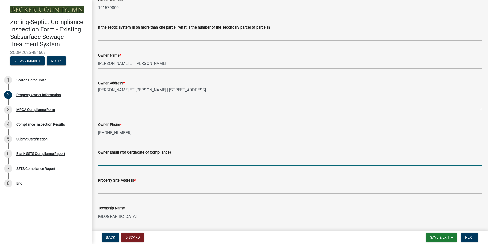
click at [101, 162] on input "Owner Email (for Certificate of Compliance)" at bounding box center [290, 160] width 384 height 10
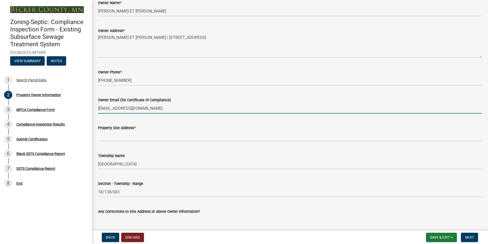
scroll to position [126, 0]
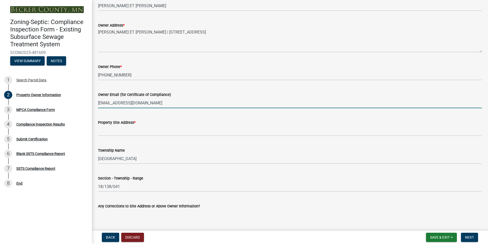
type input "[EMAIL_ADDRESS][DOMAIN_NAME]"
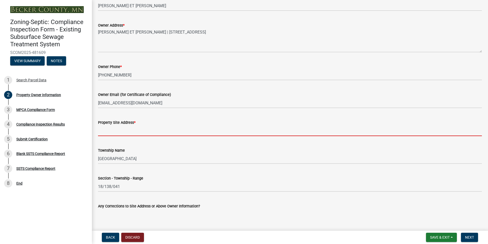
click at [107, 132] on input "Property Site Address *" at bounding box center [290, 130] width 384 height 10
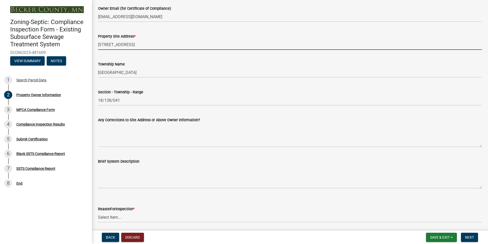
scroll to position [230, 0]
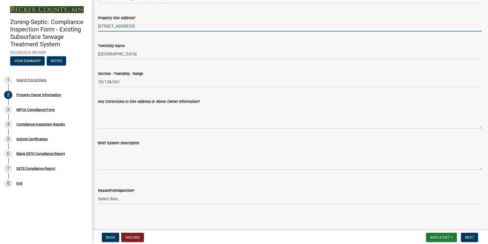
type input "[STREET_ADDRESS]"
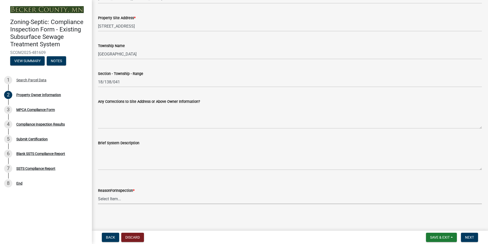
click at [106, 198] on select "Select Item... Property Sale Lake Study Required for Permit Other" at bounding box center [290, 198] width 384 height 10
click at [98, 193] on select "Select Item... Property Sale Lake Study Required for Permit Other" at bounding box center [290, 198] width 384 height 10
select select "d6fd99ce-8a43-4bcf-938d-761da4bf36de"
click at [465, 235] on span "Next" at bounding box center [469, 237] width 9 height 4
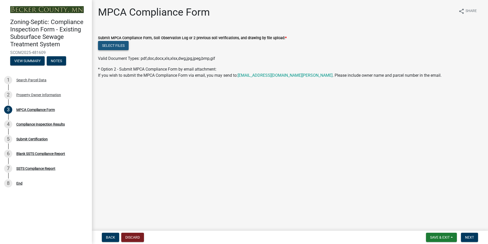
click at [111, 45] on button "Select files" at bounding box center [113, 45] width 31 height 9
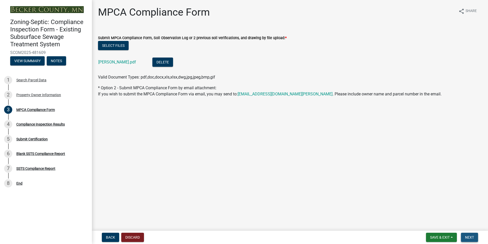
click at [473, 236] on span "Next" at bounding box center [469, 237] width 9 height 4
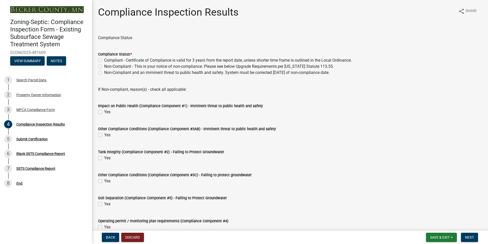
click at [104, 61] on label "Compliant - Certificate of Compliance is valid for 3 years from the report date…" at bounding box center [228, 60] width 248 height 6
click at [104, 61] on input "Compliant - Certificate of Compliance is valid for 3 years from the report date…" at bounding box center [105, 58] width 3 height 3
radio input "true"
click at [469, 238] on span "Next" at bounding box center [469, 237] width 9 height 4
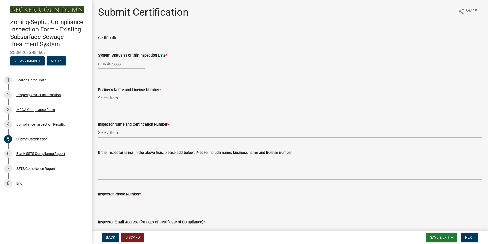
select select "9"
select select "2025"
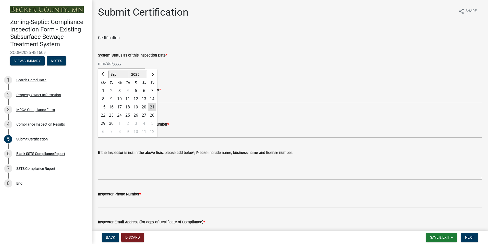
click at [112, 64] on input "System Status as of this Inspection Date *" at bounding box center [121, 63] width 47 height 10
click at [126, 99] on div "11" at bounding box center [128, 99] width 8 height 8
type input "[DATE]"
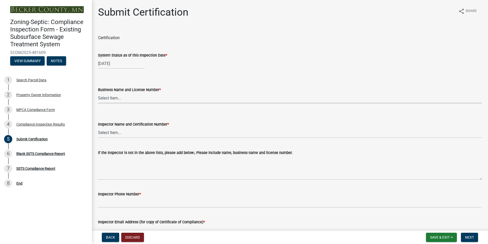
click at [112, 99] on select "Select Item... OTHER – Not listed (please add in next field and we will add to …" at bounding box center [290, 98] width 384 height 10
click at [98, 93] on select "Select Item... OTHER – Not listed (please add in next field and we will add to …" at bounding box center [290, 98] width 384 height 10
select select "6cb55102-04ca-4fa6-a18d-df345860fceb"
click at [114, 134] on select "Select Item... OTHER – Not listed (please add in next field and we will add to …" at bounding box center [290, 132] width 384 height 10
click at [98, 127] on select "Select Item... OTHER – Not listed (please add in next field and we will add to …" at bounding box center [290, 132] width 384 height 10
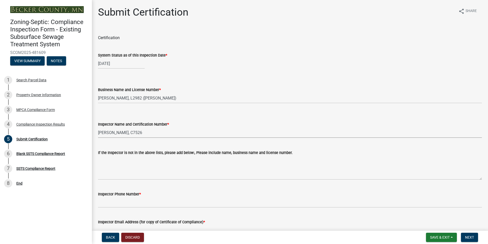
select select "dc89faac-9f44-4363-befa-aff2aab8b849"
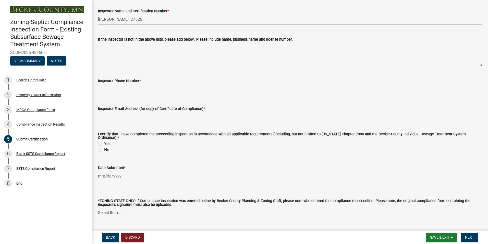
scroll to position [125, 0]
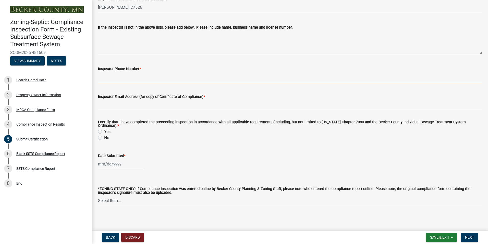
click at [126, 75] on input "Inspector Phone Number *" at bounding box center [290, 77] width 384 height 10
type input "2188391849"
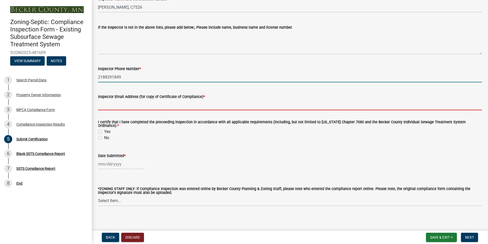
type input "[EMAIL_ADDRESS][DOMAIN_NAME]"
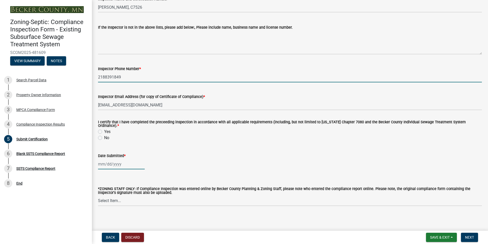
type input "[DATE]"
select select "9"
select select "2025"
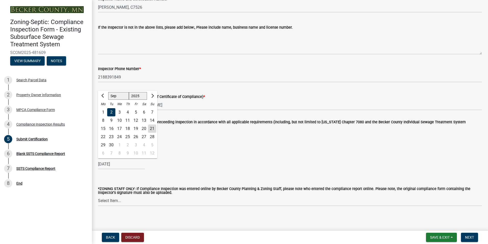
click at [152, 125] on div "21" at bounding box center [152, 128] width 8 height 8
type input "[DATE]"
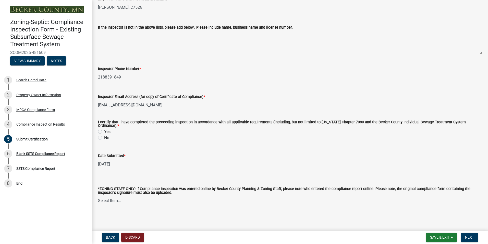
click at [104, 130] on label "Yes" at bounding box center [107, 131] width 6 height 6
click at [104, 130] on input "Yes" at bounding box center [105, 129] width 3 height 3
radio input "true"
click at [466, 238] on span "Next" at bounding box center [469, 237] width 9 height 4
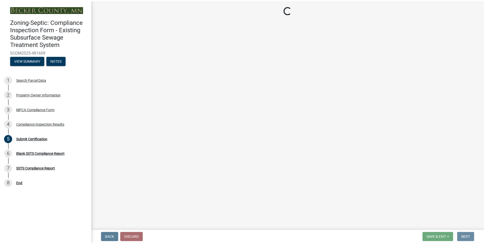
scroll to position [0, 0]
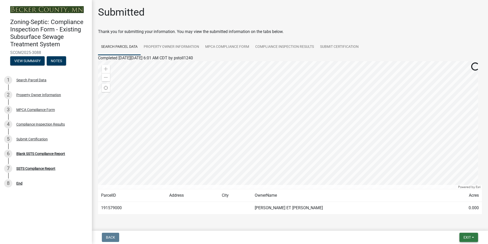
click at [466, 238] on span "Exit" at bounding box center [467, 237] width 7 height 4
click at [453, 223] on button "Save & Exit" at bounding box center [457, 224] width 41 height 12
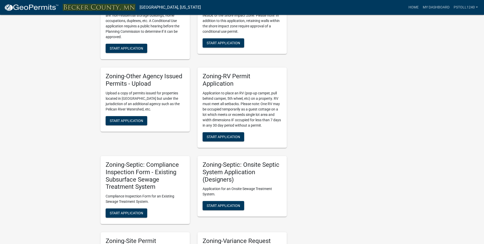
scroll to position [361, 0]
click at [127, 210] on span "Start Application" at bounding box center [126, 212] width 33 height 4
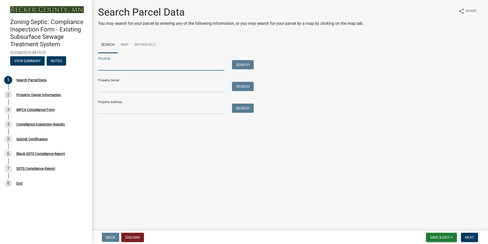
click at [112, 67] on input "Parcel ID:" at bounding box center [161, 65] width 126 height 10
type input "081155000"
click at [238, 63] on button "Search" at bounding box center [243, 64] width 22 height 9
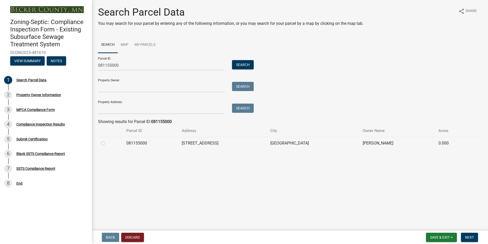
click at [107, 140] on label at bounding box center [107, 140] width 0 height 0
click at [107, 143] on input "radio" at bounding box center [108, 141] width 3 height 3
radio input "true"
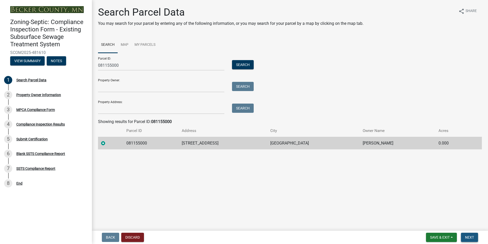
click at [468, 235] on span "Next" at bounding box center [469, 237] width 9 height 4
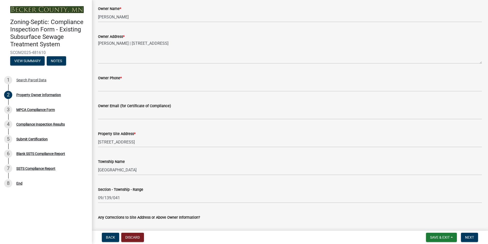
scroll to position [115, 0]
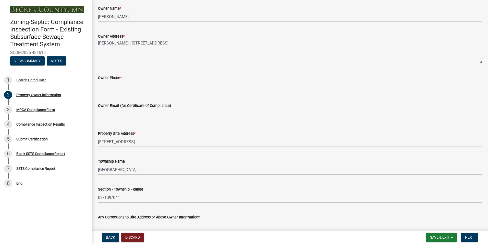
click at [106, 88] on input "Owner Phone *" at bounding box center [290, 86] width 384 height 10
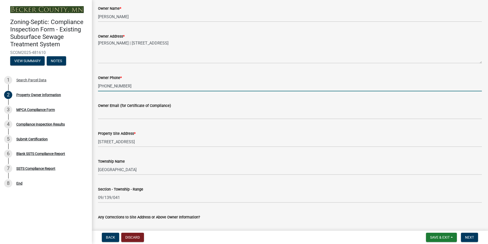
type input "[PHONE_NUMBER]"
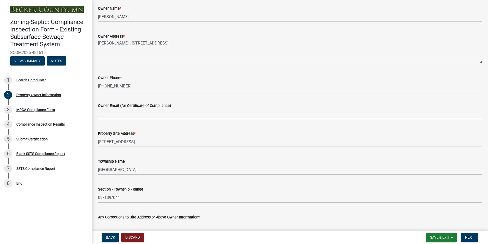
click at [109, 114] on input "Owner Email (for Certificate of Compliance)" at bounding box center [290, 114] width 384 height 10
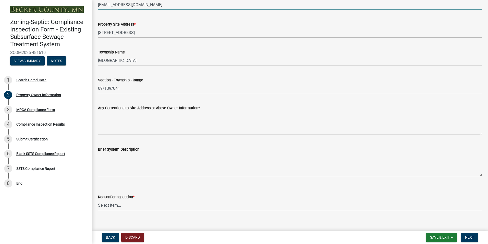
scroll to position [230, 0]
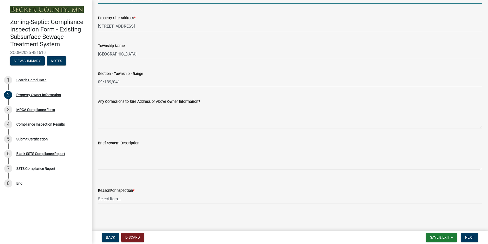
type input "[EMAIL_ADDRESS][DOMAIN_NAME]"
click at [110, 200] on select "Select Item... Property Sale Lake Study Required for Permit Other" at bounding box center [290, 198] width 384 height 10
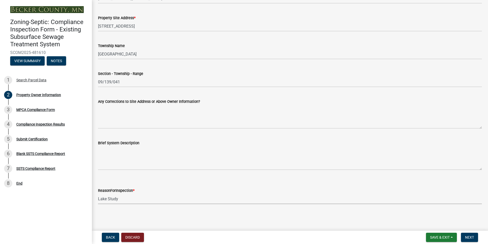
click at [98, 193] on select "Select Item... Property Sale Lake Study Required for Permit Other" at bounding box center [290, 198] width 384 height 10
select select "3e6c5637-c66b-418d-927c-69aaf39ab5a9"
click at [468, 235] on span "Next" at bounding box center [469, 237] width 9 height 4
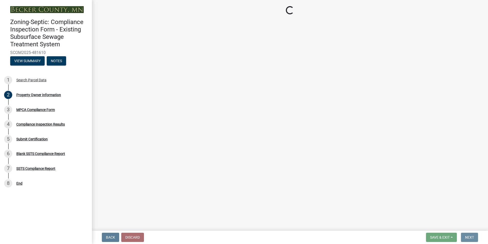
scroll to position [0, 0]
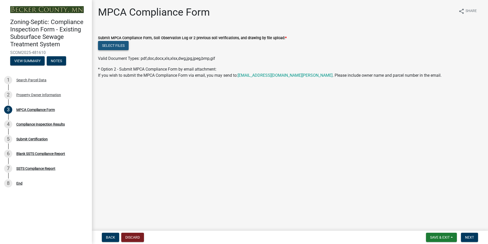
click at [113, 43] on button "Select files" at bounding box center [113, 45] width 31 height 9
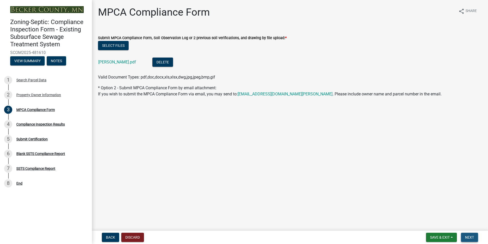
click at [468, 234] on button "Next" at bounding box center [469, 236] width 17 height 9
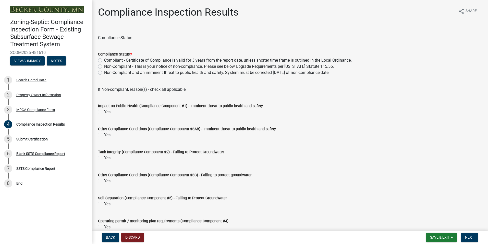
click at [104, 60] on label "Compliant - Certificate of Compliance is valid for 3 years from the report date…" at bounding box center [228, 60] width 248 height 6
click at [104, 60] on input "Compliant - Certificate of Compliance is valid for 3 years from the report date…" at bounding box center [105, 58] width 3 height 3
radio input "true"
click at [471, 237] on span "Next" at bounding box center [469, 237] width 9 height 4
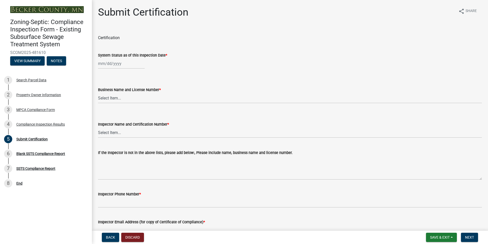
select select "9"
select select "2025"
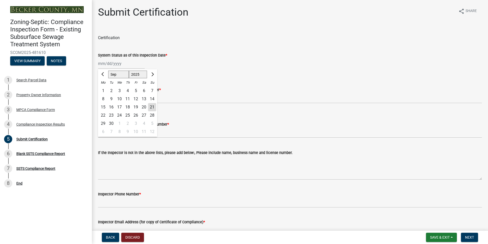
click at [109, 63] on input "System Status as of this Inspection Date *" at bounding box center [121, 63] width 47 height 10
click at [129, 107] on div "18" at bounding box center [128, 107] width 8 height 8
type input "[DATE]"
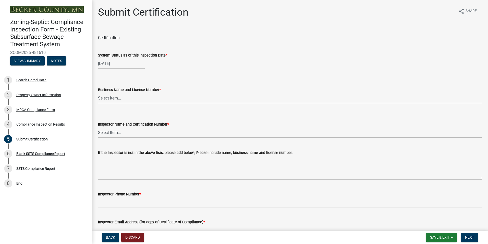
click at [112, 100] on select "Select Item... OTHER – Not listed (please add in next field and we will add to …" at bounding box center [290, 98] width 384 height 10
click at [98, 93] on select "Select Item... OTHER – Not listed (please add in next field and we will add to …" at bounding box center [290, 98] width 384 height 10
select select "6cb55102-04ca-4fa6-a18d-df345860fceb"
click at [111, 131] on select "Select Item... OTHER – Not listed (please add in next field and we will add to …" at bounding box center [290, 132] width 384 height 10
click at [98, 127] on select "Select Item... OTHER – Not listed (please add in next field and we will add to …" at bounding box center [290, 132] width 384 height 10
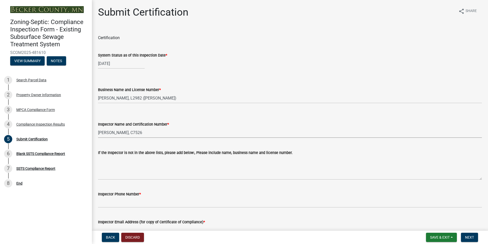
select select "dc89faac-9f44-4363-befa-aff2aab8b849"
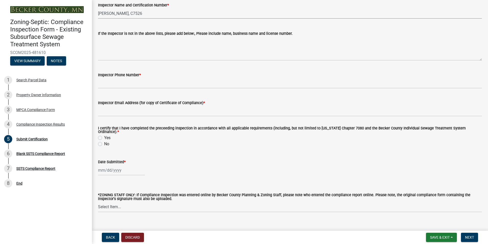
scroll to position [121, 0]
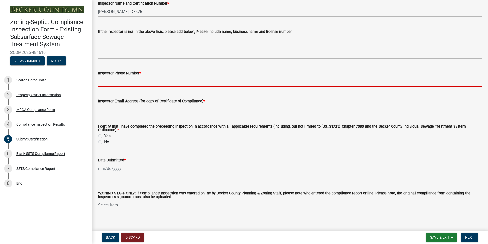
click at [125, 80] on input "Inspector Phone Number *" at bounding box center [290, 81] width 384 height 10
type input "2188391849"
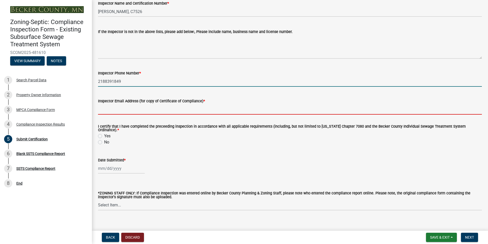
type input "[EMAIL_ADDRESS][DOMAIN_NAME]"
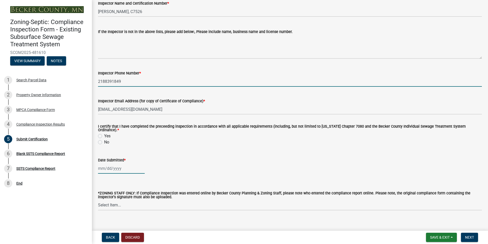
type input "[DATE]"
select select "9"
select select "2025"
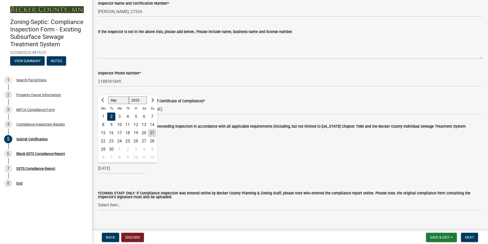
click at [155, 130] on div "21" at bounding box center [152, 133] width 8 height 8
type input "[DATE]"
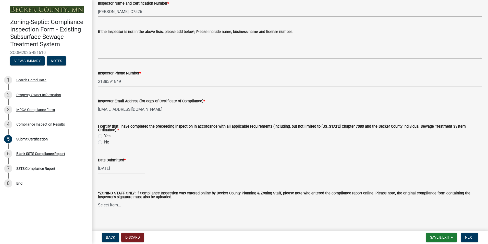
click at [104, 134] on label "Yes" at bounding box center [107, 136] width 6 height 6
click at [104, 134] on input "Yes" at bounding box center [105, 134] width 3 height 3
radio input "true"
click at [470, 235] on span "Next" at bounding box center [469, 237] width 9 height 4
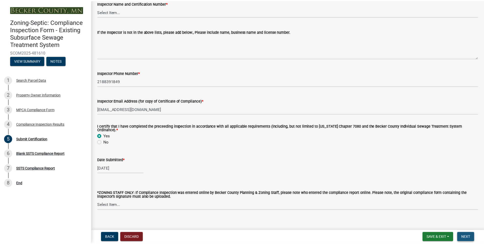
scroll to position [0, 0]
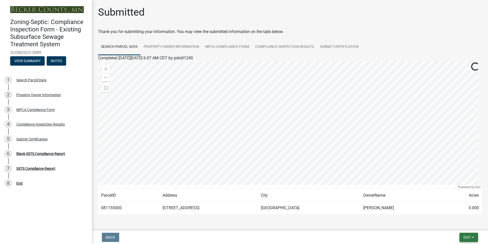
click at [470, 235] on span "Exit" at bounding box center [467, 237] width 7 height 4
click at [452, 222] on button "Save & Exit" at bounding box center [457, 224] width 41 height 12
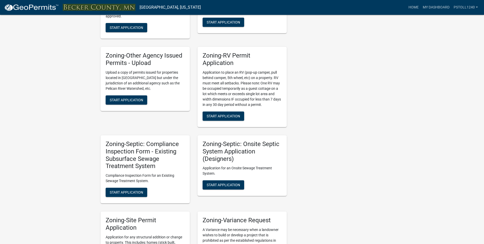
scroll to position [376, 0]
click at [128, 194] on button "Start Application" at bounding box center [127, 191] width 42 height 9
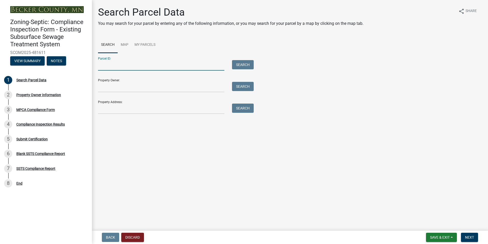
click at [107, 66] on input "Parcel ID:" at bounding box center [161, 65] width 126 height 10
type input "190582003"
click at [236, 65] on button "Search" at bounding box center [243, 64] width 22 height 9
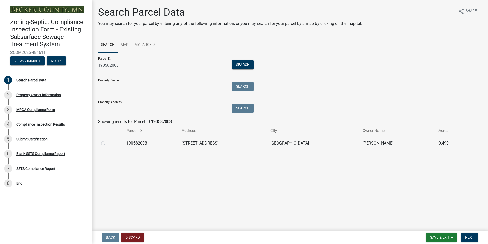
click at [107, 140] on label at bounding box center [107, 140] width 0 height 0
click at [107, 143] on input "radio" at bounding box center [108, 141] width 3 height 3
radio input "true"
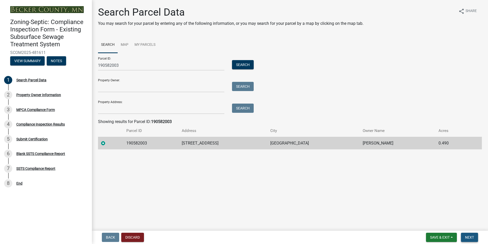
click at [470, 236] on span "Next" at bounding box center [469, 237] width 9 height 4
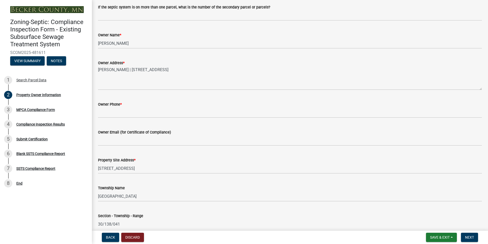
scroll to position [88, 0]
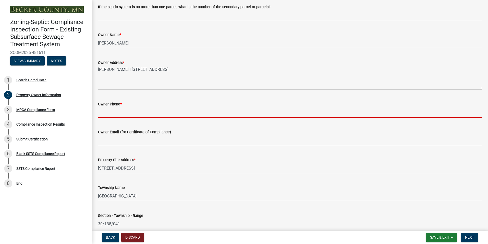
click at [105, 114] on input "Owner Phone *" at bounding box center [290, 112] width 384 height 10
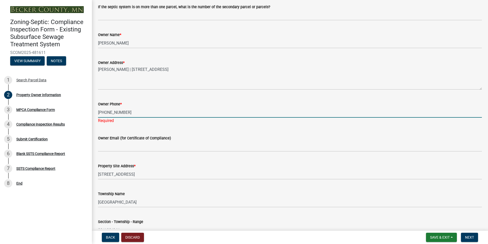
type input "[PHONE_NUMBER]"
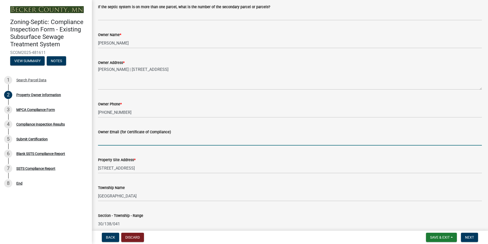
click at [104, 149] on wm-data-entity-input "Owner Email (for Certificate of Compliance)" at bounding box center [290, 136] width 384 height 28
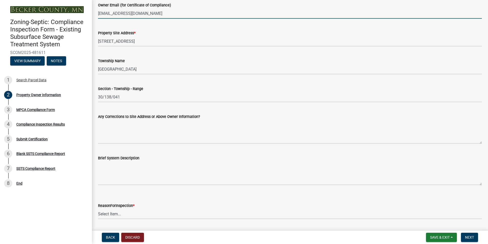
scroll to position [230, 0]
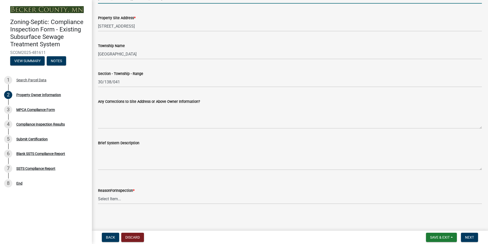
type input "[EMAIL_ADDRESS][DOMAIN_NAME]"
click at [107, 197] on select "Select Item... Property Sale Lake Study Required for Permit Other" at bounding box center [290, 198] width 384 height 10
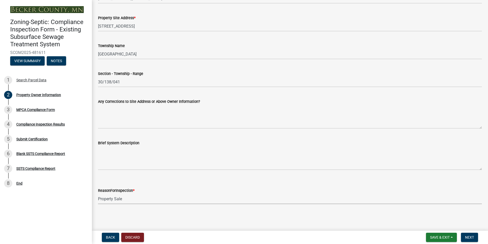
click at [98, 193] on select "Select Item... Property Sale Lake Study Required for Permit Other" at bounding box center [290, 198] width 384 height 10
select select "d6fd99ce-8a43-4bcf-938d-761da4bf36de"
click at [470, 235] on span "Next" at bounding box center [469, 237] width 9 height 4
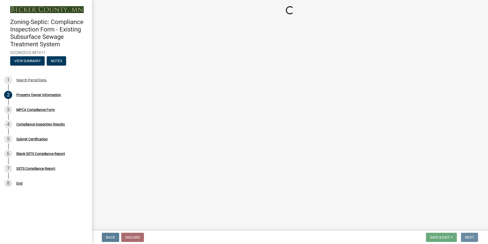
scroll to position [0, 0]
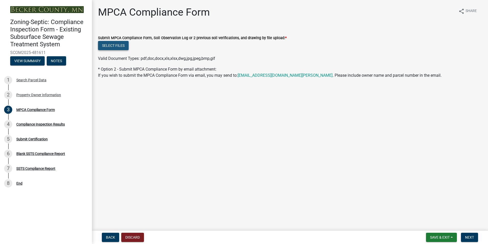
click at [110, 45] on button "Select files" at bounding box center [113, 45] width 31 height 9
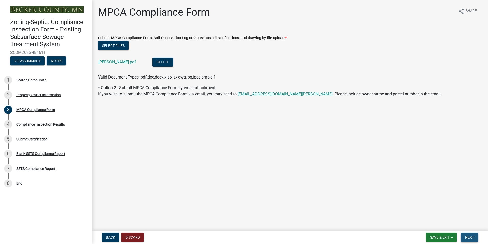
click at [471, 237] on span "Next" at bounding box center [469, 237] width 9 height 4
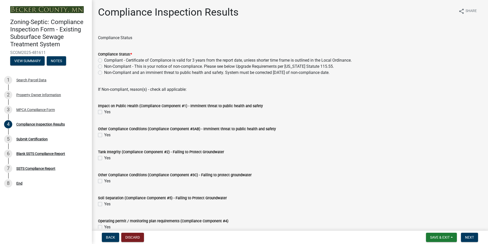
click at [104, 60] on label "Compliant - Certificate of Compliance is valid for 3 years from the report date…" at bounding box center [228, 60] width 248 height 6
click at [104, 60] on input "Compliant - Certificate of Compliance is valid for 3 years from the report date…" at bounding box center [105, 58] width 3 height 3
radio input "true"
click at [470, 235] on span "Next" at bounding box center [469, 237] width 9 height 4
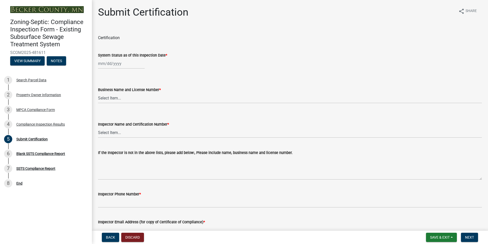
select select "9"
select select "2025"
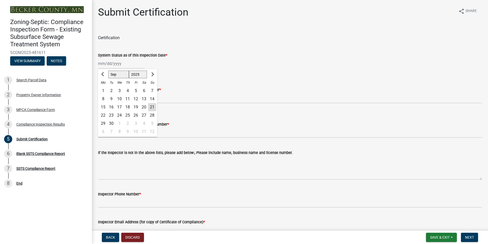
click at [109, 64] on input "System Status as of this Inspection Date *" at bounding box center [121, 63] width 47 height 10
click at [120, 108] on div "17" at bounding box center [119, 107] width 8 height 8
type input "[DATE]"
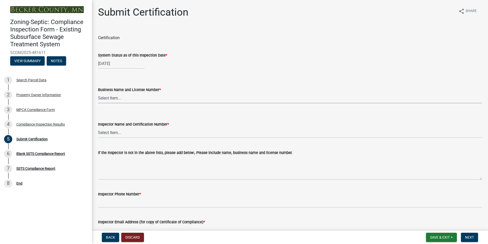
click at [111, 100] on select "Select Item... OTHER – Not listed (please add in next field and we will add to …" at bounding box center [290, 98] width 384 height 10
click at [98, 93] on select "Select Item... OTHER – Not listed (please add in next field and we will add to …" at bounding box center [290, 98] width 384 height 10
select select "6cb55102-04ca-4fa6-a18d-df345860fceb"
click at [108, 134] on select "Select Item... OTHER – Not listed (please add in next field and we will add to …" at bounding box center [290, 132] width 384 height 10
click at [98, 127] on select "Select Item... OTHER – Not listed (please add in next field and we will add to …" at bounding box center [290, 132] width 384 height 10
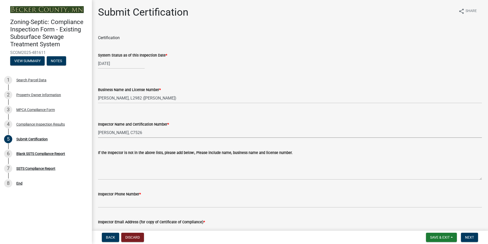
select select "dc89faac-9f44-4363-befa-aff2aab8b849"
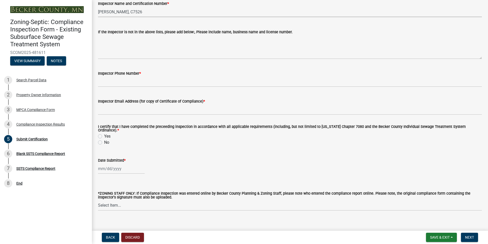
scroll to position [125, 0]
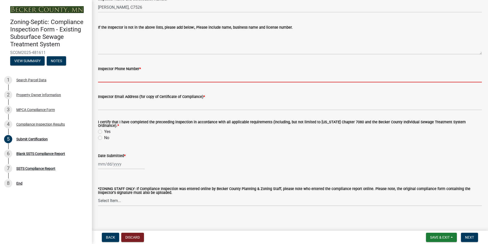
click at [120, 78] on input "Inspector Phone Number *" at bounding box center [290, 77] width 384 height 10
type input "2188391849"
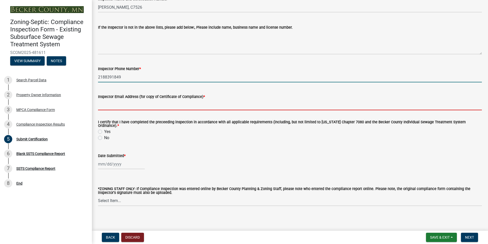
type input "[EMAIL_ADDRESS][DOMAIN_NAME]"
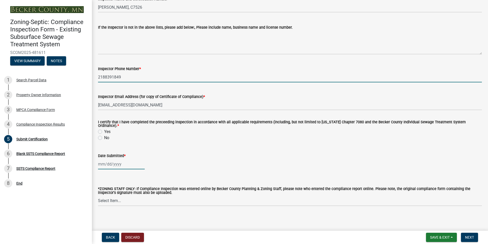
type input "[DATE]"
select select "9"
select select "2025"
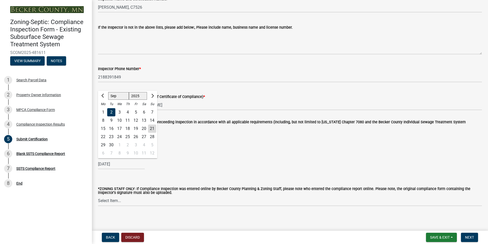
click at [152, 125] on div "21" at bounding box center [152, 128] width 8 height 8
type input "[DATE]"
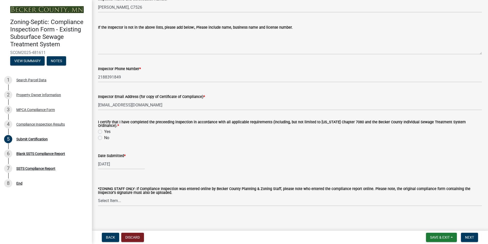
click at [104, 129] on label "Yes" at bounding box center [107, 131] width 6 height 6
click at [104, 129] on input "Yes" at bounding box center [105, 129] width 3 height 3
radio input "true"
click at [467, 235] on span "Next" at bounding box center [469, 237] width 9 height 4
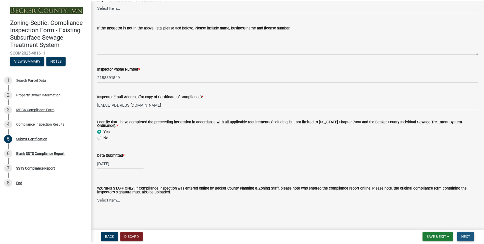
scroll to position [0, 0]
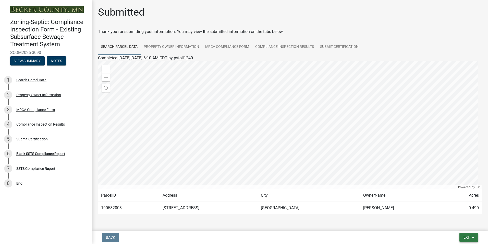
click at [467, 235] on span "Exit" at bounding box center [467, 237] width 7 height 4
click at [454, 222] on button "Save & Exit" at bounding box center [457, 224] width 41 height 12
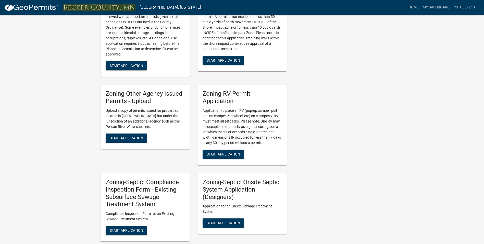
scroll to position [338, 0]
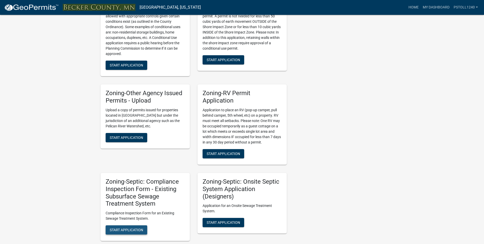
click at [120, 230] on span "Start Application" at bounding box center [126, 230] width 33 height 4
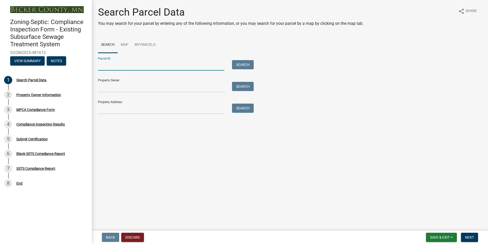
click at [110, 67] on input "Parcel ID:" at bounding box center [161, 65] width 126 height 10
type input "100176001"
click at [240, 67] on button "Search" at bounding box center [243, 64] width 22 height 9
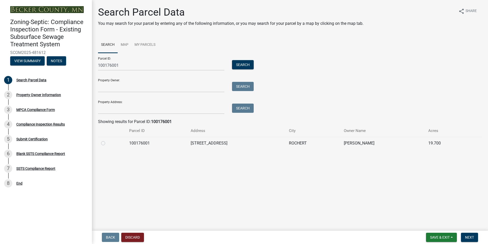
click at [107, 140] on label at bounding box center [107, 140] width 0 height 0
click at [107, 143] on input "radio" at bounding box center [108, 141] width 3 height 3
radio input "true"
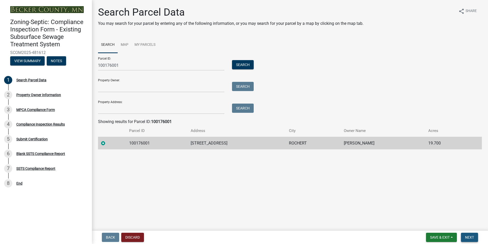
click at [472, 237] on span "Next" at bounding box center [469, 237] width 9 height 4
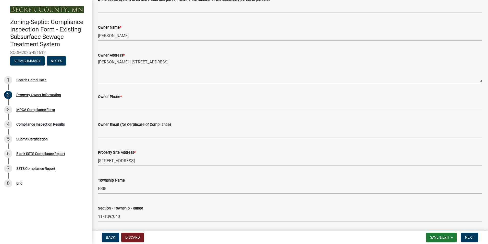
scroll to position [97, 0]
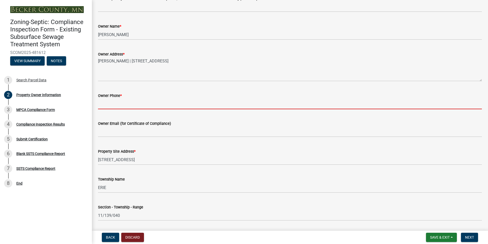
click at [109, 106] on input "Owner Phone *" at bounding box center [290, 104] width 384 height 10
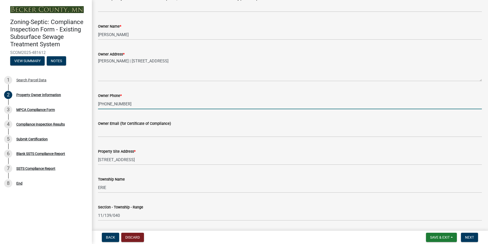
type input "[PHONE_NUMBER]"
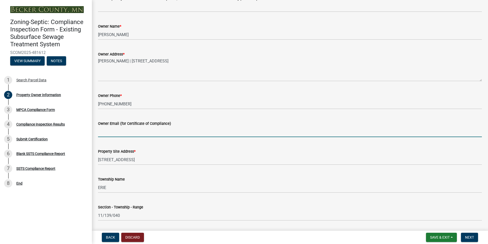
click at [109, 132] on input "Owner Email (for Certificate of Compliance)" at bounding box center [290, 131] width 384 height 10
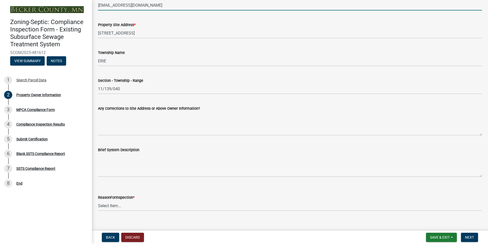
scroll to position [230, 0]
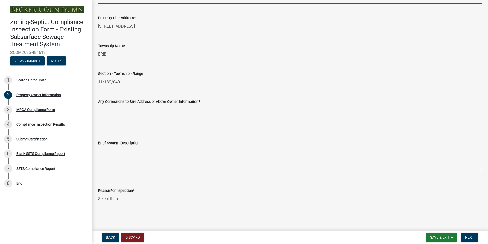
type input "[EMAIL_ADDRESS][DOMAIN_NAME]"
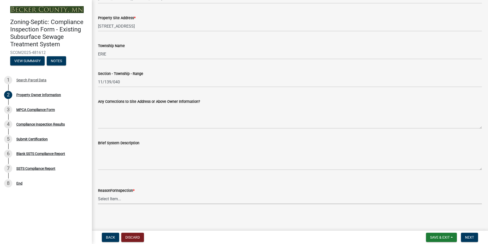
click at [111, 198] on select "Select Item... Property Sale Lake Study Required for Permit Other" at bounding box center [290, 198] width 384 height 10
click at [98, 193] on select "Select Item... Property Sale Lake Study Required for Permit Other" at bounding box center [290, 198] width 384 height 10
select select "d6fd99ce-8a43-4bcf-938d-761da4bf36de"
click at [467, 238] on span "Next" at bounding box center [469, 237] width 9 height 4
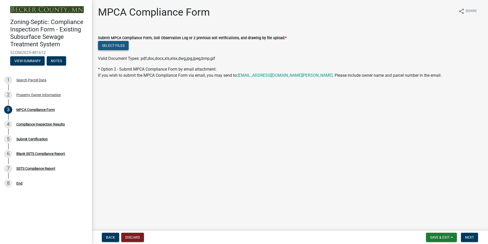
click at [111, 44] on button "Select files" at bounding box center [113, 45] width 31 height 9
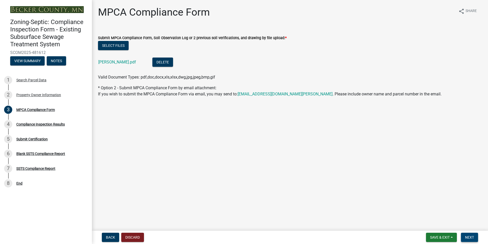
click at [470, 236] on span "Next" at bounding box center [469, 237] width 9 height 4
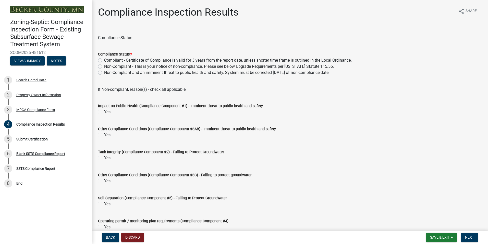
click at [104, 60] on label "Compliant - Certificate of Compliance is valid for 3 years from the report date…" at bounding box center [228, 60] width 248 height 6
click at [104, 60] on input "Compliant - Certificate of Compliance is valid for 3 years from the report date…" at bounding box center [105, 58] width 3 height 3
radio input "true"
click at [469, 233] on button "Next" at bounding box center [469, 236] width 17 height 9
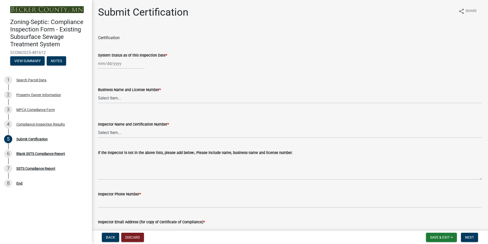
select select "9"
select select "2025"
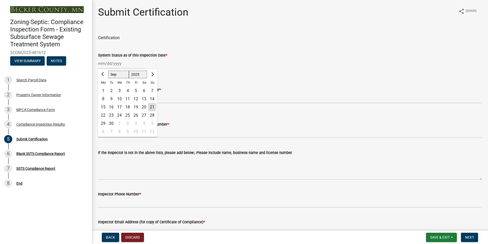
click at [111, 64] on input "System Status as of this Inspection Date *" at bounding box center [121, 63] width 47 height 10
click at [118, 98] on div "10" at bounding box center [119, 99] width 8 height 8
type input "[DATE]"
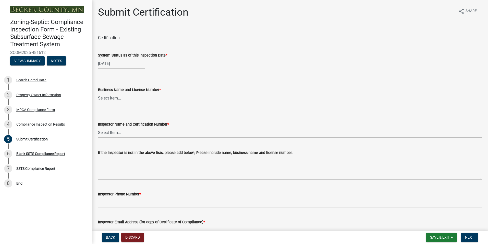
click at [110, 98] on select "Select Item... OTHER – Not listed (please add in next field and we will add to …" at bounding box center [290, 98] width 384 height 10
click at [98, 93] on select "Select Item... OTHER – Not listed (please add in next field and we will add to …" at bounding box center [290, 98] width 384 height 10
select select "6cb55102-04ca-4fa6-a18d-df345860fceb"
click at [111, 134] on select "Select Item... OTHER – Not listed (please add in next field and we will add to …" at bounding box center [290, 132] width 384 height 10
click at [98, 127] on select "Select Item... OTHER – Not listed (please add in next field and we will add to …" at bounding box center [290, 132] width 384 height 10
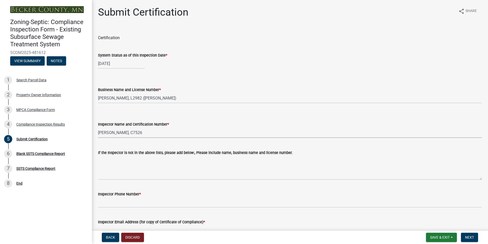
select select "dc89faac-9f44-4363-befa-aff2aab8b849"
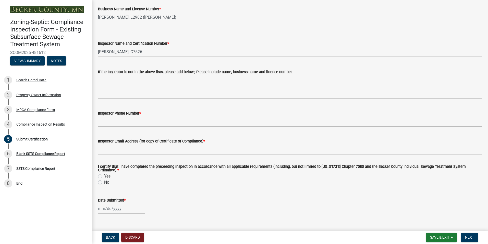
scroll to position [125, 0]
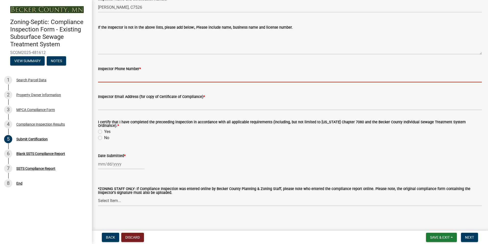
click at [130, 77] on input "Inspector Phone Number *" at bounding box center [290, 77] width 384 height 10
type input "2188391849"
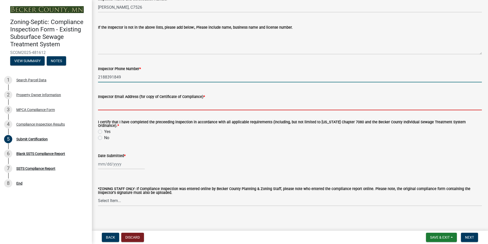
type input "[EMAIL_ADDRESS][DOMAIN_NAME]"
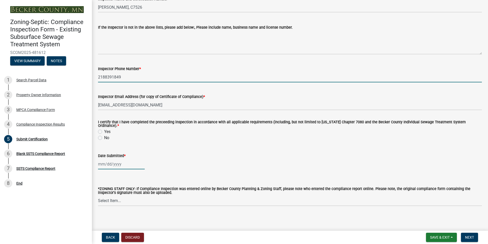
type input "[DATE]"
select select "9"
select select "2025"
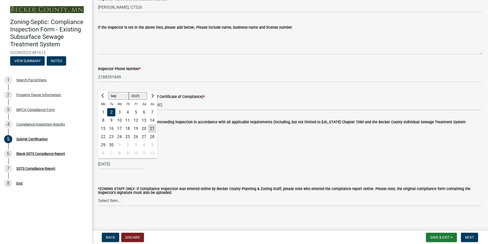
click at [152, 126] on div "21" at bounding box center [152, 128] width 8 height 8
type input "[DATE]"
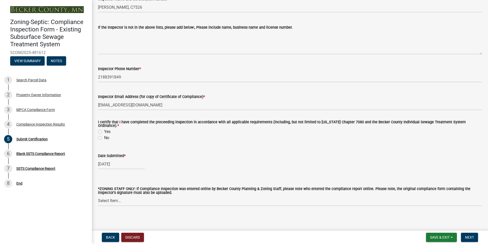
click at [104, 129] on label "Yes" at bounding box center [107, 131] width 6 height 6
click at [104, 129] on input "Yes" at bounding box center [105, 129] width 3 height 3
radio input "true"
click at [468, 238] on span "Next" at bounding box center [469, 237] width 9 height 4
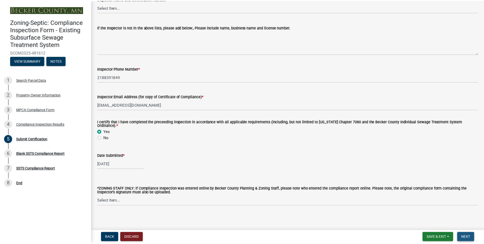
scroll to position [0, 0]
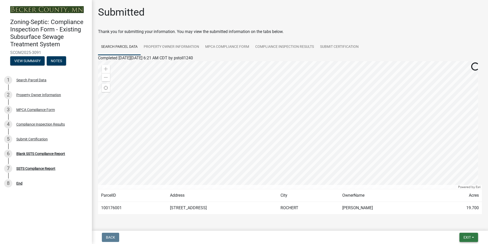
click at [468, 238] on span "Exit" at bounding box center [467, 237] width 7 height 4
click at [454, 221] on button "Save & Exit" at bounding box center [457, 224] width 41 height 12
